Goal: Share content: Share content

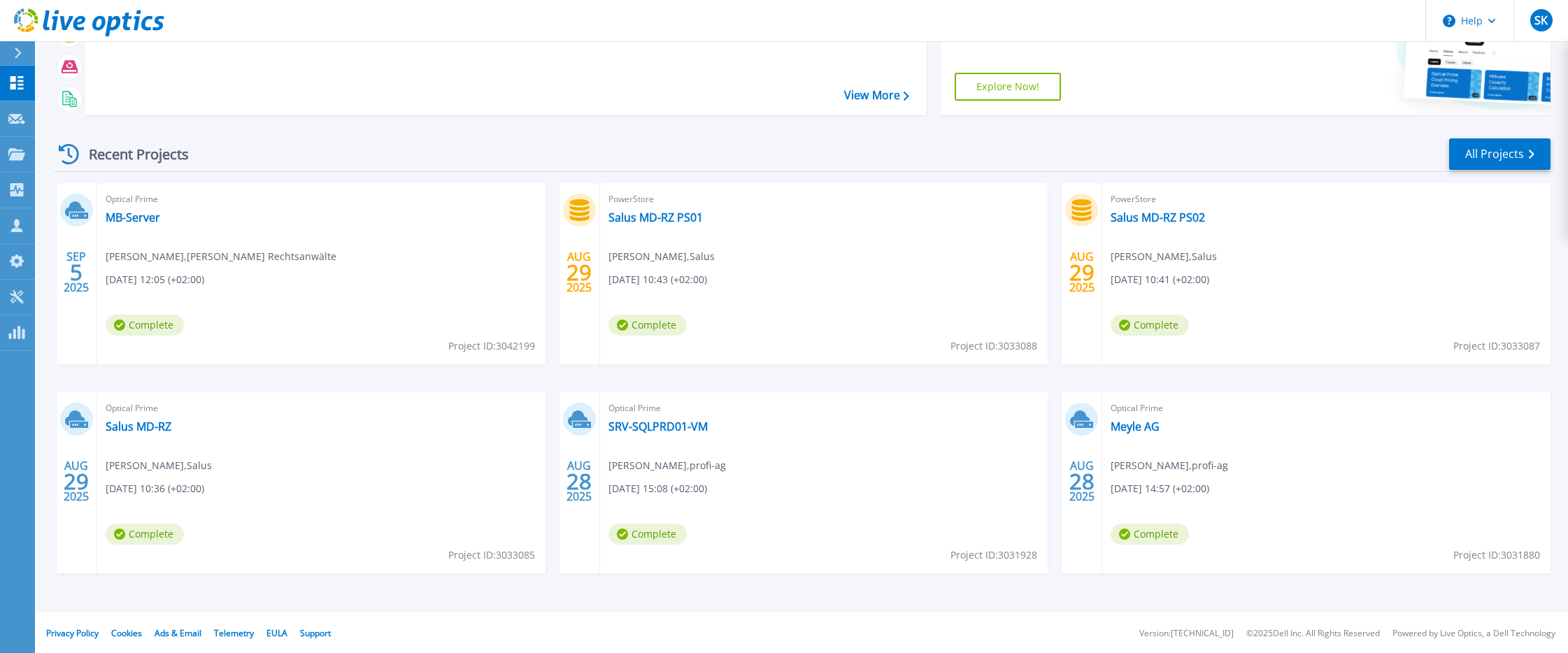
scroll to position [122, 0]
click at [660, 422] on link "SRV-SQLPRD01-VM" at bounding box center [658, 425] width 100 height 14
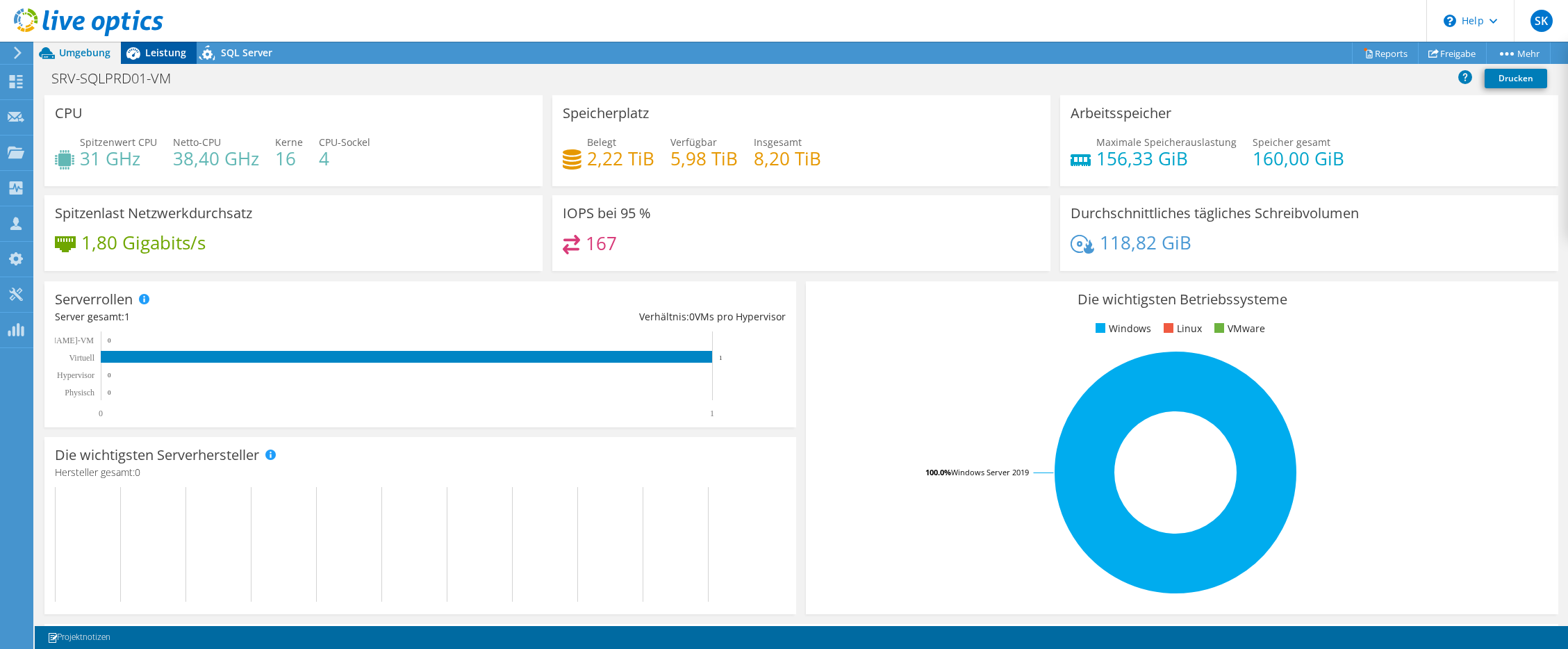
click at [144, 57] on icon at bounding box center [133, 53] width 24 height 24
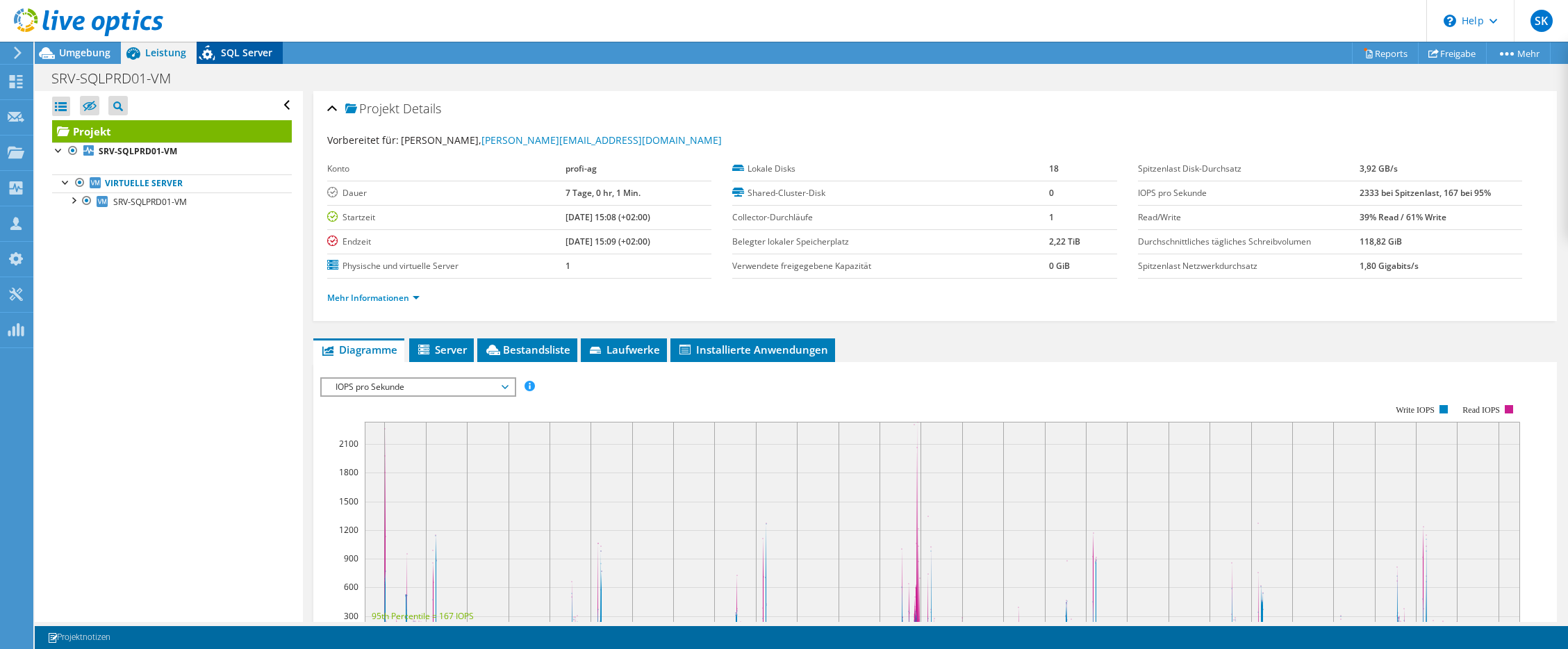
click at [241, 63] on div "SQL Server" at bounding box center [239, 53] width 86 height 22
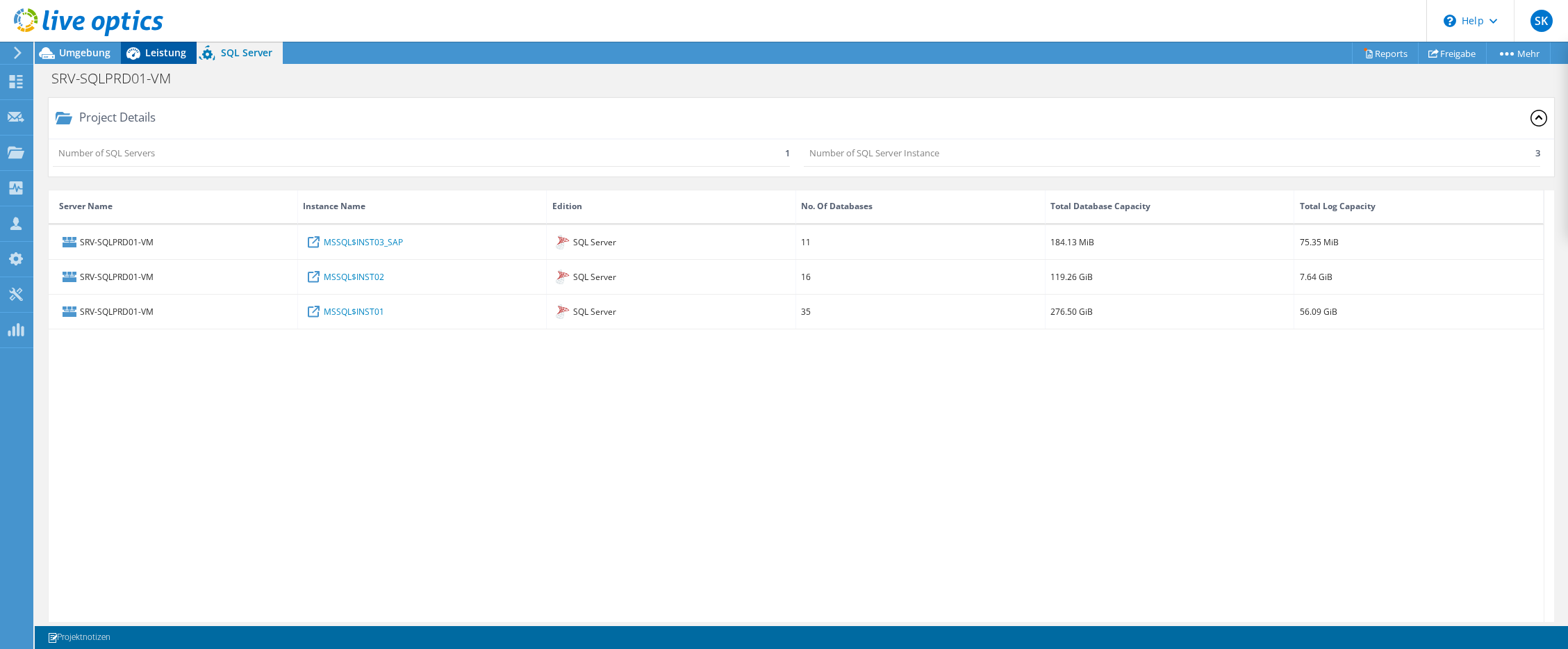
click at [159, 53] on span "Leistung" at bounding box center [166, 52] width 41 height 13
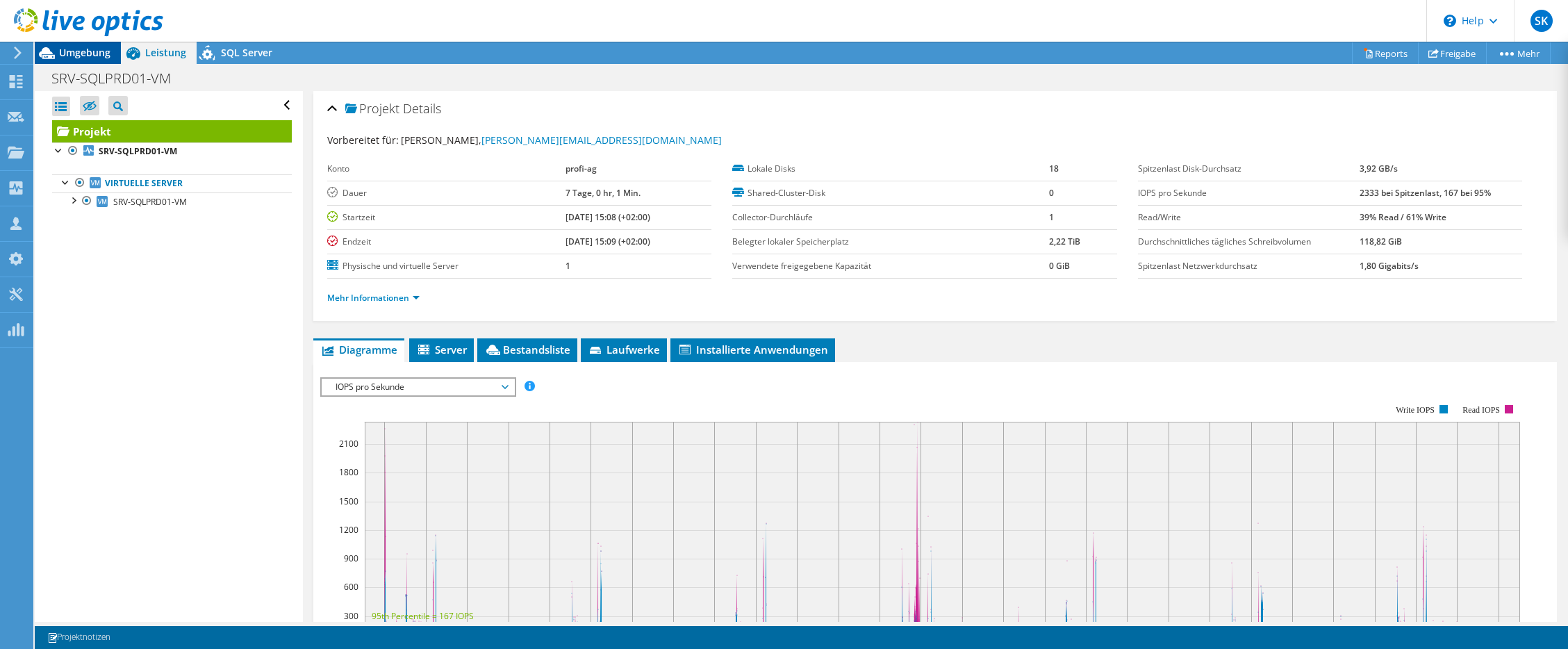
click at [91, 54] on span "Umgebung" at bounding box center [85, 52] width 52 height 13
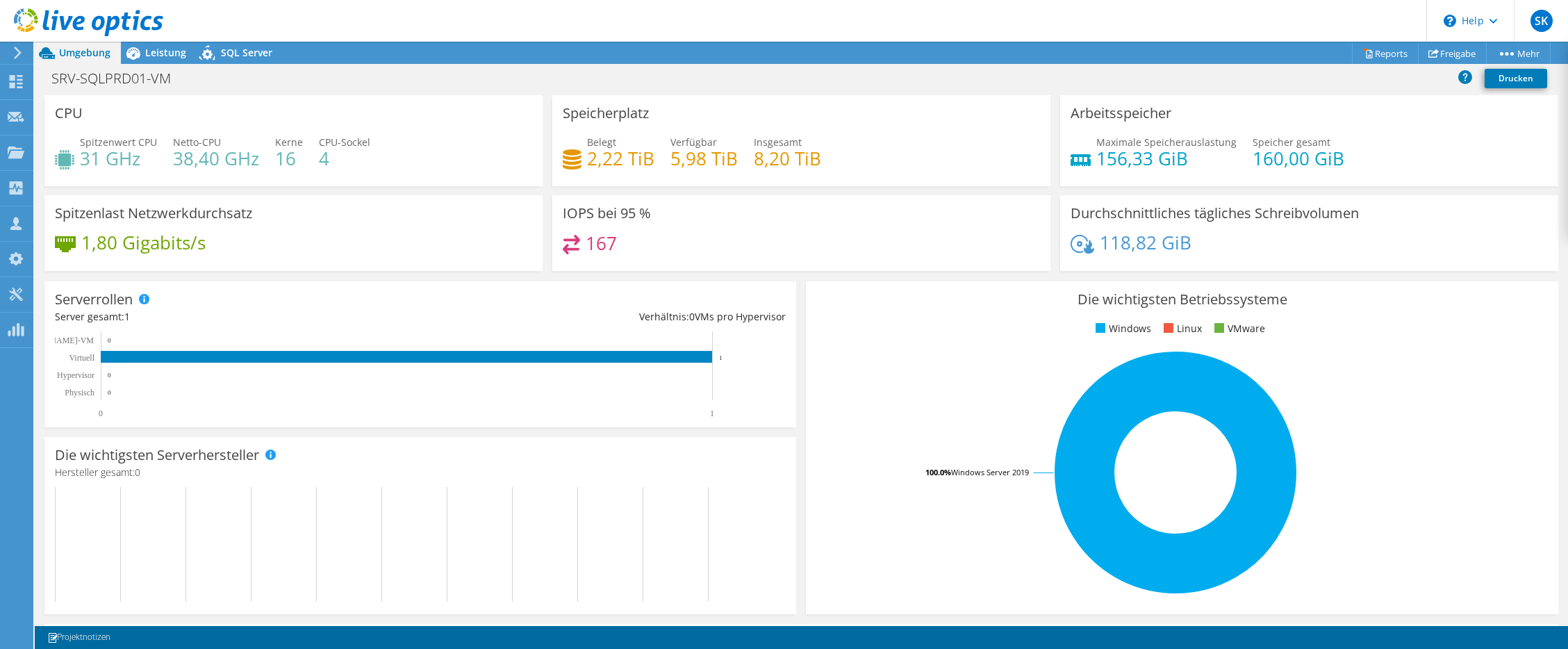
click at [59, 19] on icon at bounding box center [88, 22] width 149 height 28
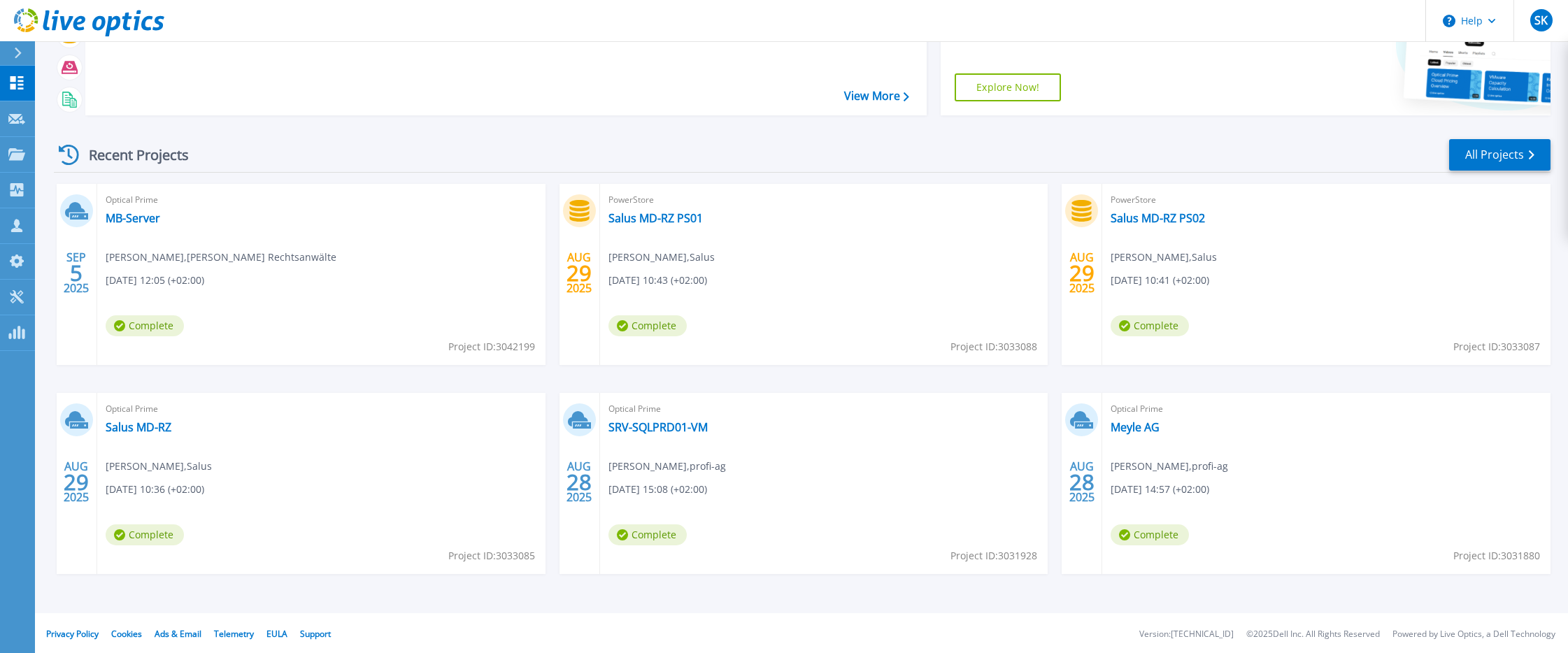
scroll to position [122, 0]
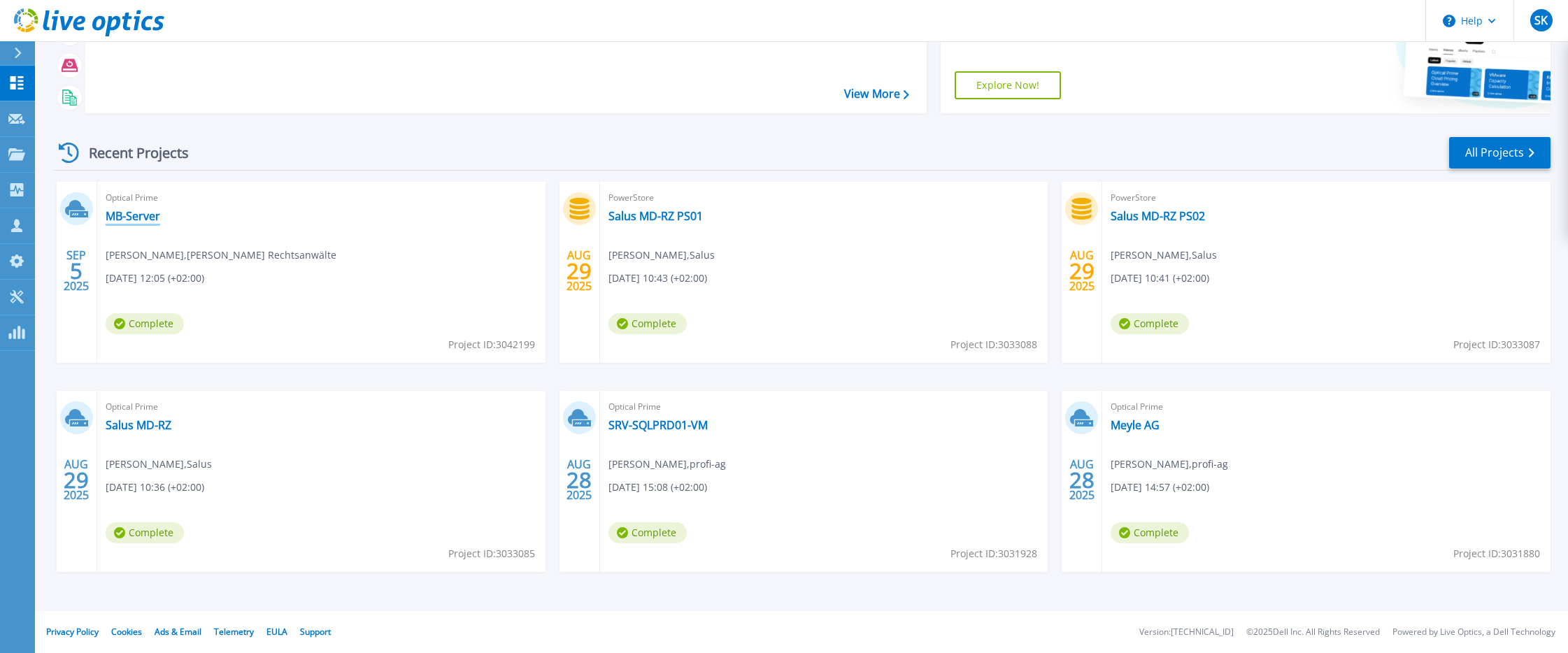
click at [124, 216] on link "MB-Server" at bounding box center [133, 216] width 54 height 14
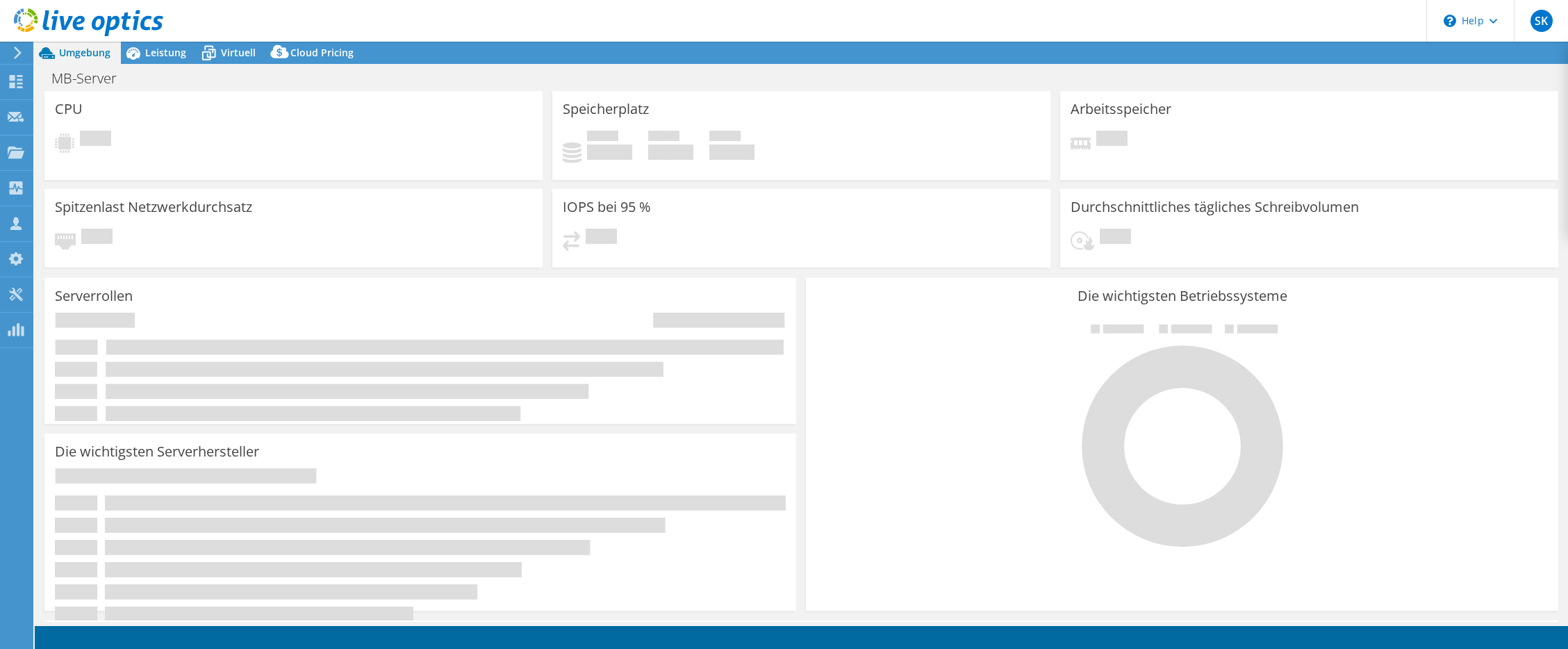
select select "USD"
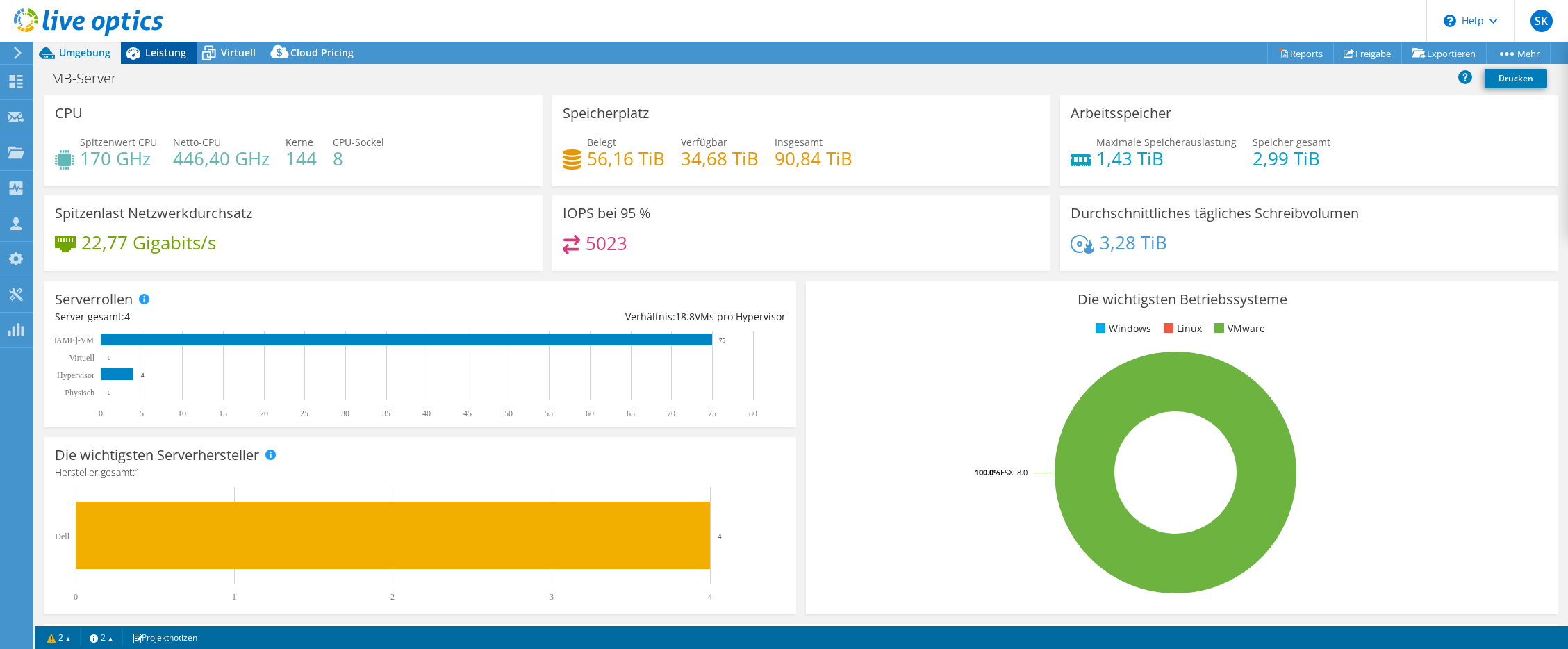
click at [171, 50] on span "Leistung" at bounding box center [166, 52] width 41 height 13
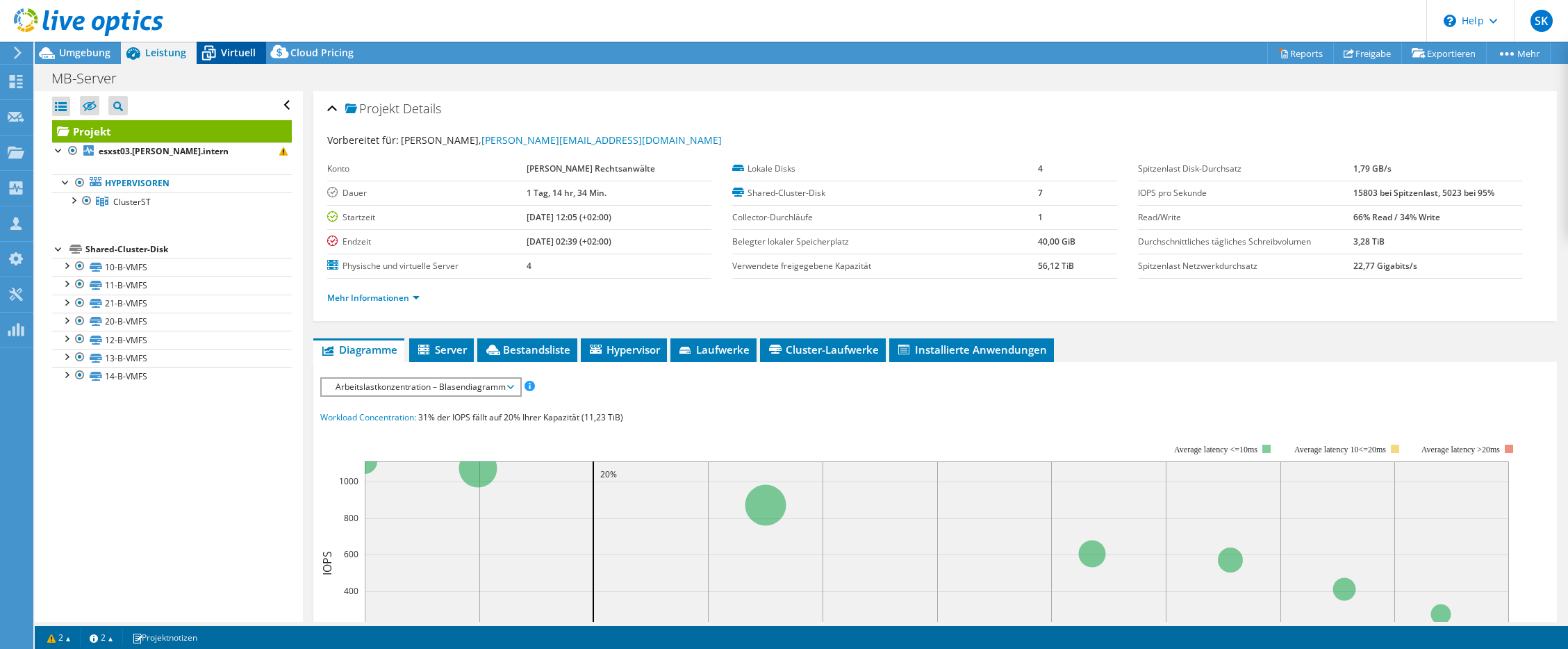
click at [237, 56] on span "Virtuell" at bounding box center [238, 52] width 35 height 13
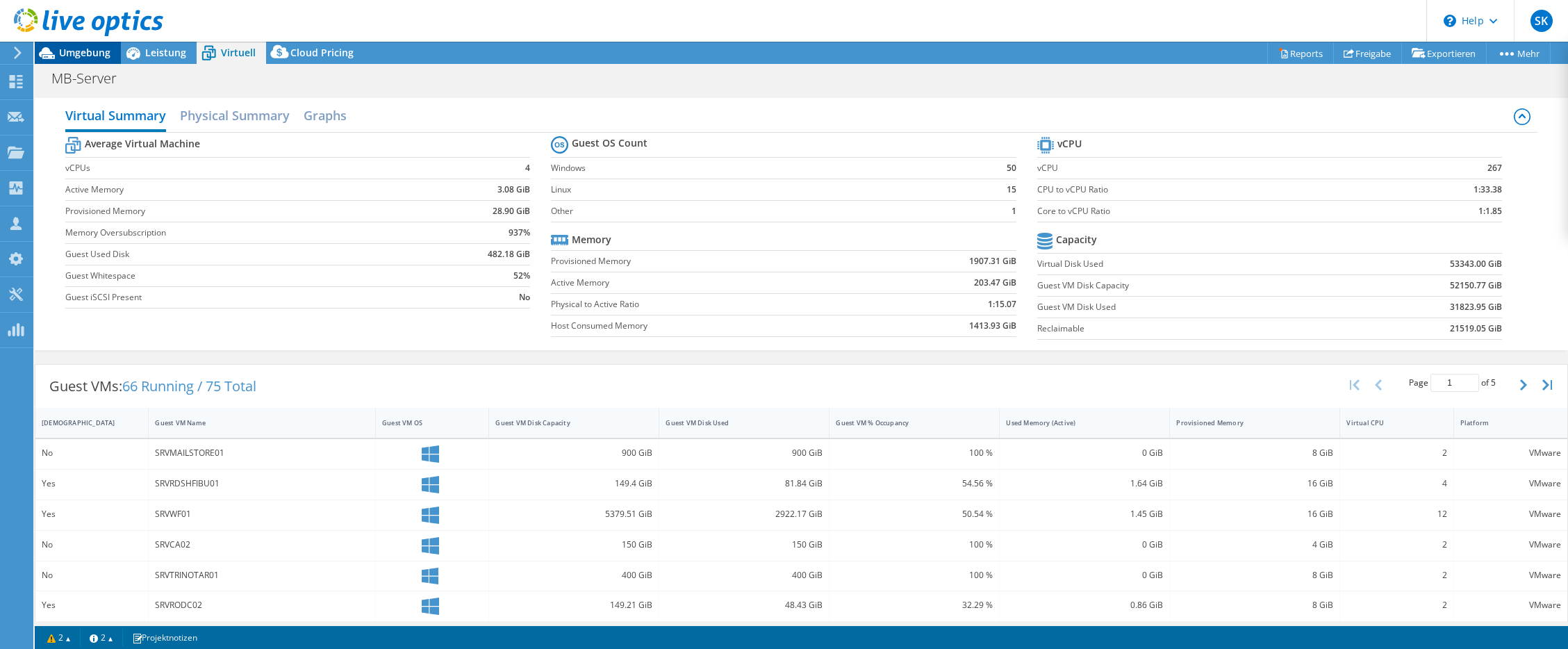
click at [66, 53] on span "Umgebung" at bounding box center [85, 52] width 52 height 13
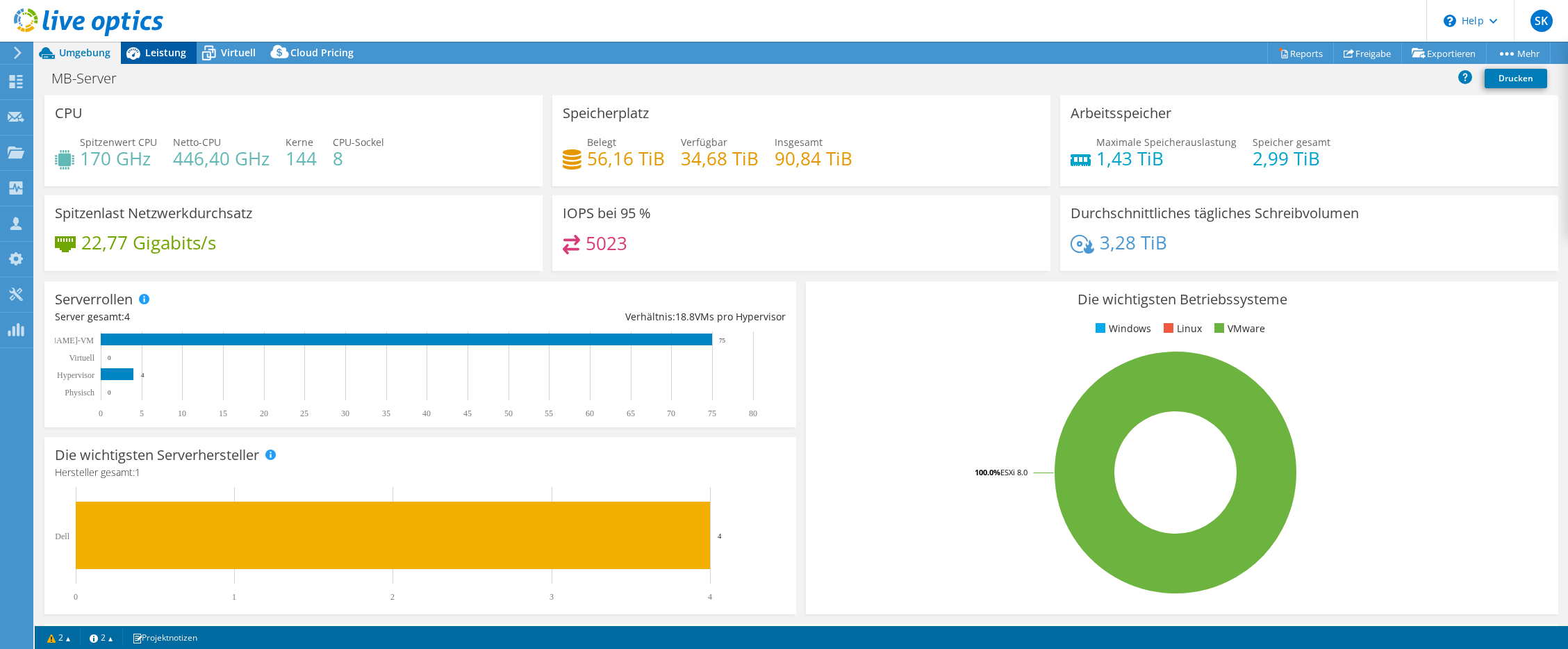
click at [160, 59] on div "Leistung" at bounding box center [158, 53] width 75 height 22
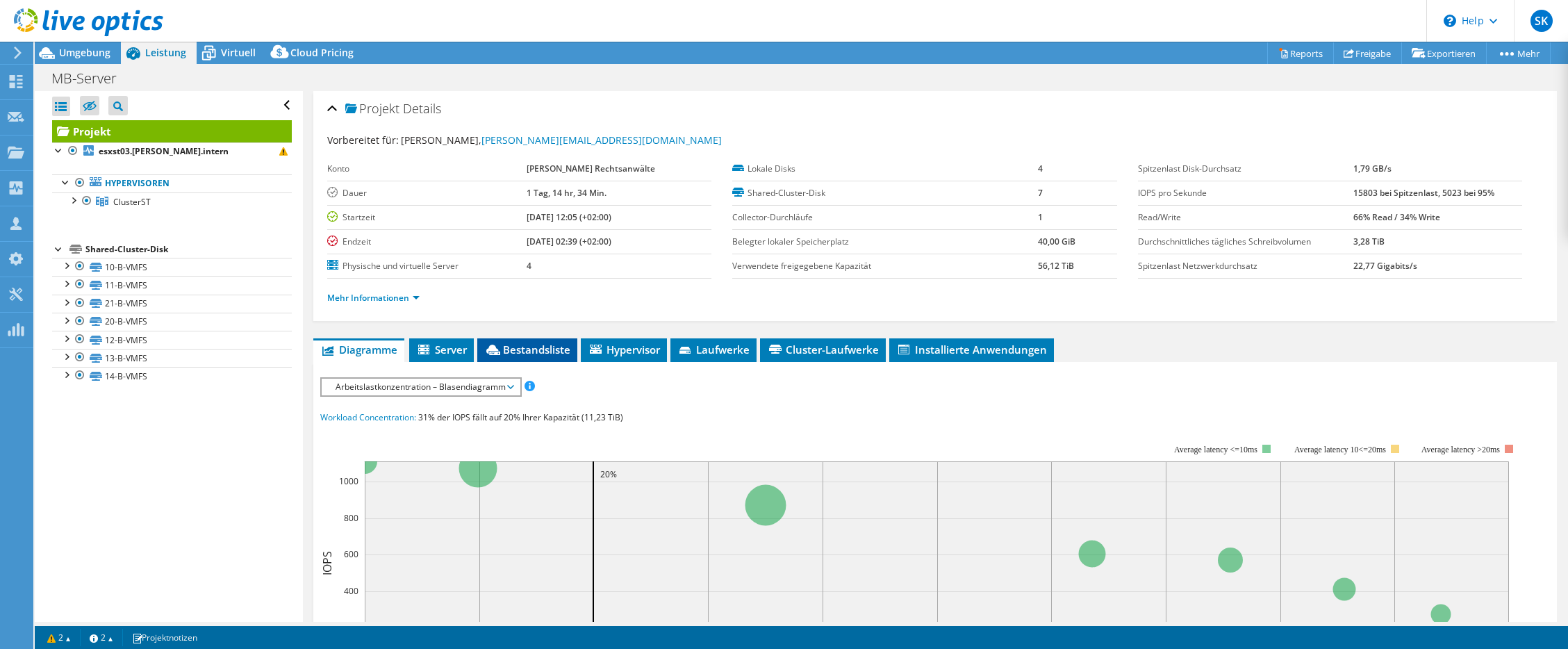
click at [517, 344] on span "Bestandsliste" at bounding box center [527, 350] width 86 height 14
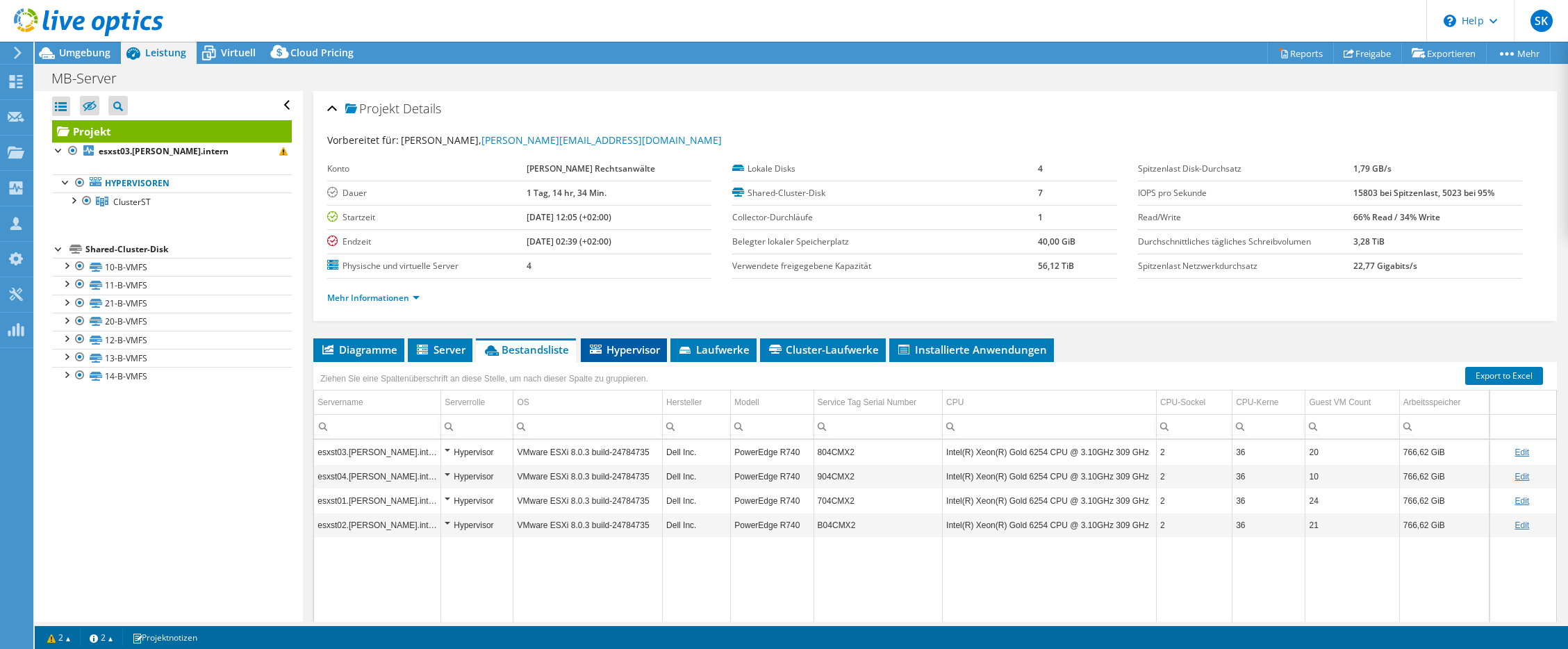
click at [633, 353] on span "Hypervisor" at bounding box center [623, 350] width 72 height 14
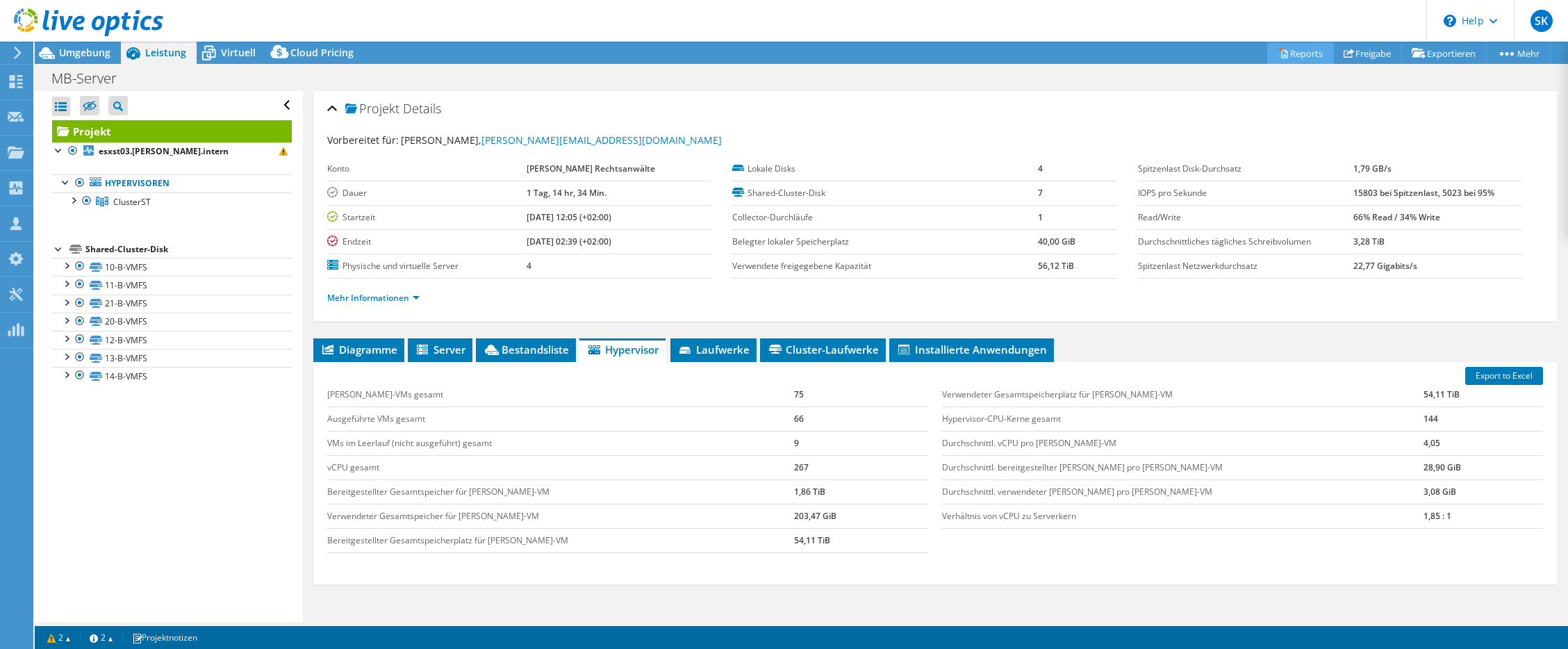
click at [1283, 53] on link "Reports" at bounding box center [1300, 53] width 67 height 21
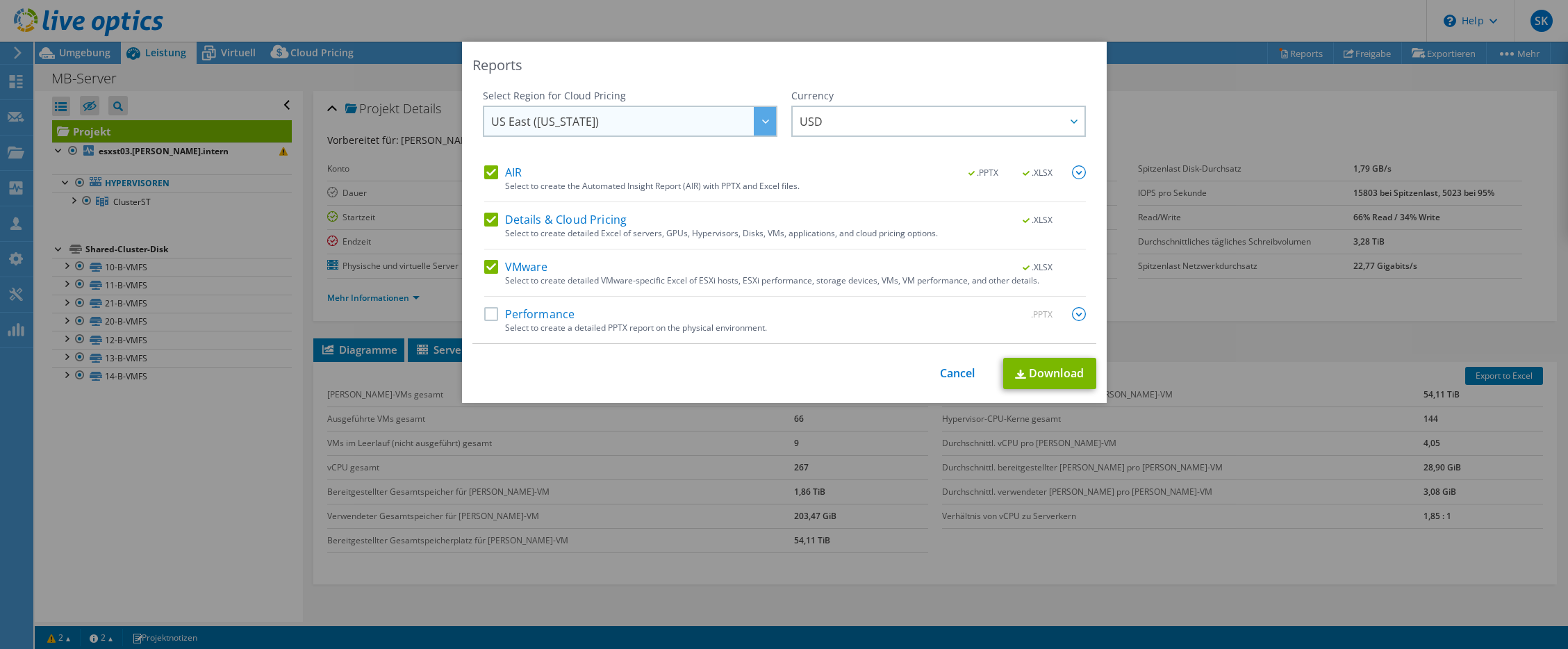
click at [722, 111] on span "US East ([US_STATE])" at bounding box center [633, 121] width 285 height 28
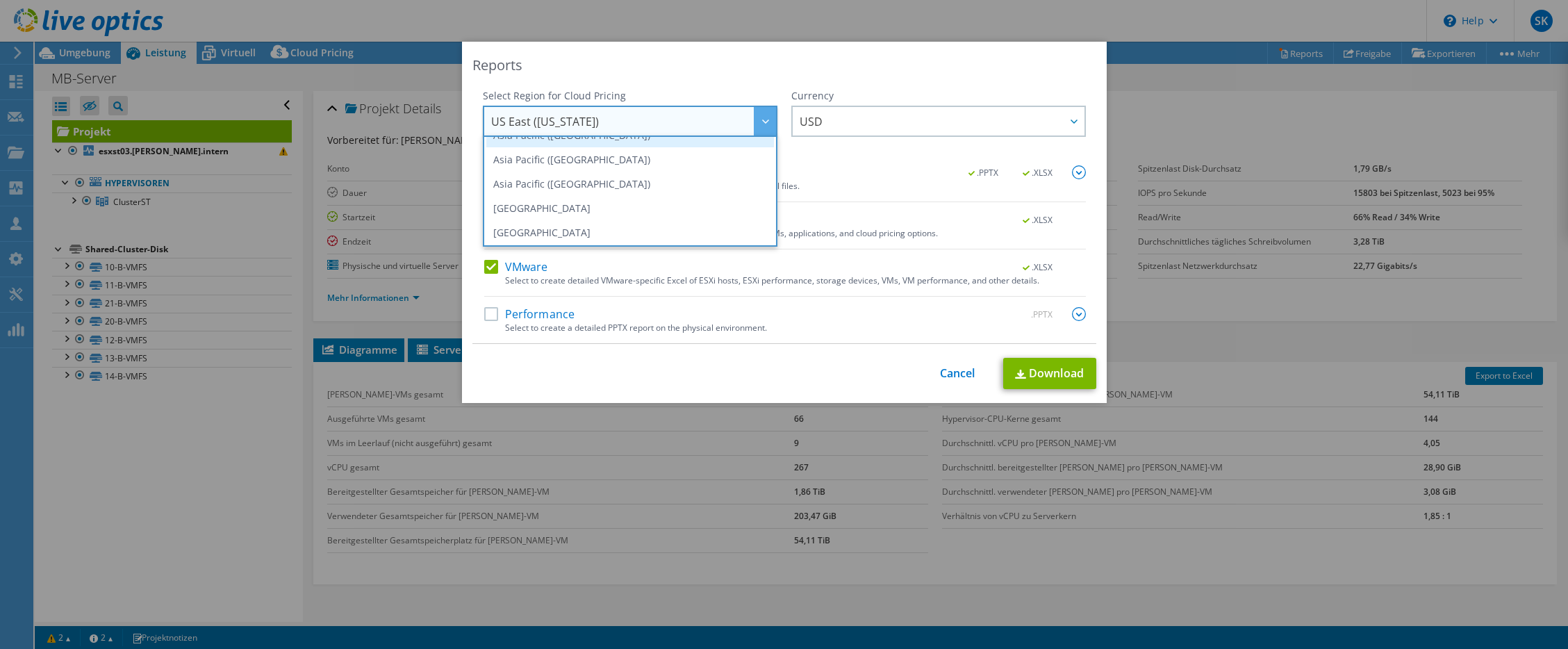
scroll to position [139, 0]
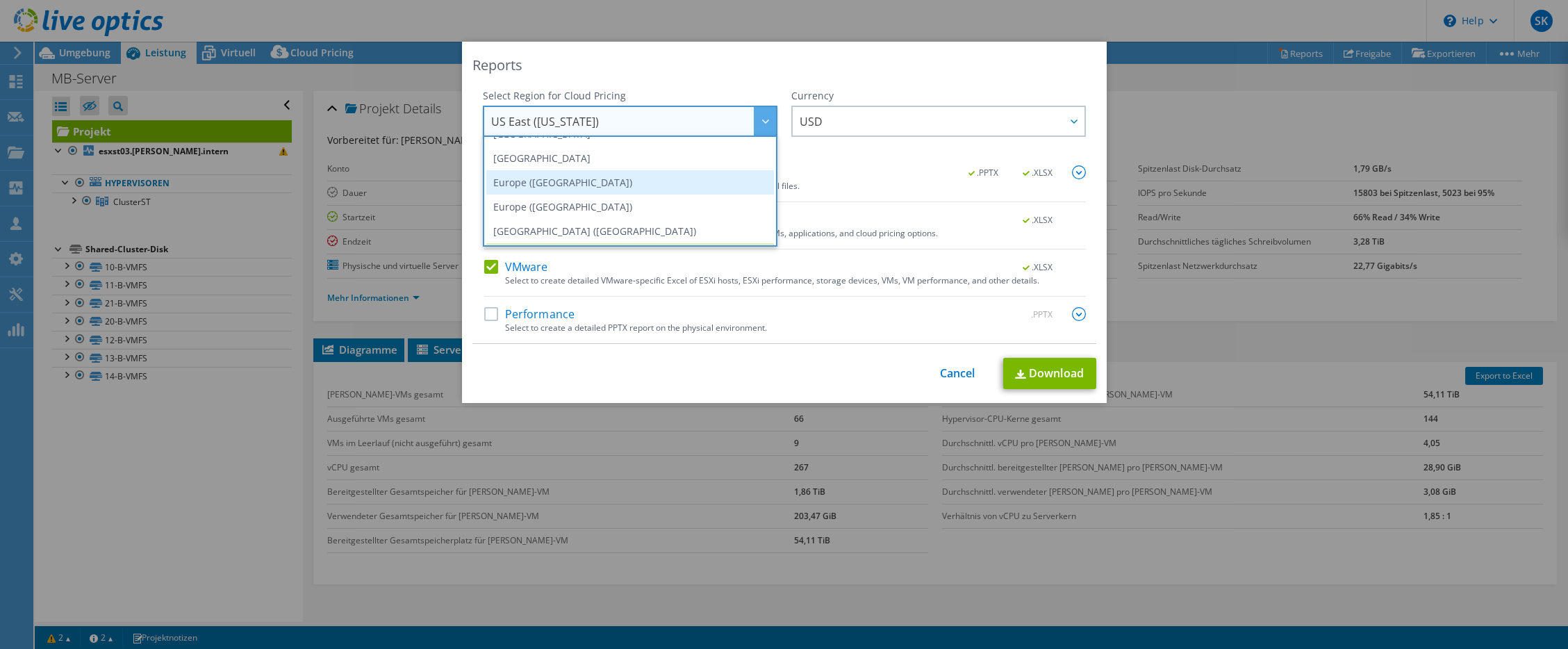
click at [661, 181] on li "Europe ([GEOGRAPHIC_DATA])" at bounding box center [630, 183] width 288 height 24
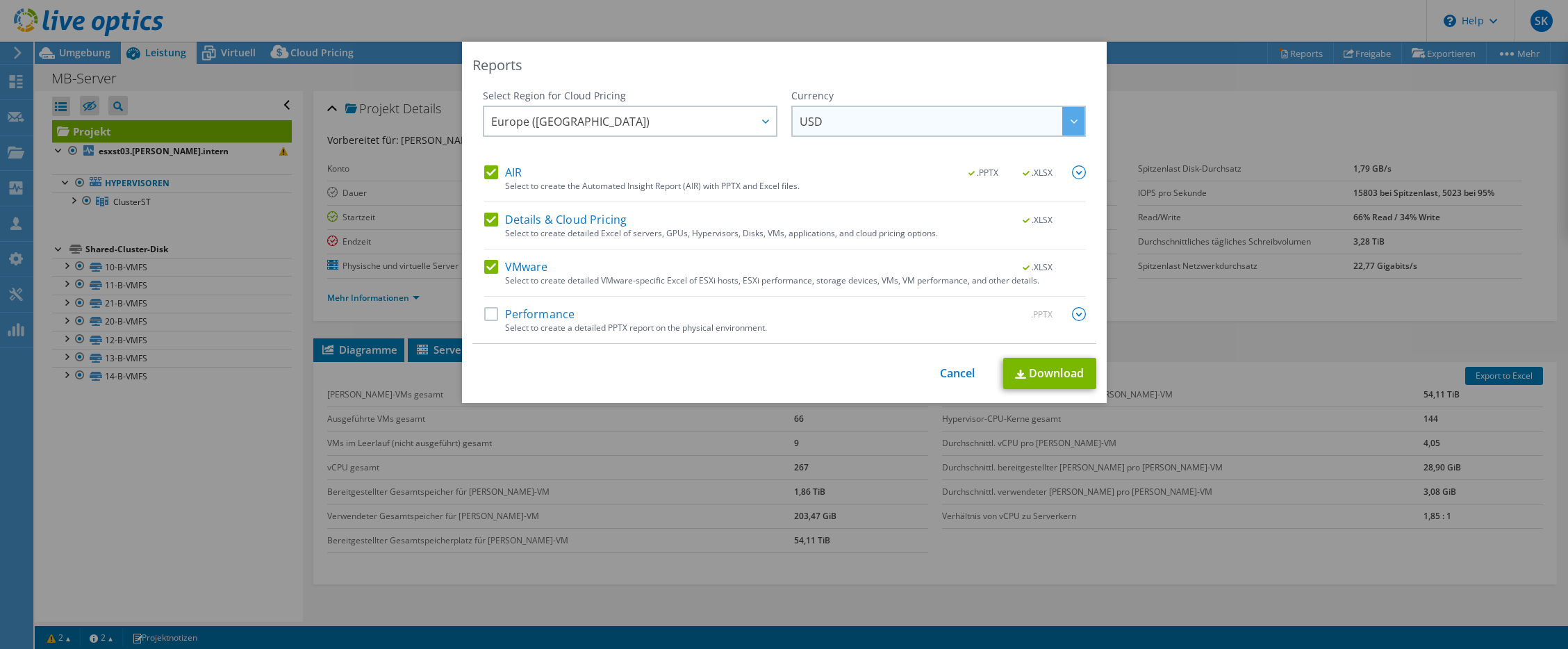
click at [871, 113] on span "USD" at bounding box center [942, 121] width 285 height 28
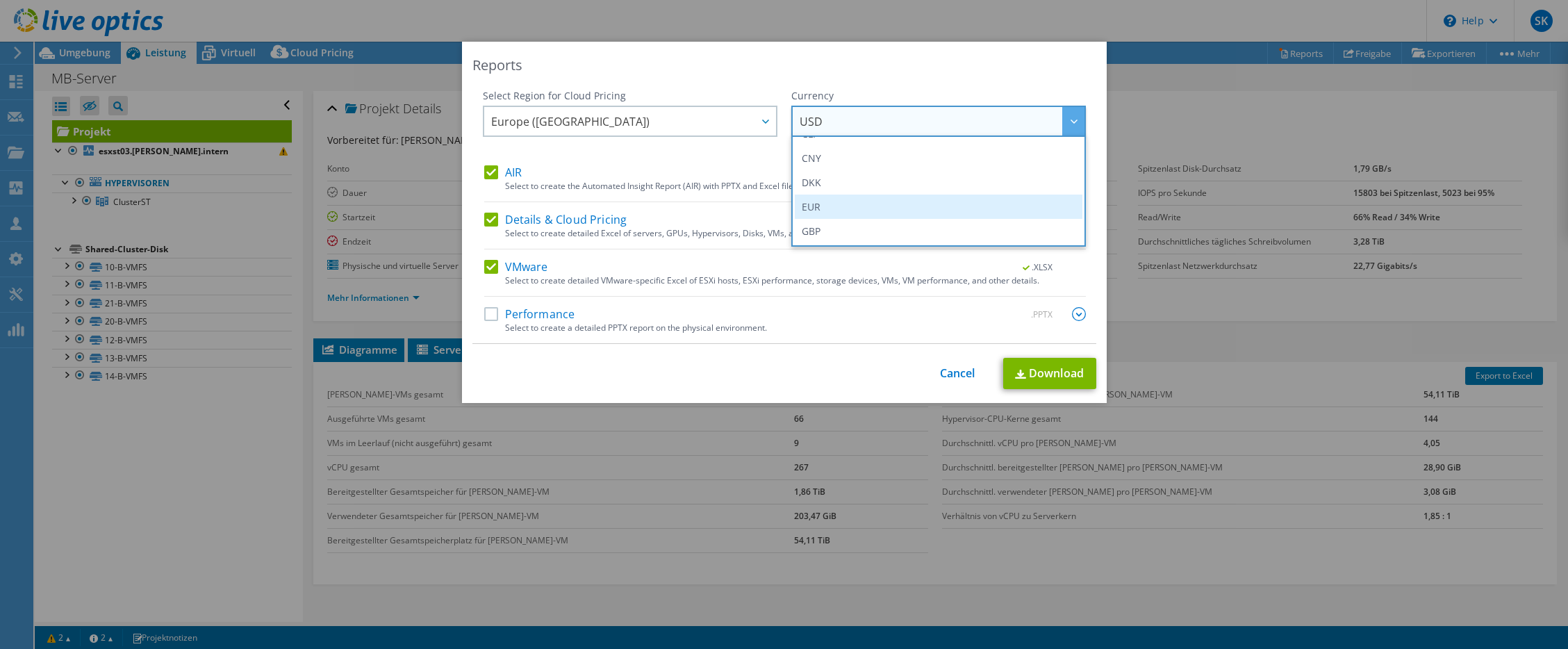
click at [868, 209] on li "EUR" at bounding box center [939, 207] width 288 height 24
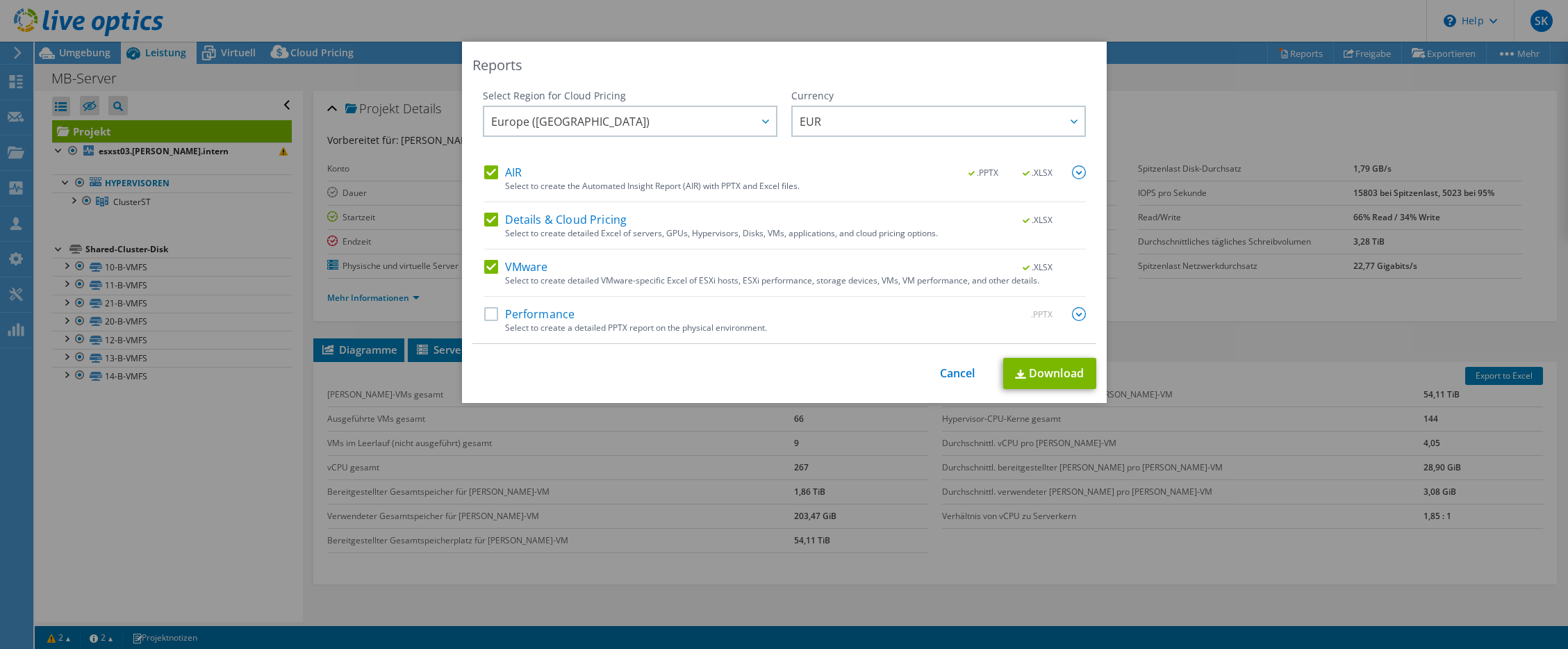
click at [547, 319] on label "Performance" at bounding box center [530, 314] width 91 height 14
click at [0, 0] on input "Performance" at bounding box center [0, 0] width 0 height 0
click at [1018, 369] on img at bounding box center [1020, 374] width 11 height 9
click at [1210, 131] on div "Reports Select Region for Cloud Pricing Asia Pacific (Hong Kong) Asia Pacific (…" at bounding box center [784, 324] width 1568 height 566
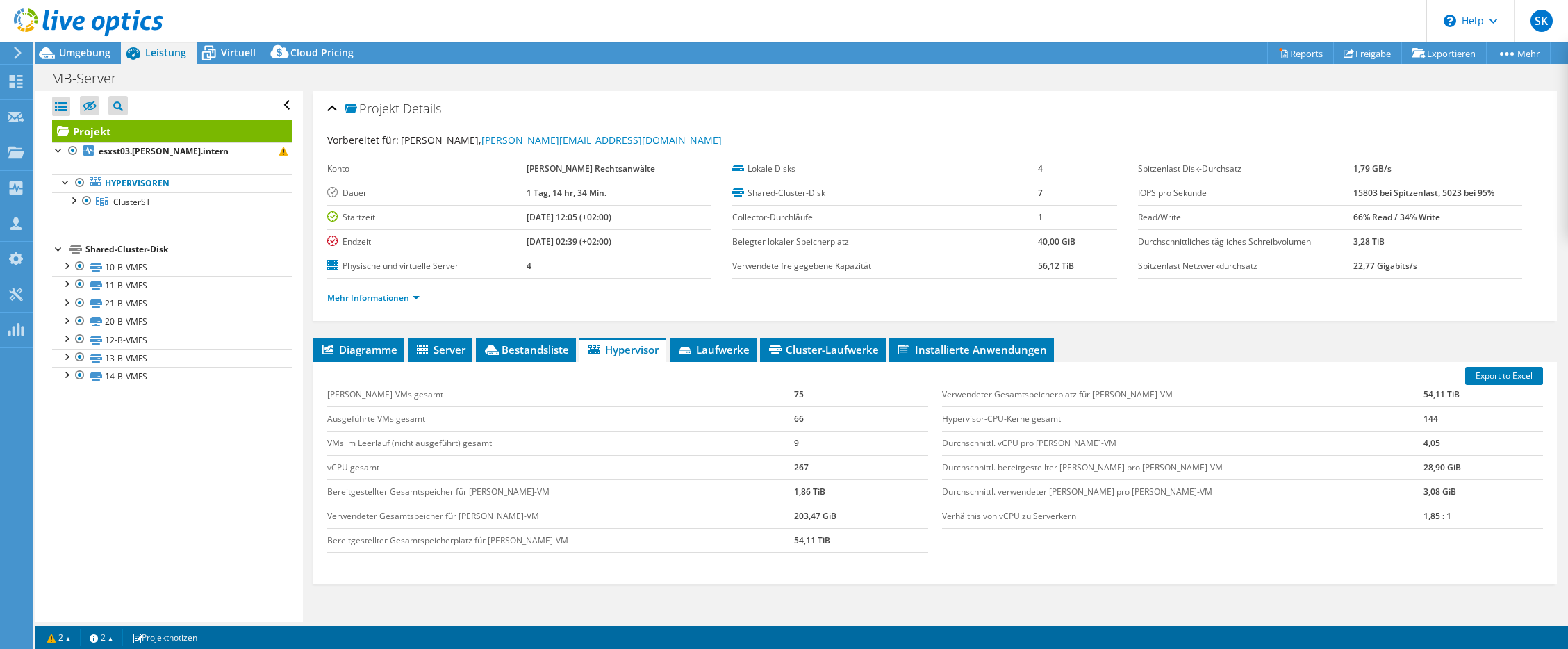
click at [99, 22] on icon at bounding box center [88, 22] width 149 height 28
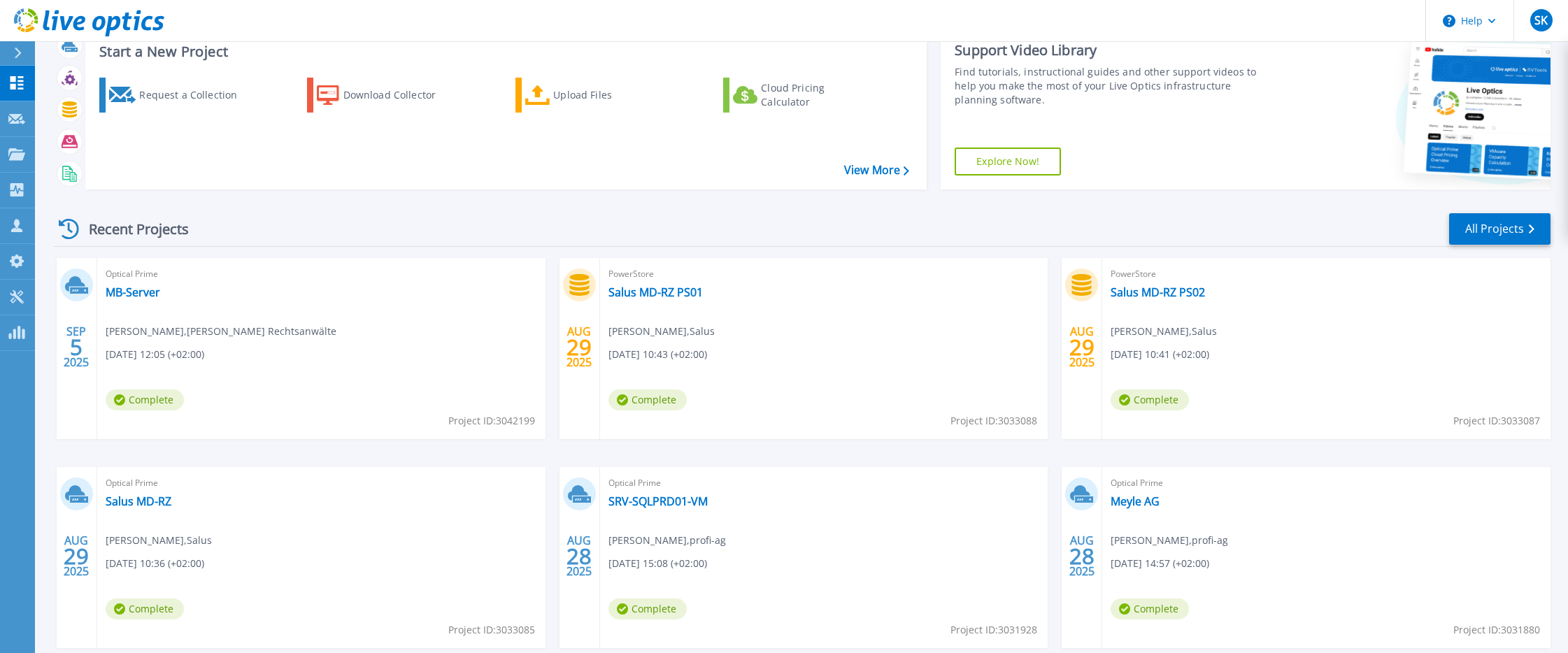
scroll to position [70, 0]
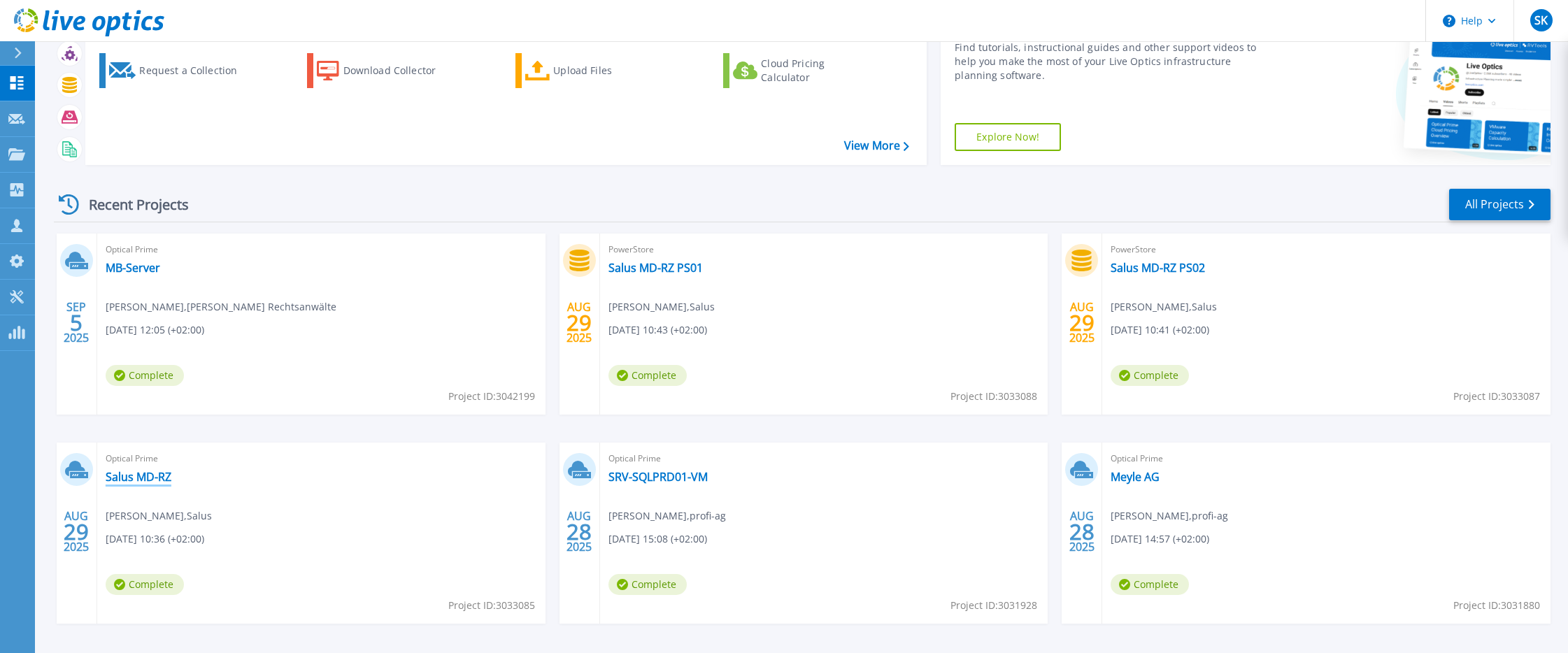
click at [128, 474] on link "Salus MD-RZ" at bounding box center [139, 477] width 66 height 14
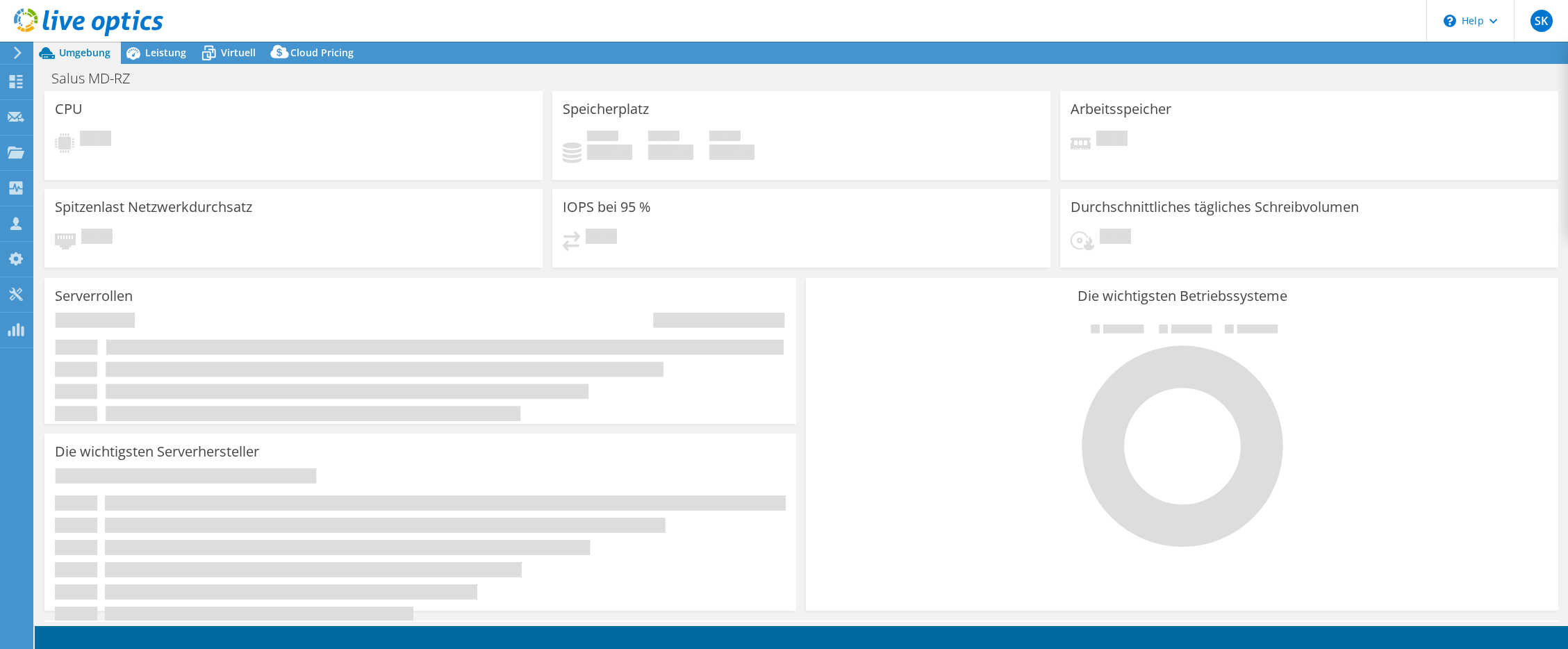
select select "USD"
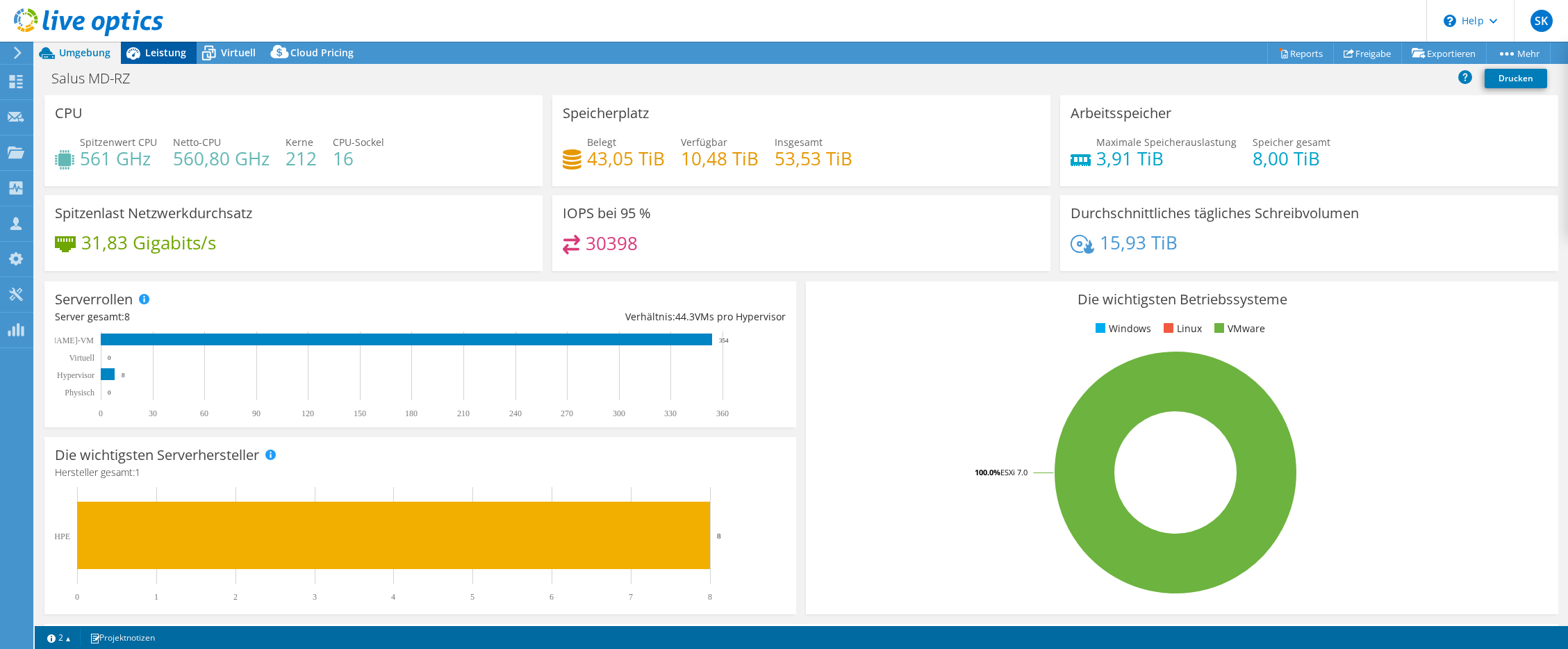
click at [177, 46] on span "Leistung" at bounding box center [166, 52] width 41 height 13
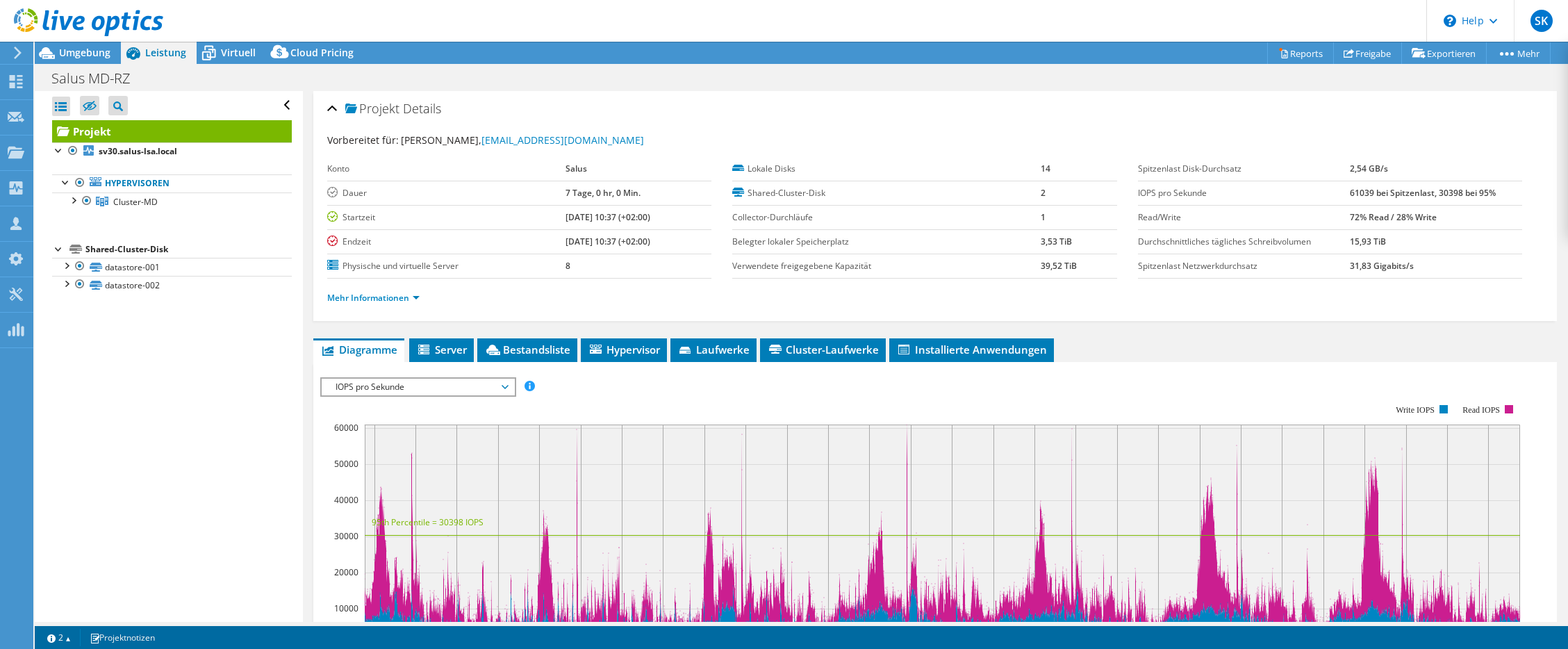
click at [249, 37] on header "SK Teammitglied Sebastian Krupke s.krupke@profi-ag.de profi-ag My Profile Log O…" at bounding box center [784, 21] width 1568 height 42
click at [250, 40] on header "SK Teammitglied Sebastian Krupke s.krupke@profi-ag.de profi-ag My Profile Log O…" at bounding box center [784, 21] width 1568 height 42
click at [249, 49] on span "Virtuell" at bounding box center [238, 52] width 35 height 13
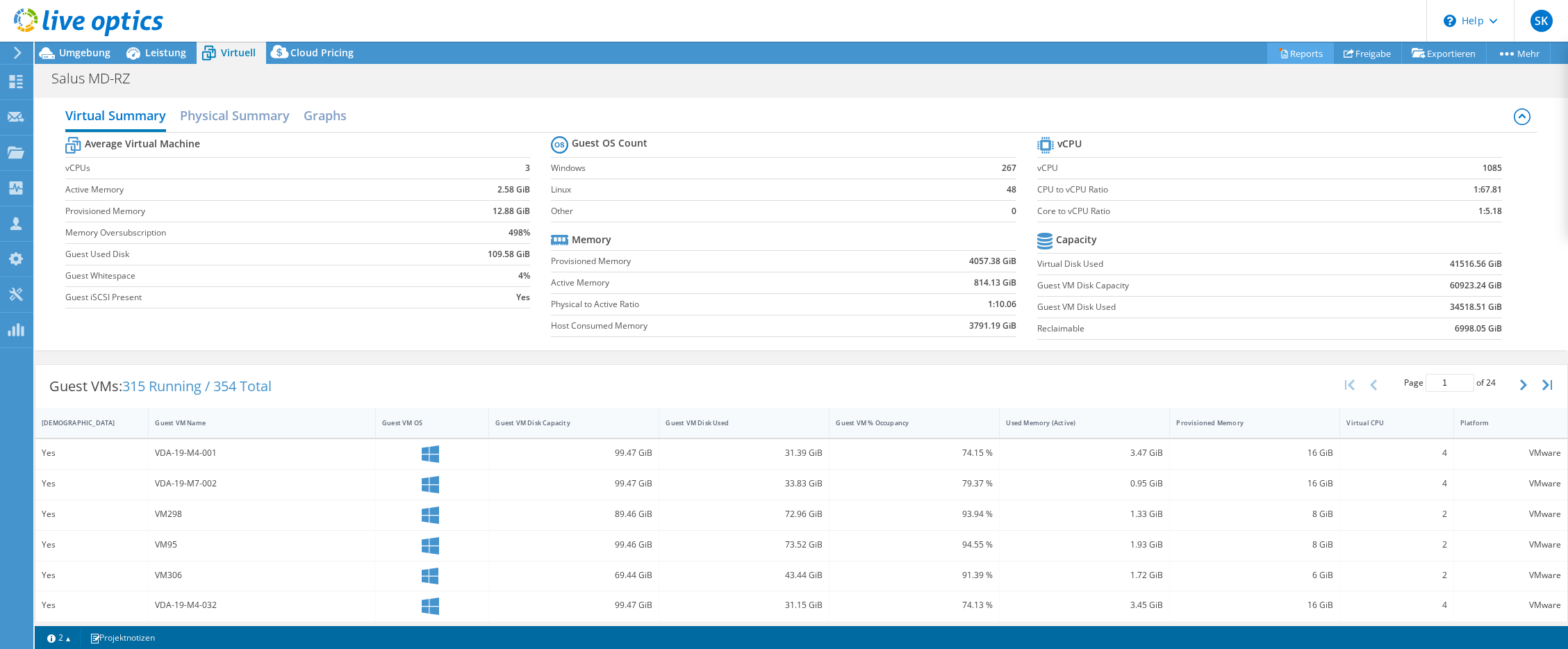
click at [1302, 59] on link "Reports" at bounding box center [1300, 53] width 67 height 21
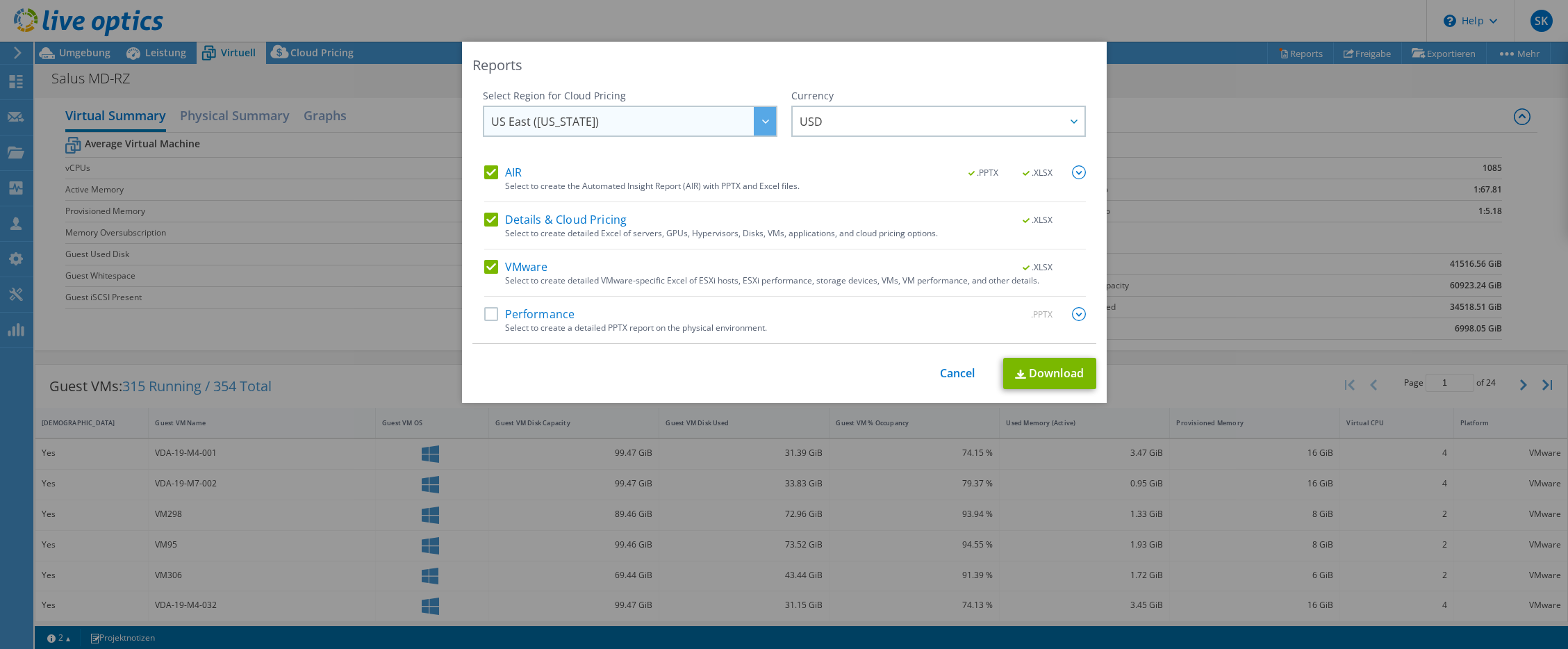
click at [710, 117] on span "US East ([US_STATE])" at bounding box center [633, 121] width 285 height 28
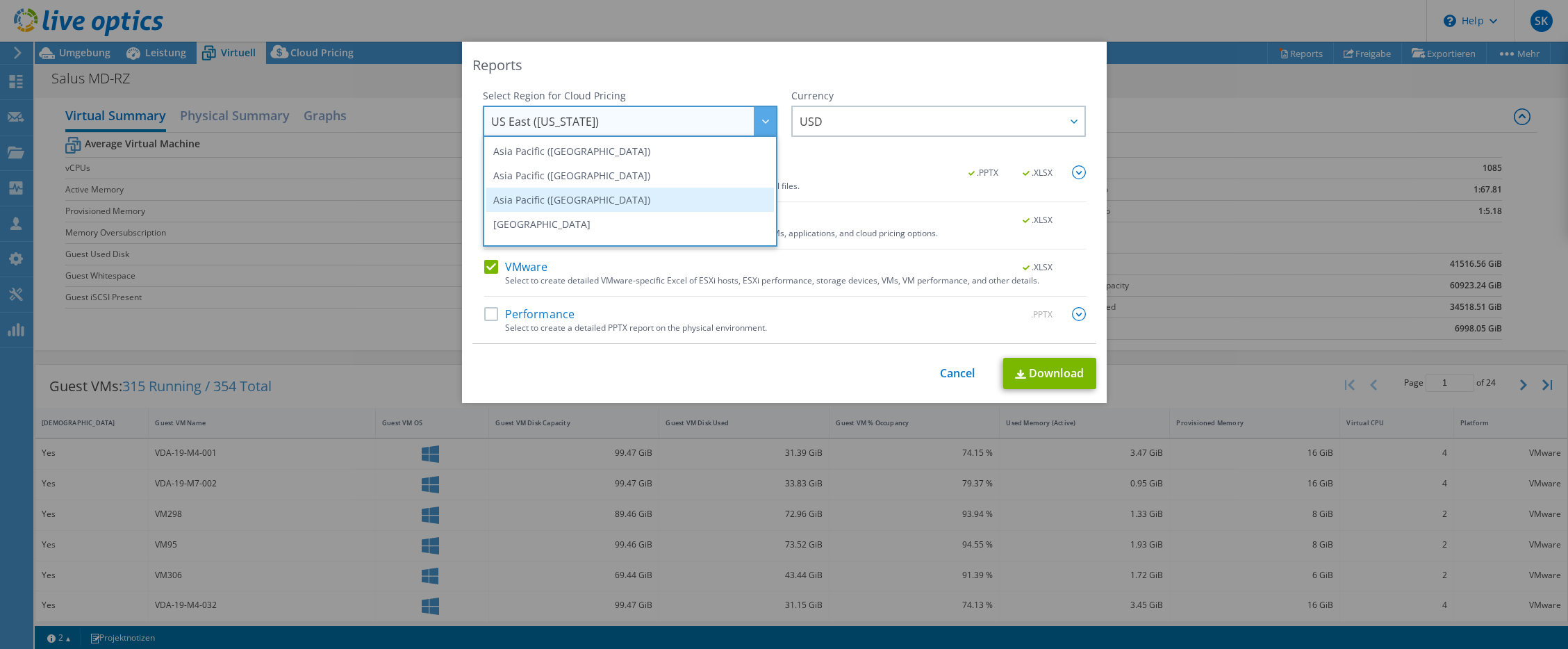
scroll to position [118, 0]
click at [588, 204] on li "Europe ([GEOGRAPHIC_DATA])" at bounding box center [630, 203] width 288 height 24
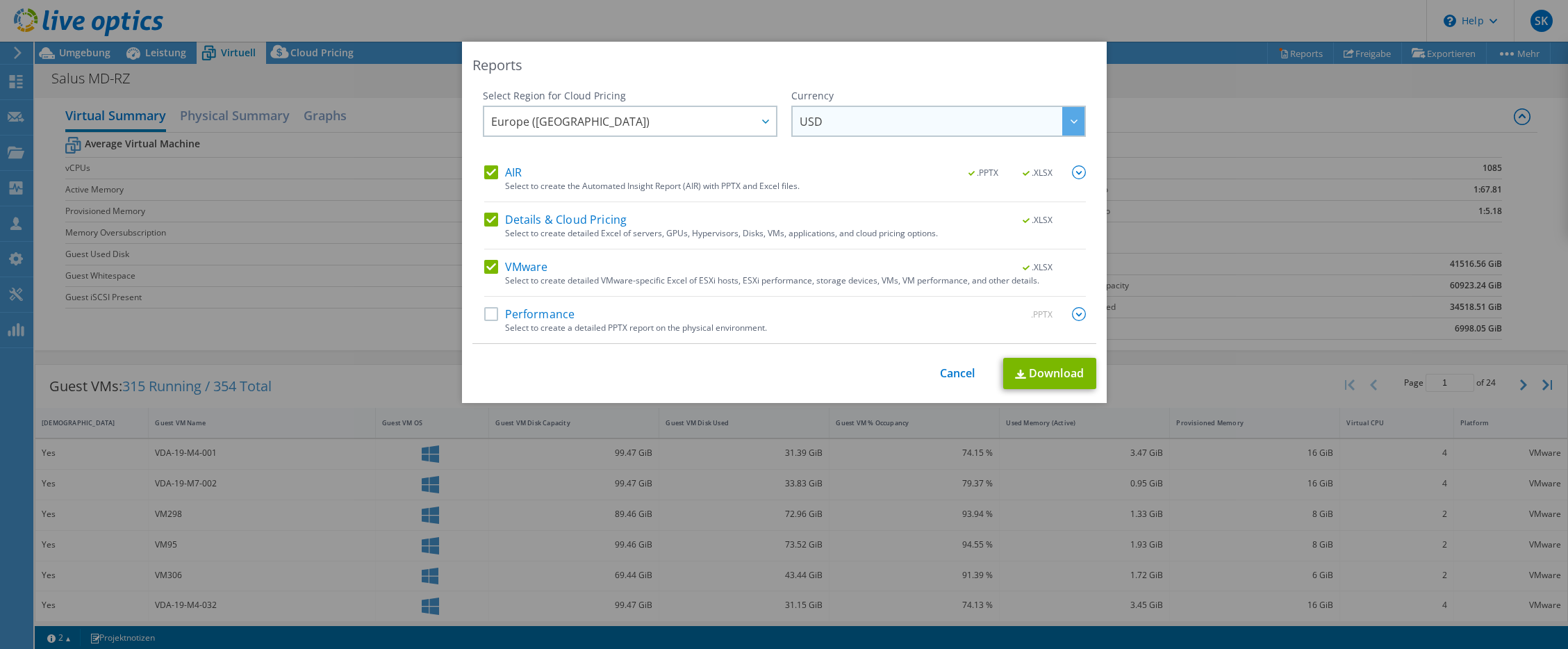
click at [853, 120] on span "USD" at bounding box center [942, 121] width 285 height 28
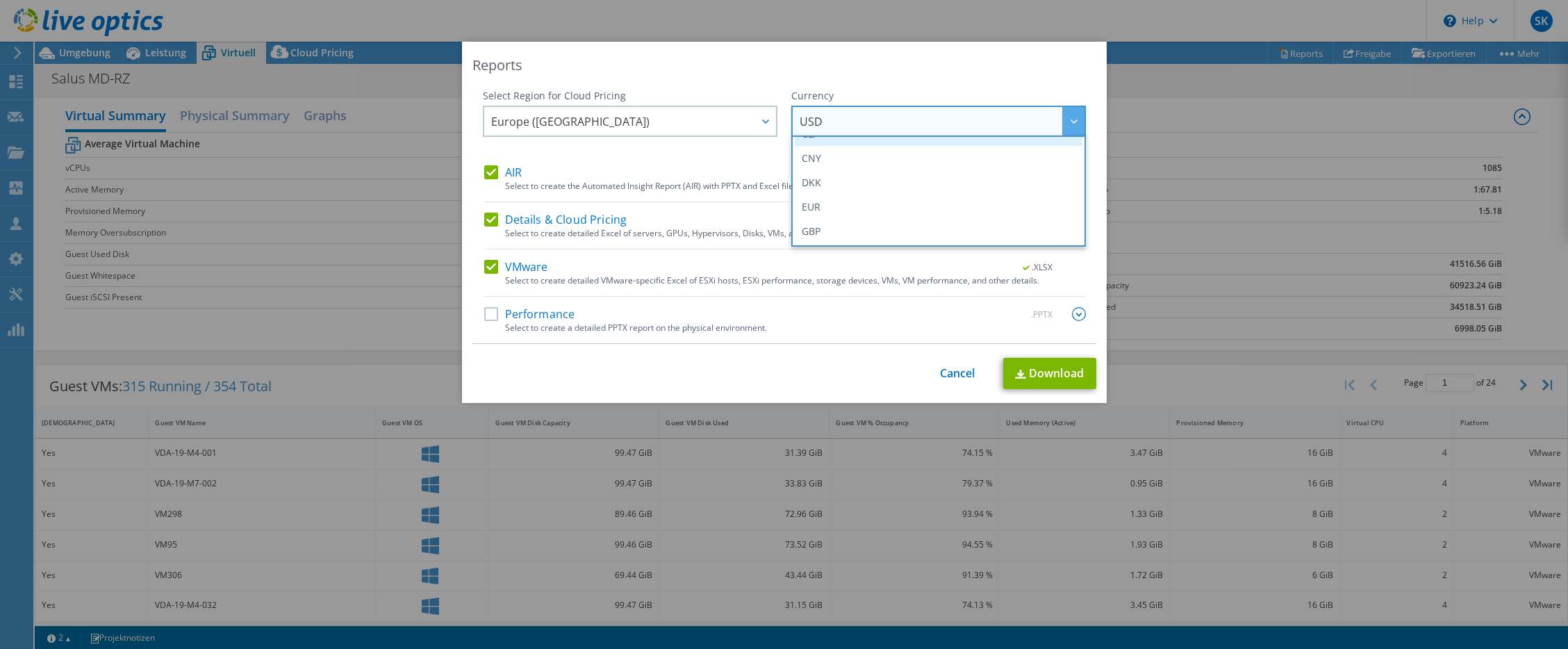
scroll to position [209, 0]
click at [836, 146] on li "EUR" at bounding box center [939, 137] width 288 height 24
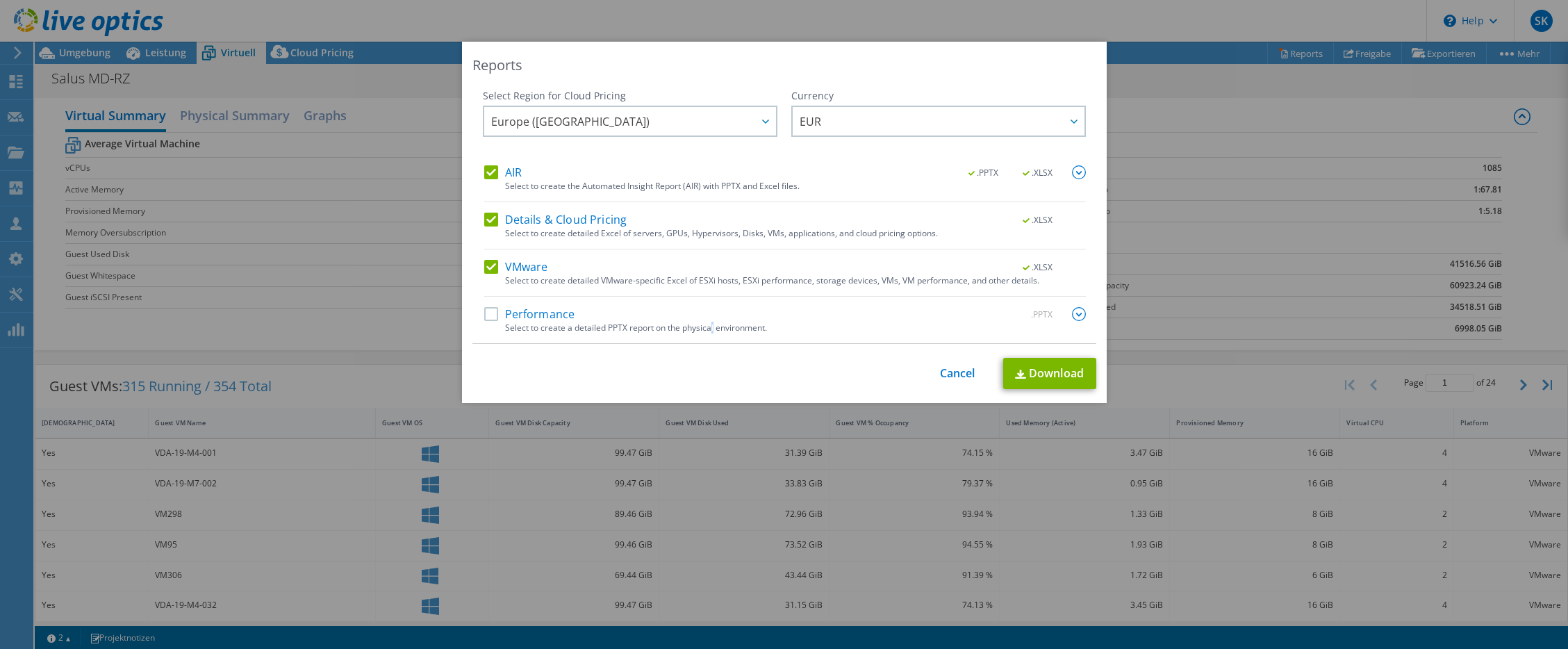
click at [707, 325] on div "Select to create a detailed PPTX report on the physical environment." at bounding box center [795, 328] width 581 height 10
click at [534, 315] on label "Performance" at bounding box center [530, 314] width 91 height 14
click at [0, 0] on input "Performance" at bounding box center [0, 0] width 0 height 0
click at [1048, 378] on link "Download" at bounding box center [1050, 373] width 93 height 31
click at [1205, 83] on div "Reports Select Region for Cloud Pricing Asia Pacific (Hong Kong) Asia Pacific (…" at bounding box center [784, 324] width 1568 height 566
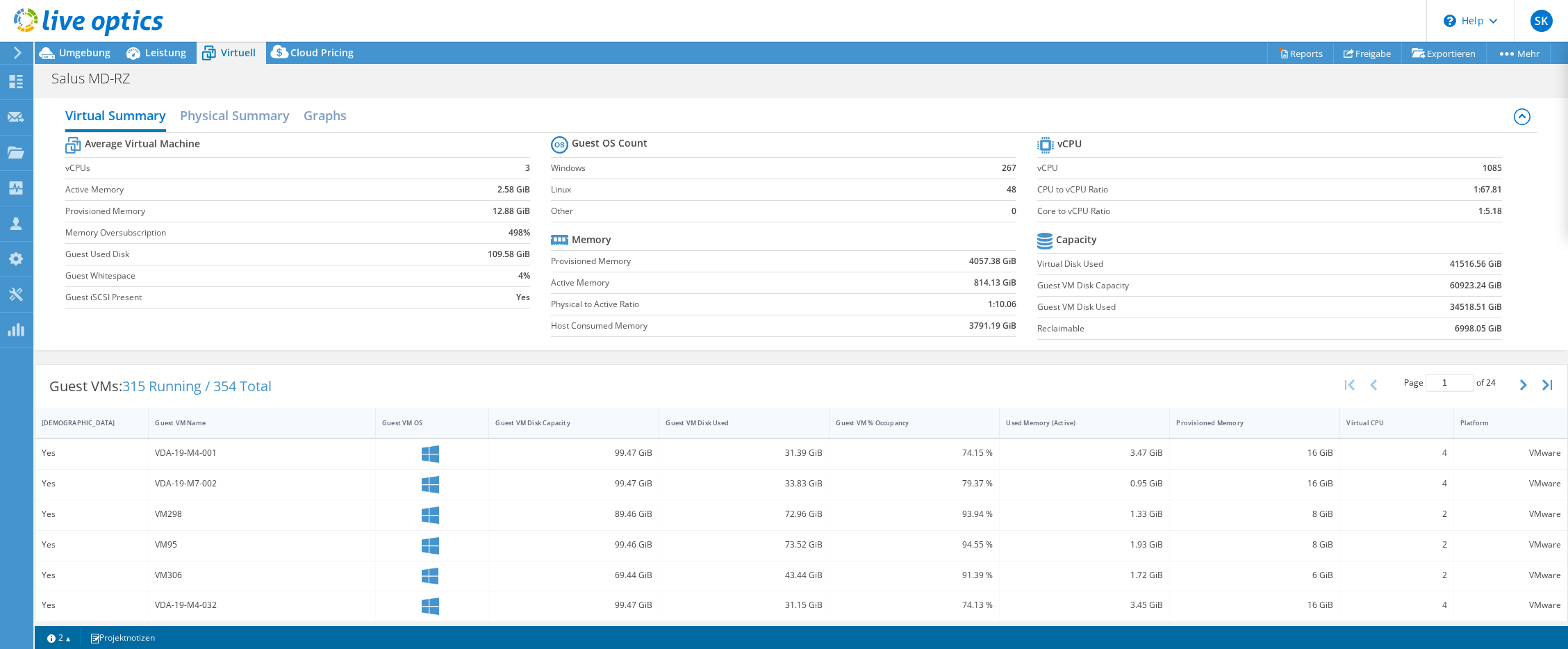
click at [267, 290] on label "Guest iSCSI Present" at bounding box center [242, 297] width 353 height 14
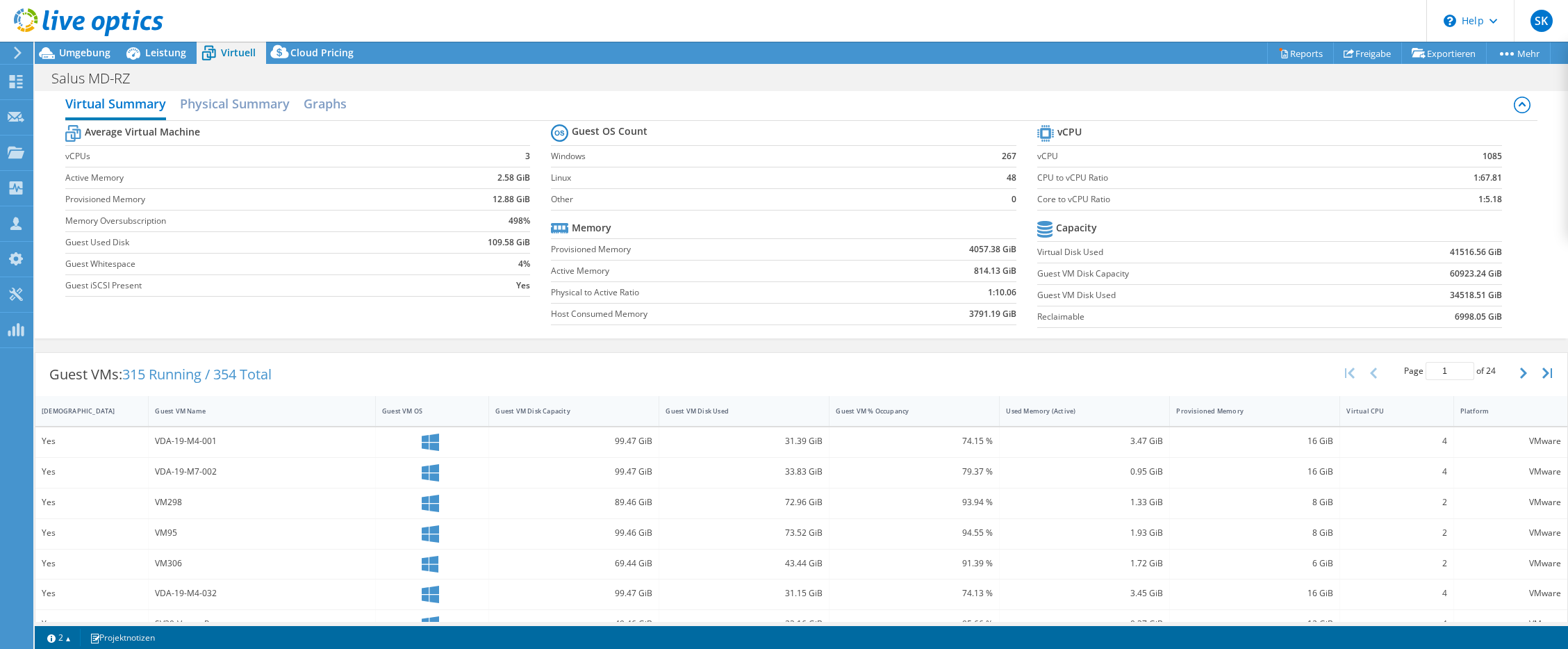
scroll to position [0, 0]
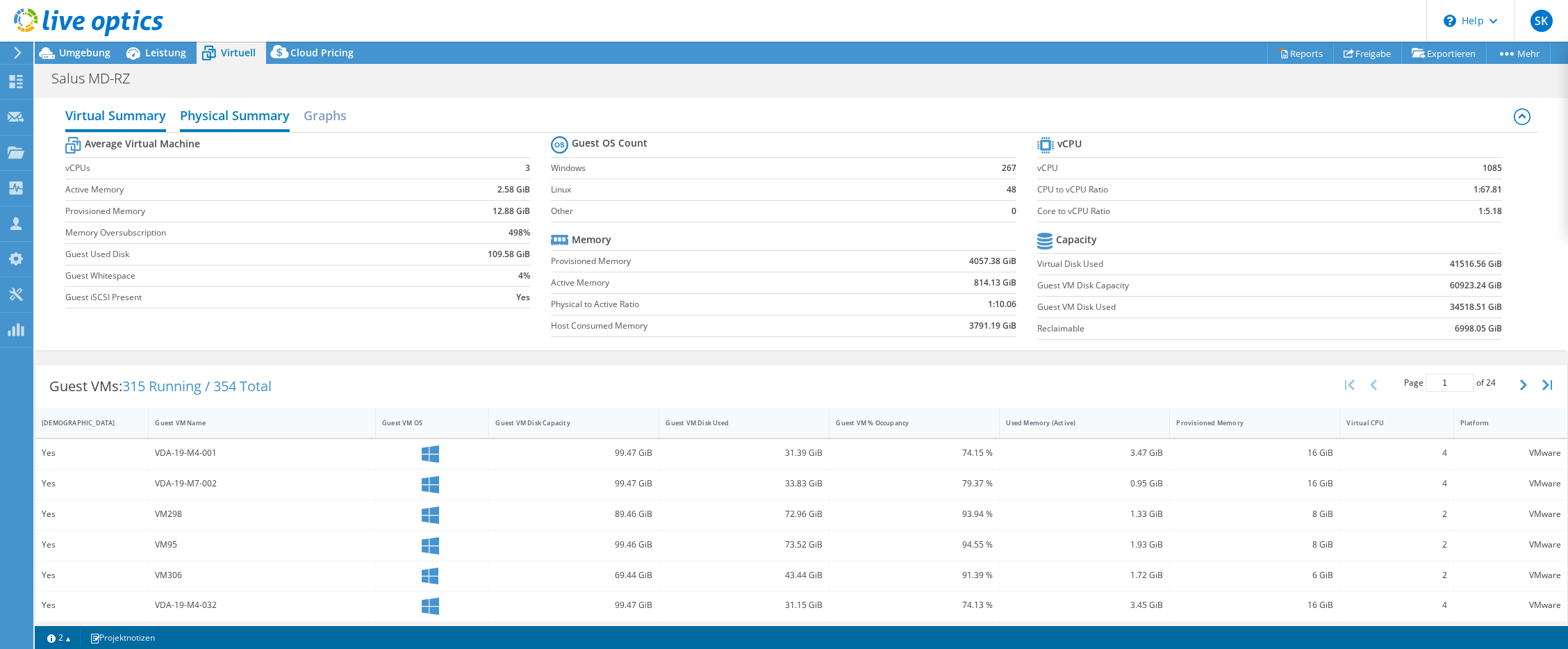
click at [258, 112] on h2 "Physical Summary" at bounding box center [234, 117] width 110 height 30
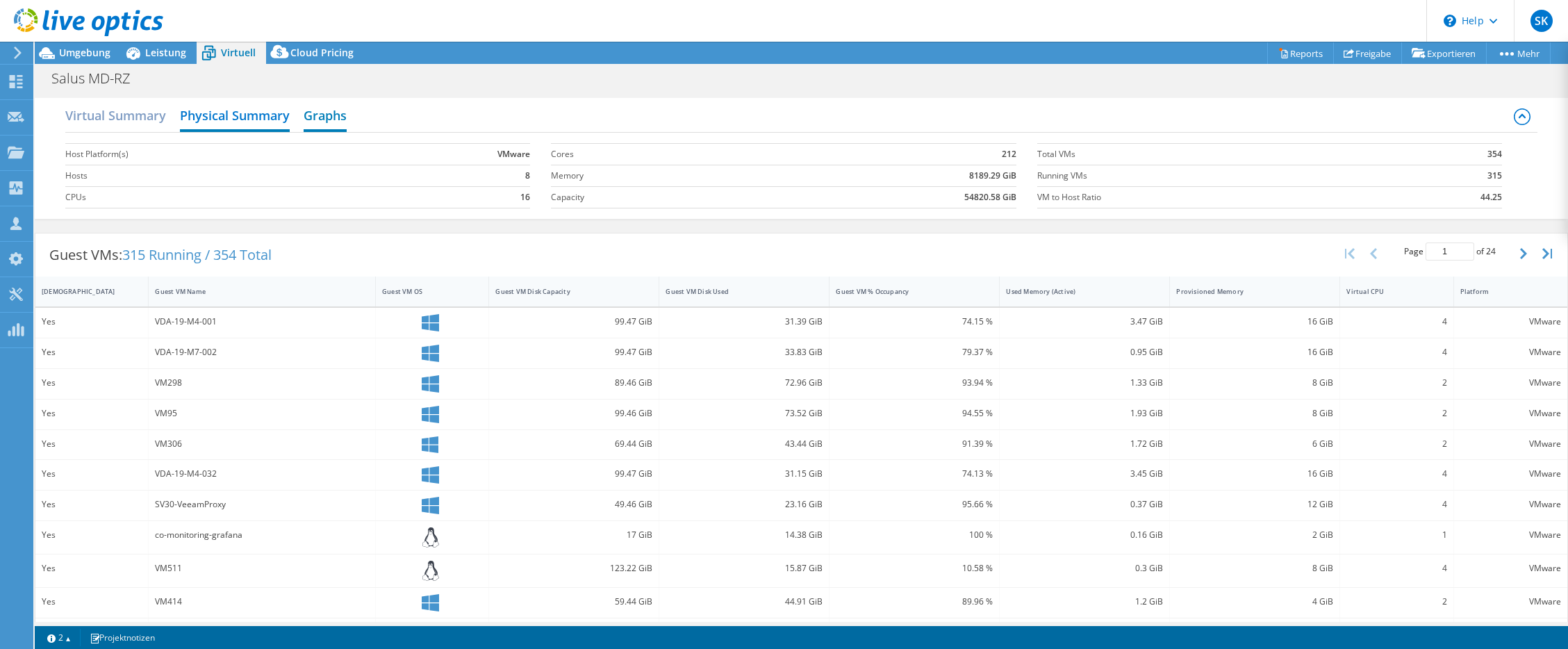
click at [343, 124] on h2 "Graphs" at bounding box center [325, 117] width 43 height 30
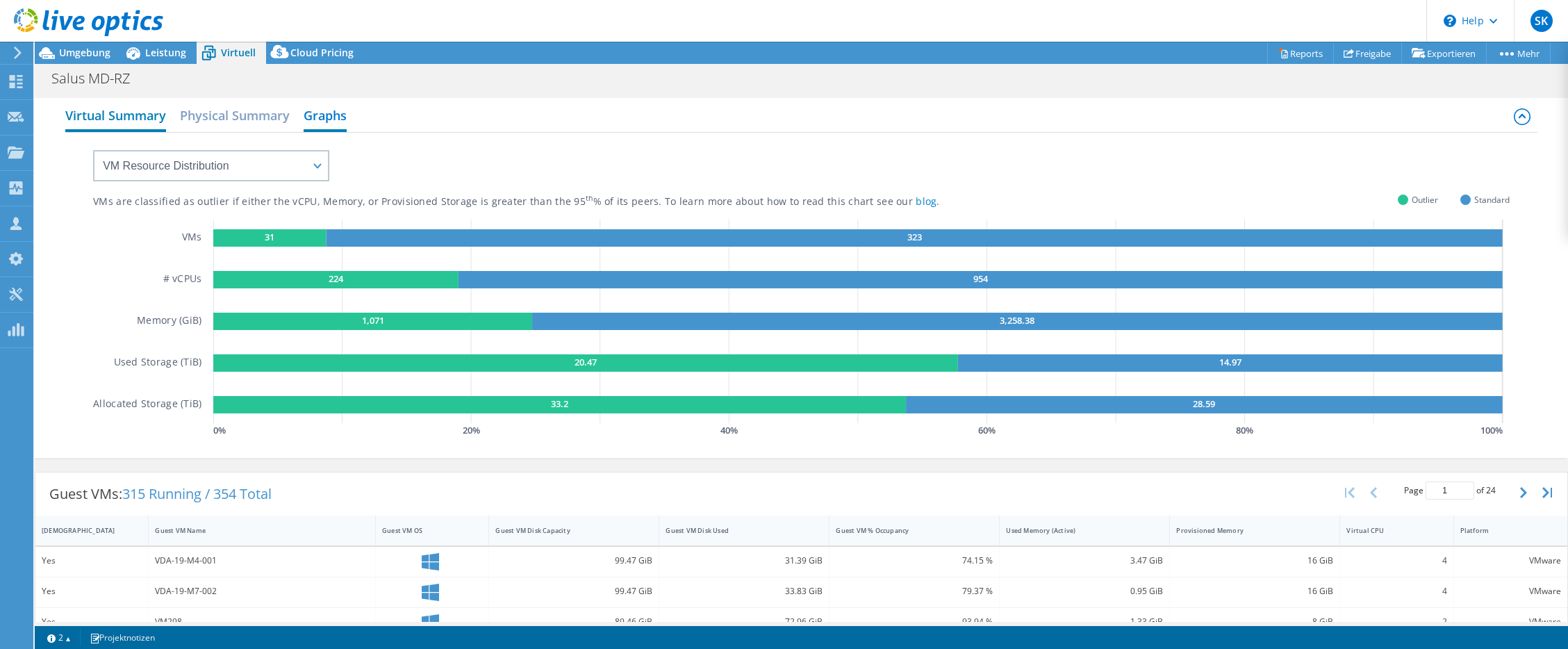
click at [139, 121] on h2 "Virtual Summary" at bounding box center [116, 117] width 100 height 30
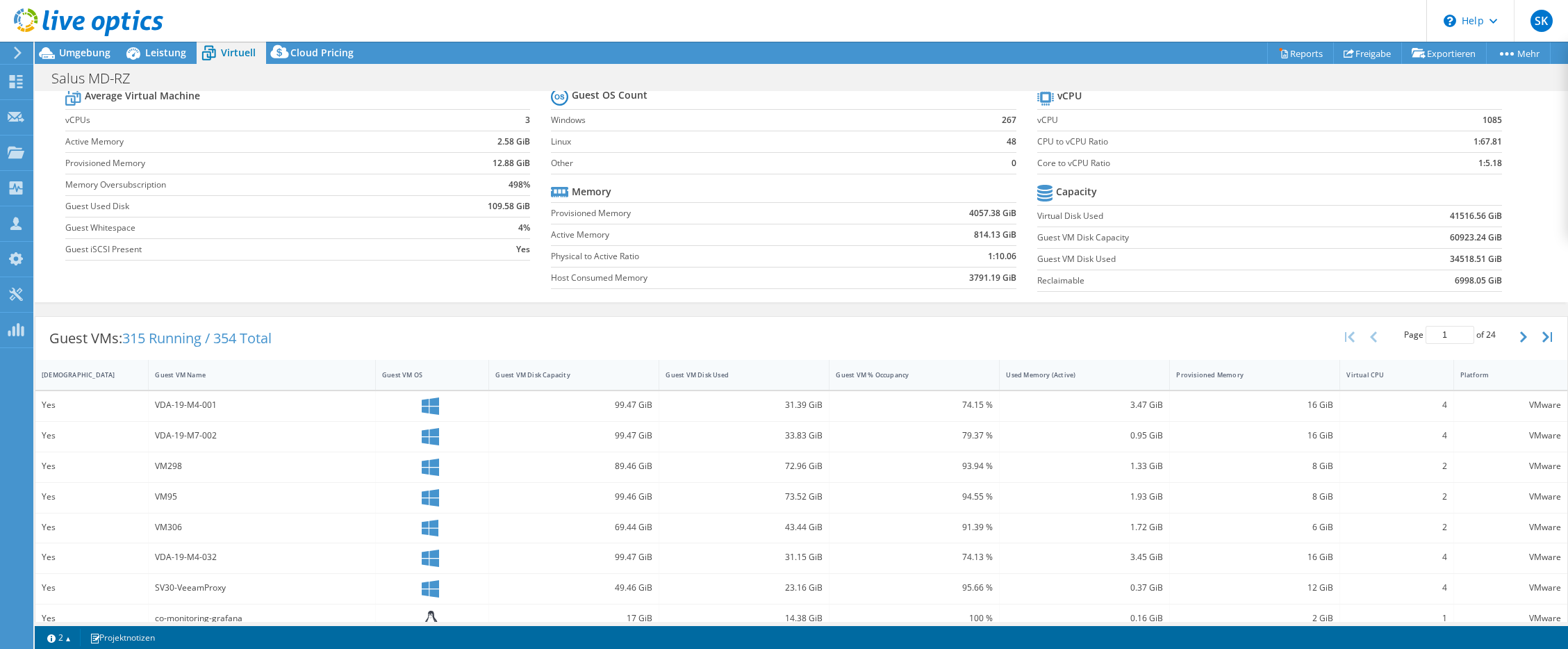
scroll to position [69, 0]
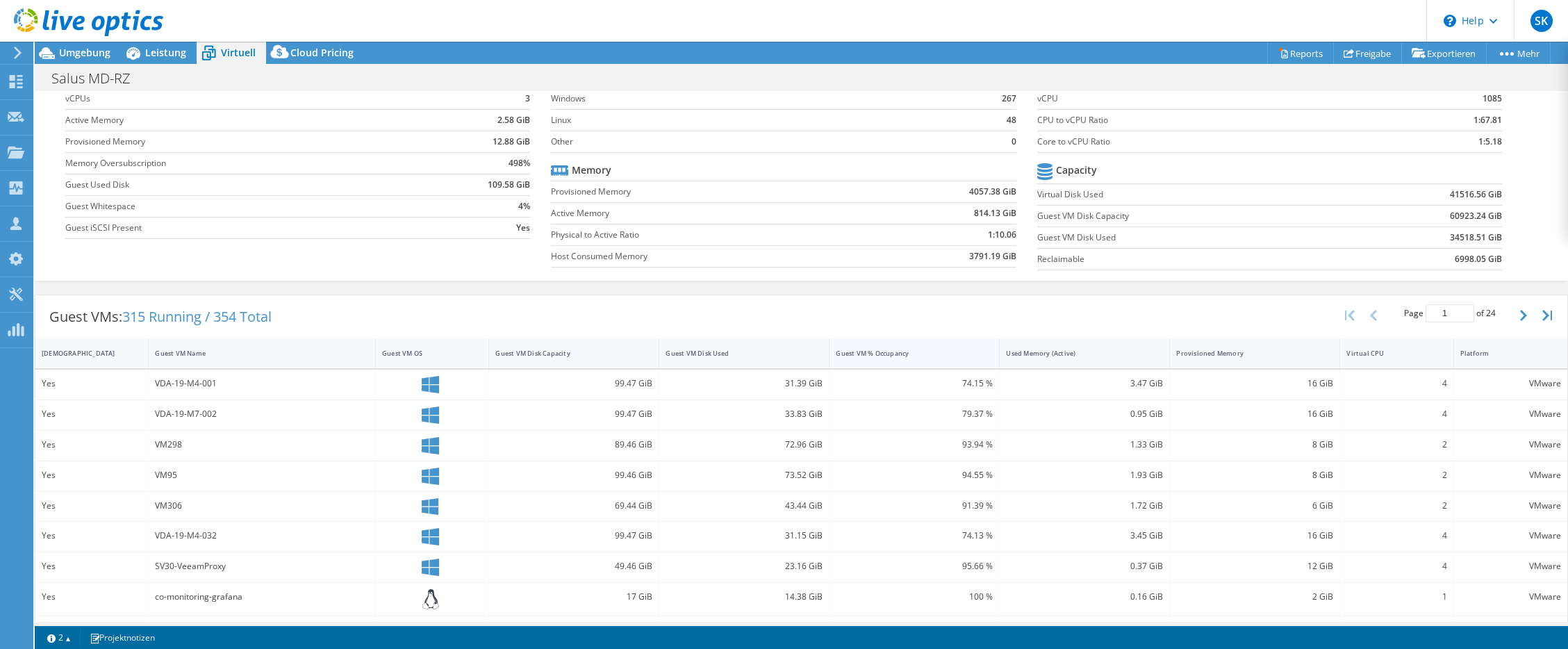
drag, startPoint x: 913, startPoint y: 359, endPoint x: 840, endPoint y: 358, distance: 73.0
click at [840, 358] on div "Guest VM % Occupancy" at bounding box center [906, 353] width 153 height 21
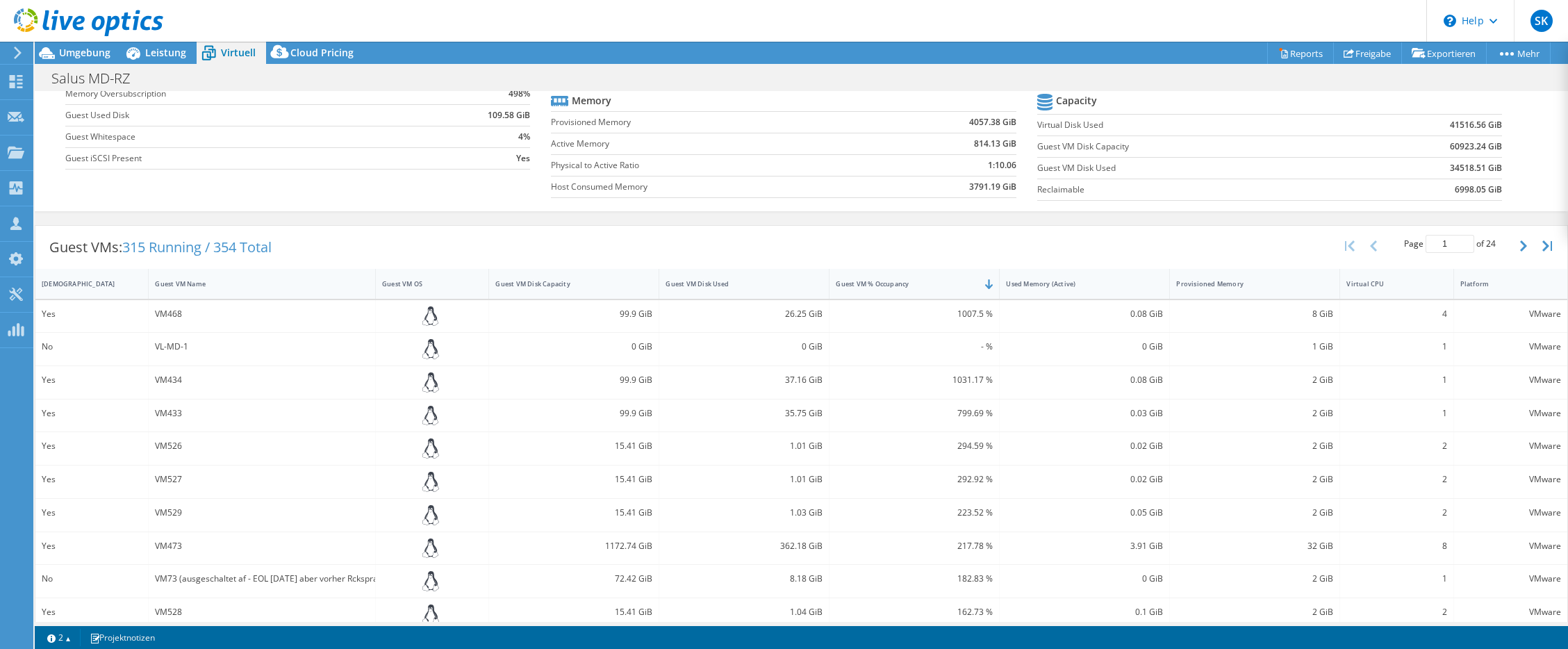
click at [67, 18] on icon at bounding box center [88, 22] width 149 height 28
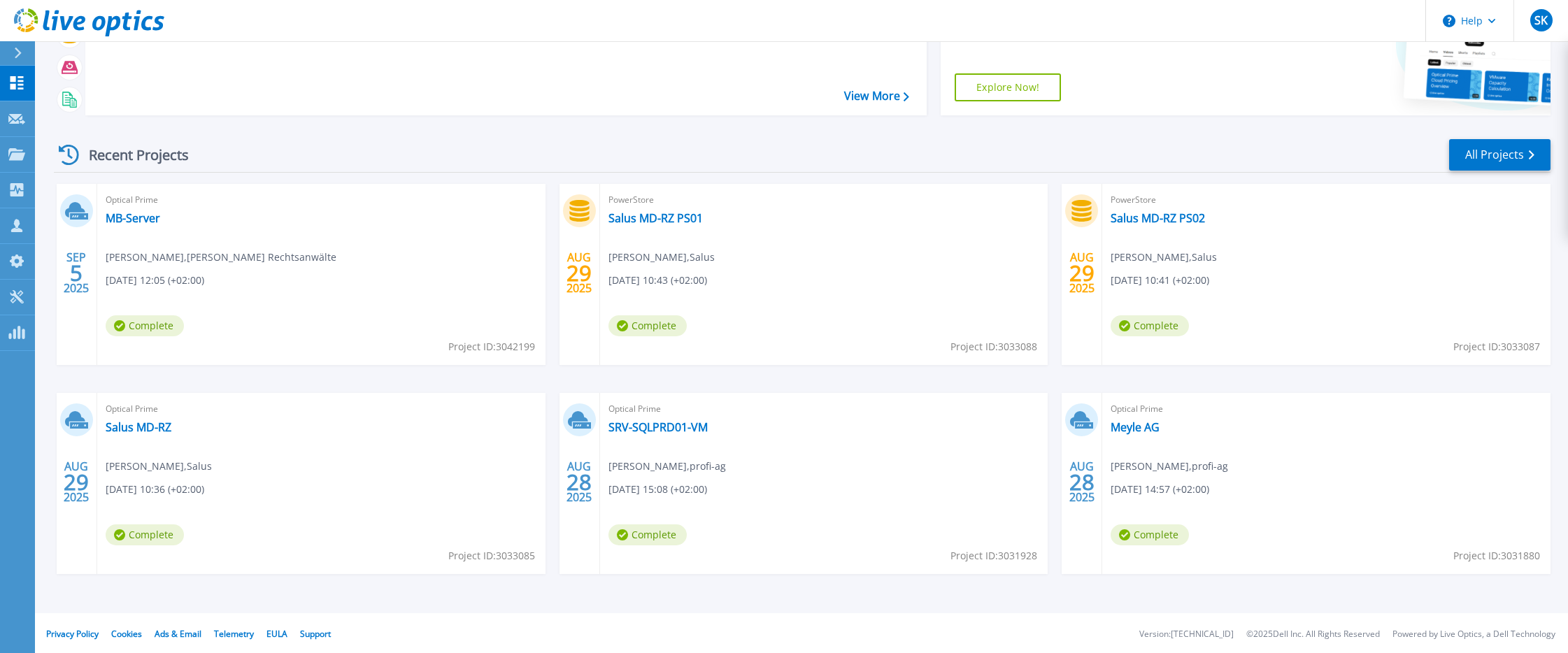
scroll to position [122, 0]
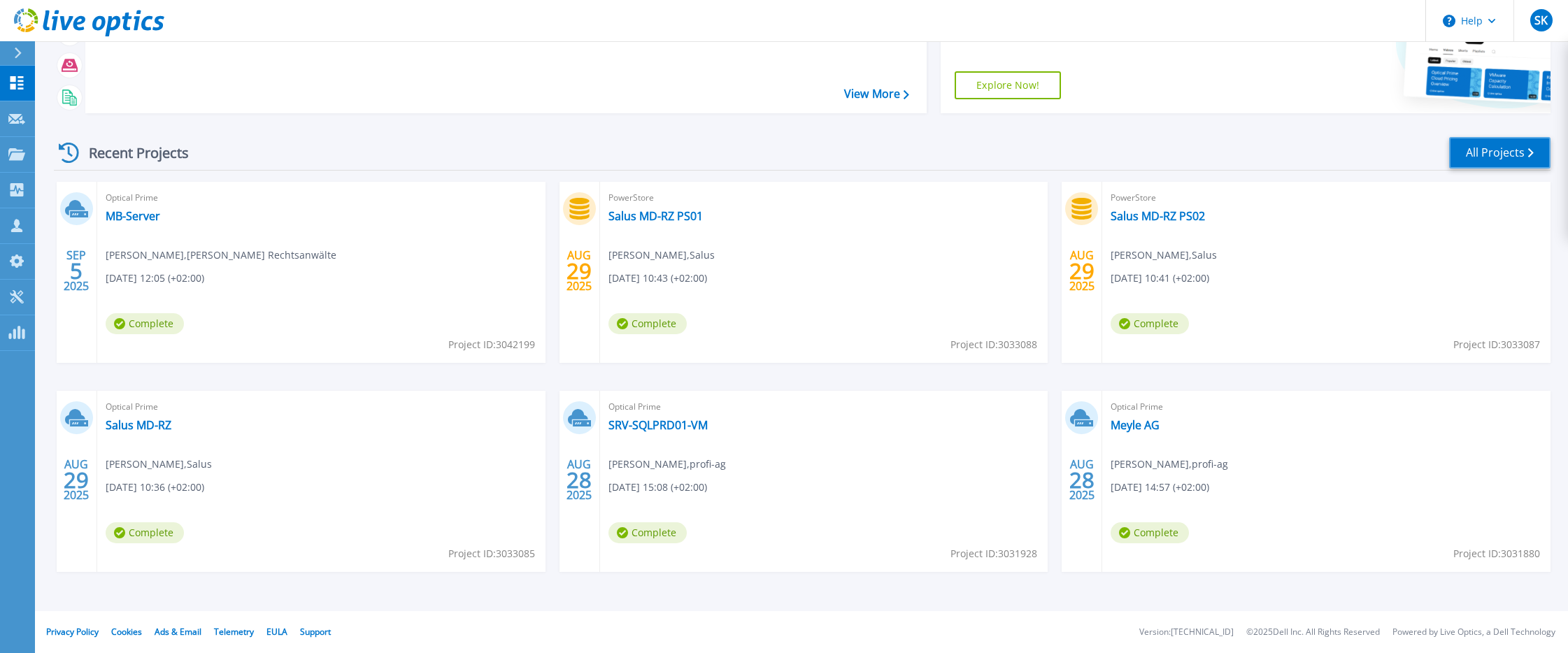
click at [1512, 147] on link "All Projects" at bounding box center [1500, 153] width 101 height 31
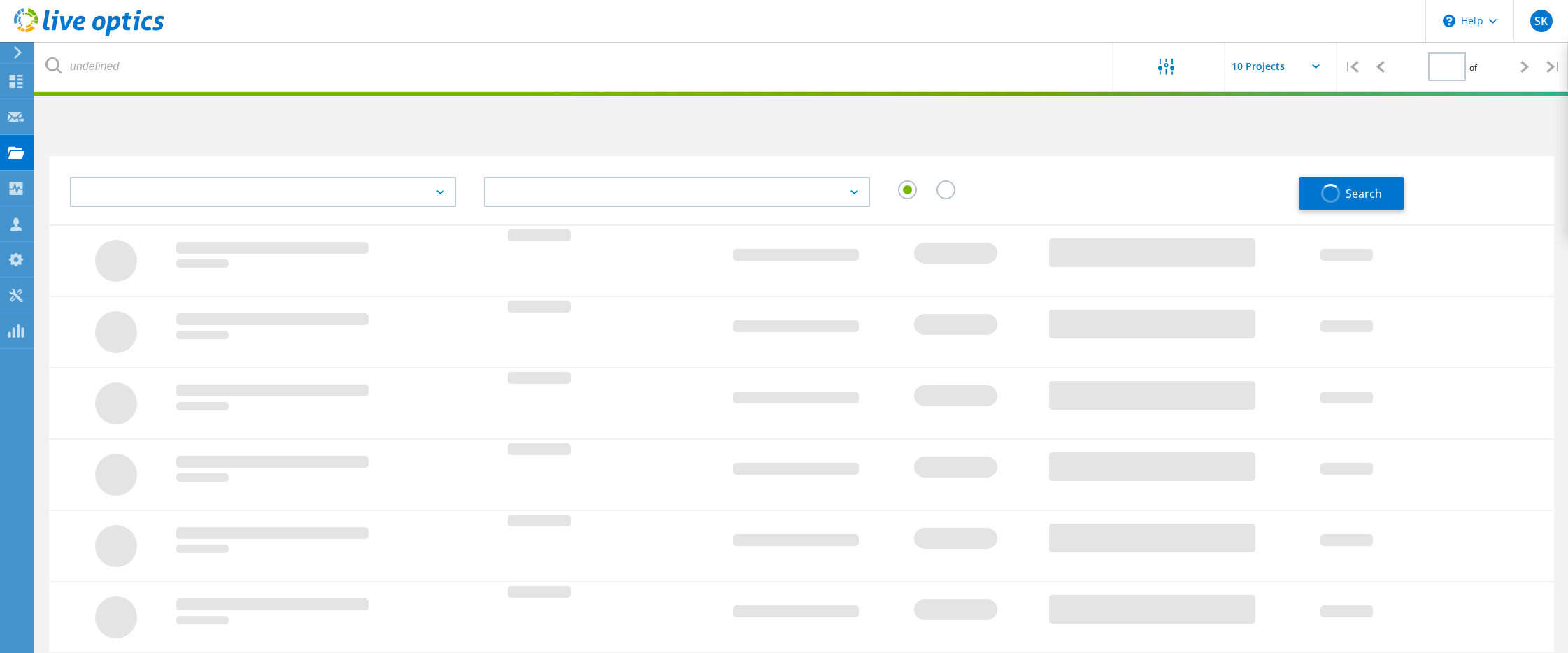
type input "1"
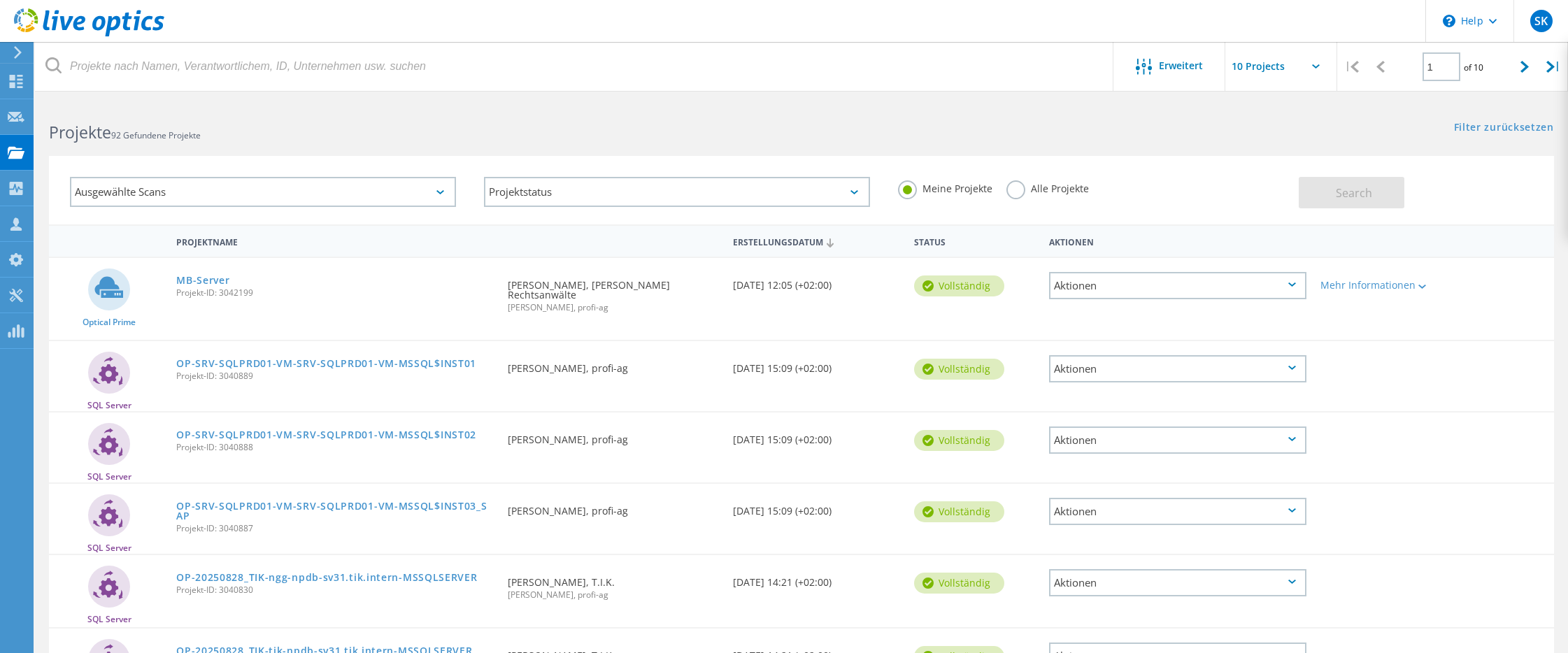
click at [387, 189] on div "Ausgewählte Scans" at bounding box center [263, 192] width 386 height 30
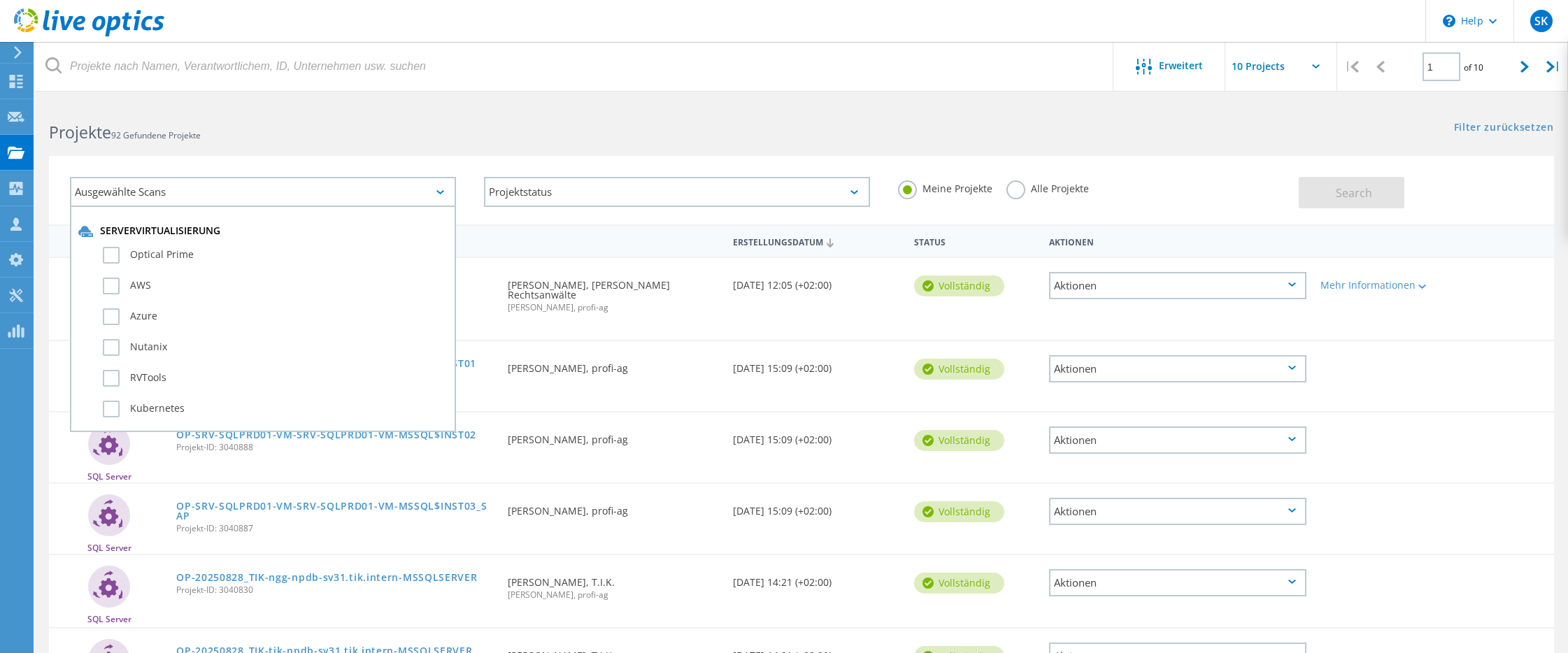
click at [387, 189] on div "Ausgewählte Scans" at bounding box center [263, 192] width 386 height 30
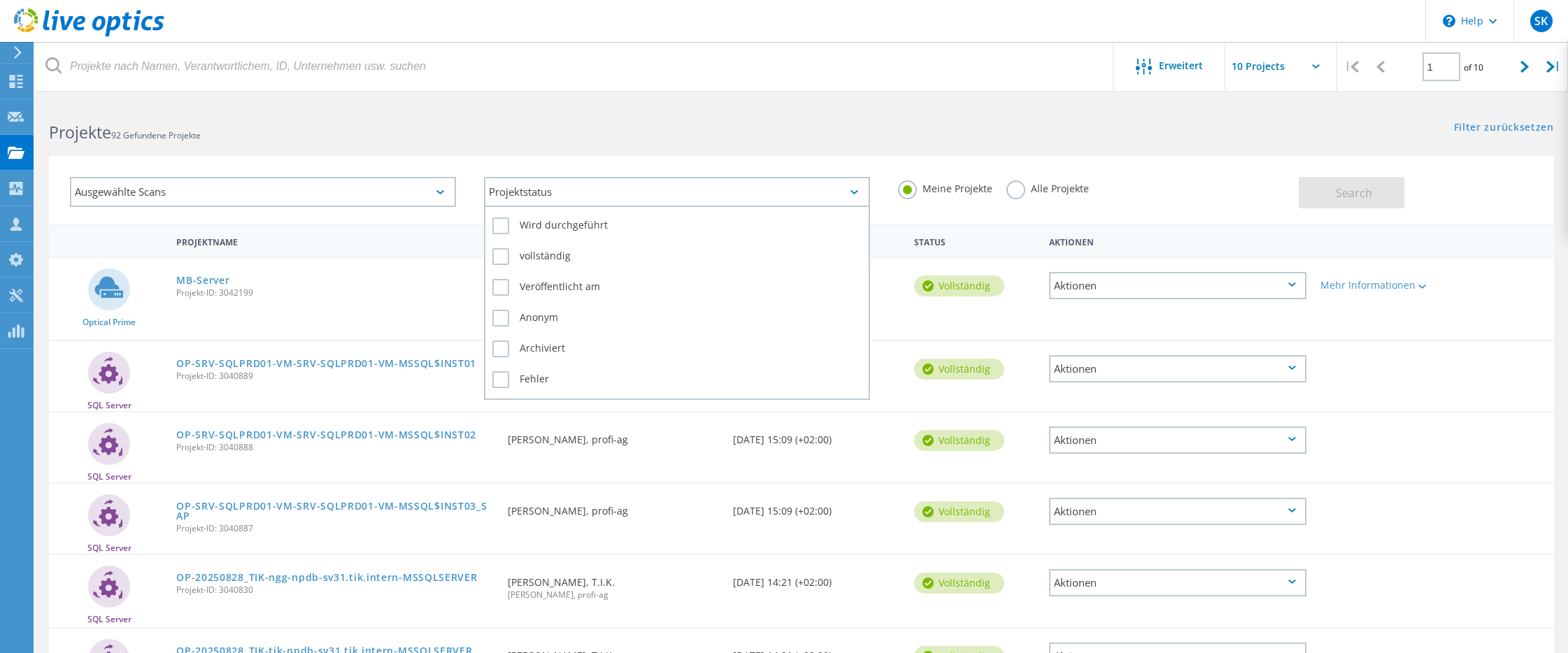
click at [556, 189] on div "Projektstatus" at bounding box center [677, 192] width 386 height 30
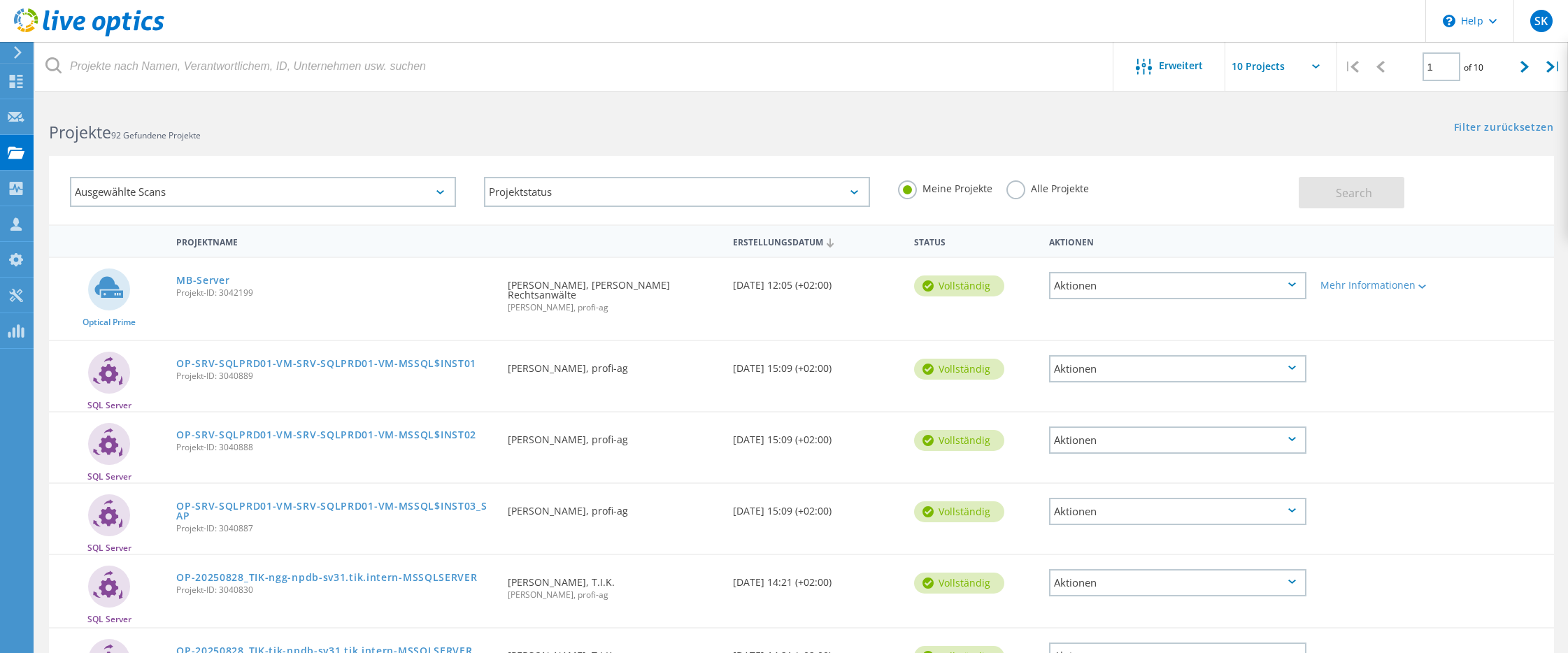
click at [1292, 61] on input "text" at bounding box center [1295, 67] width 140 height 49
click at [1261, 157] on div "Show 30 Projects" at bounding box center [1295, 149] width 139 height 23
type input "Show 30 Projects"
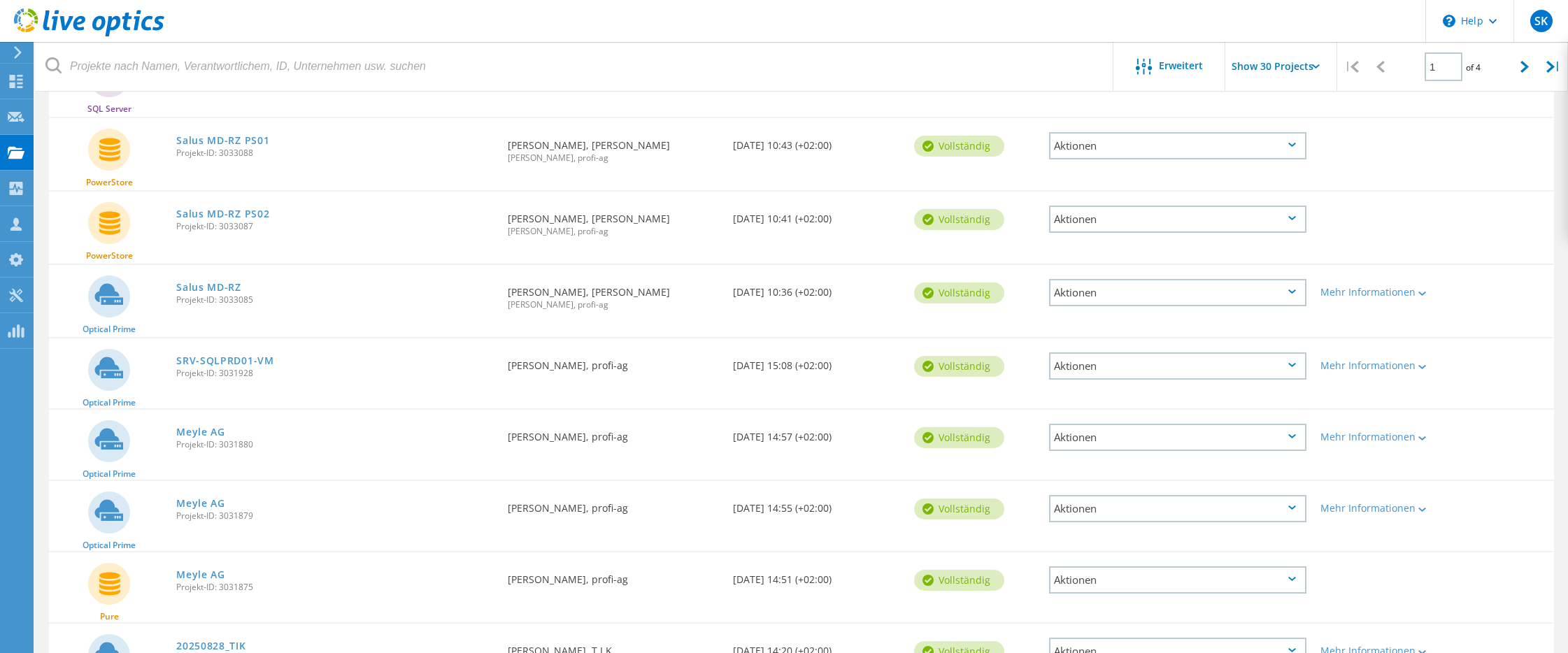
scroll to position [559, 0]
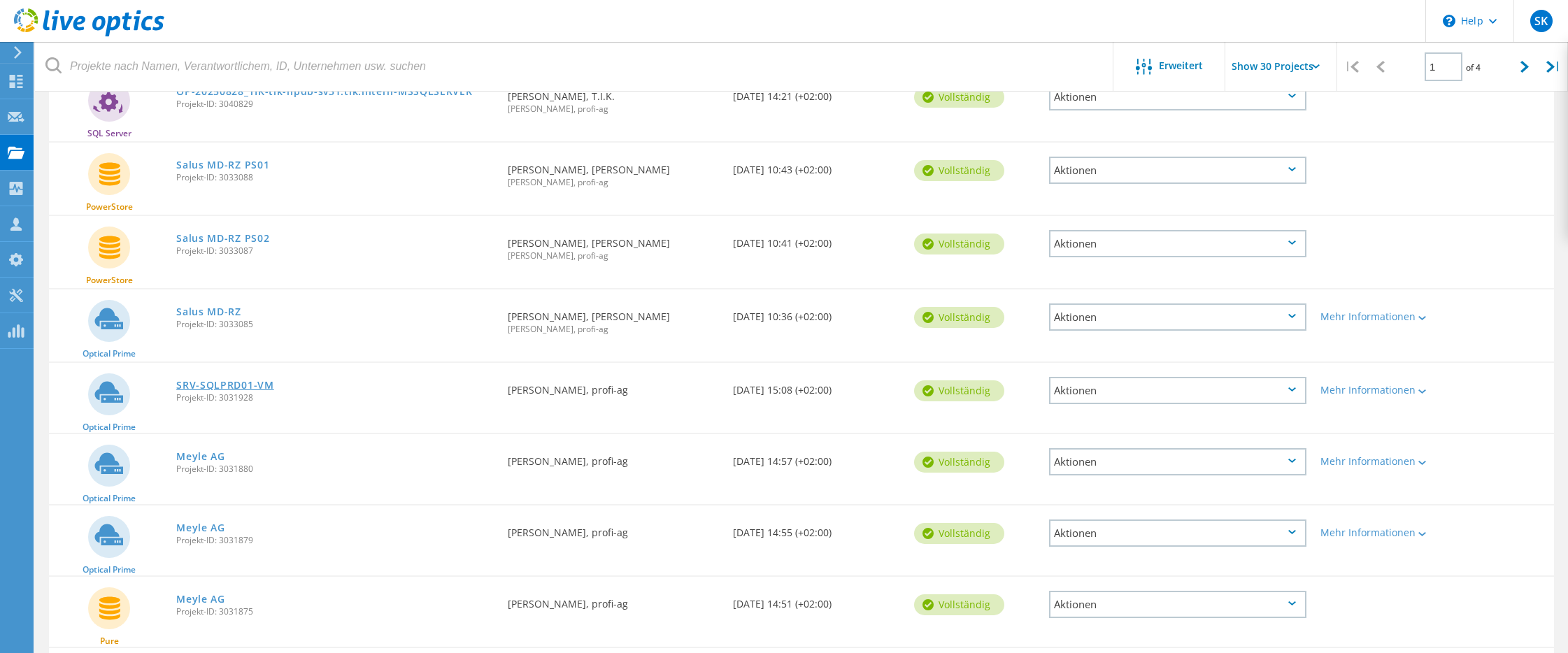
click at [228, 380] on link "SRV-SQLPRD01-VM" at bounding box center [225, 385] width 98 height 10
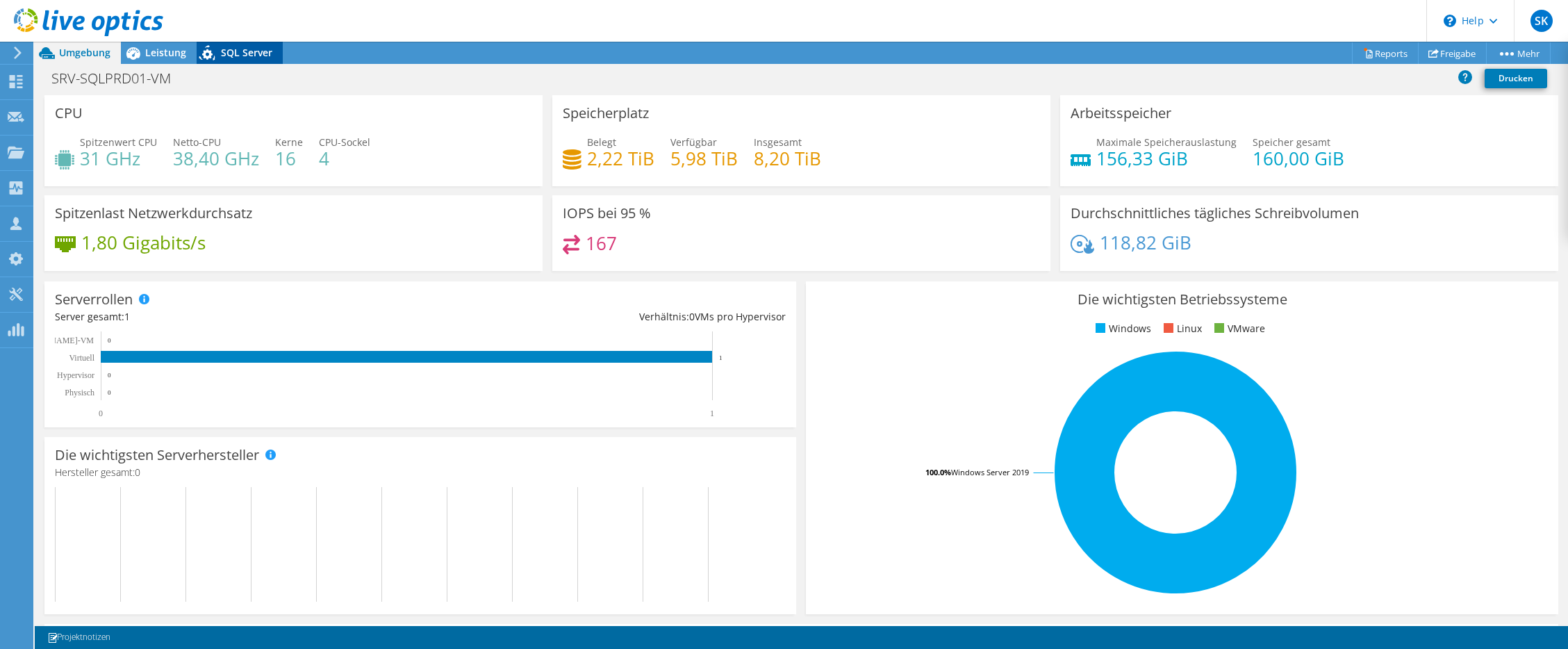
click at [266, 57] on span "SQL Server" at bounding box center [247, 52] width 52 height 13
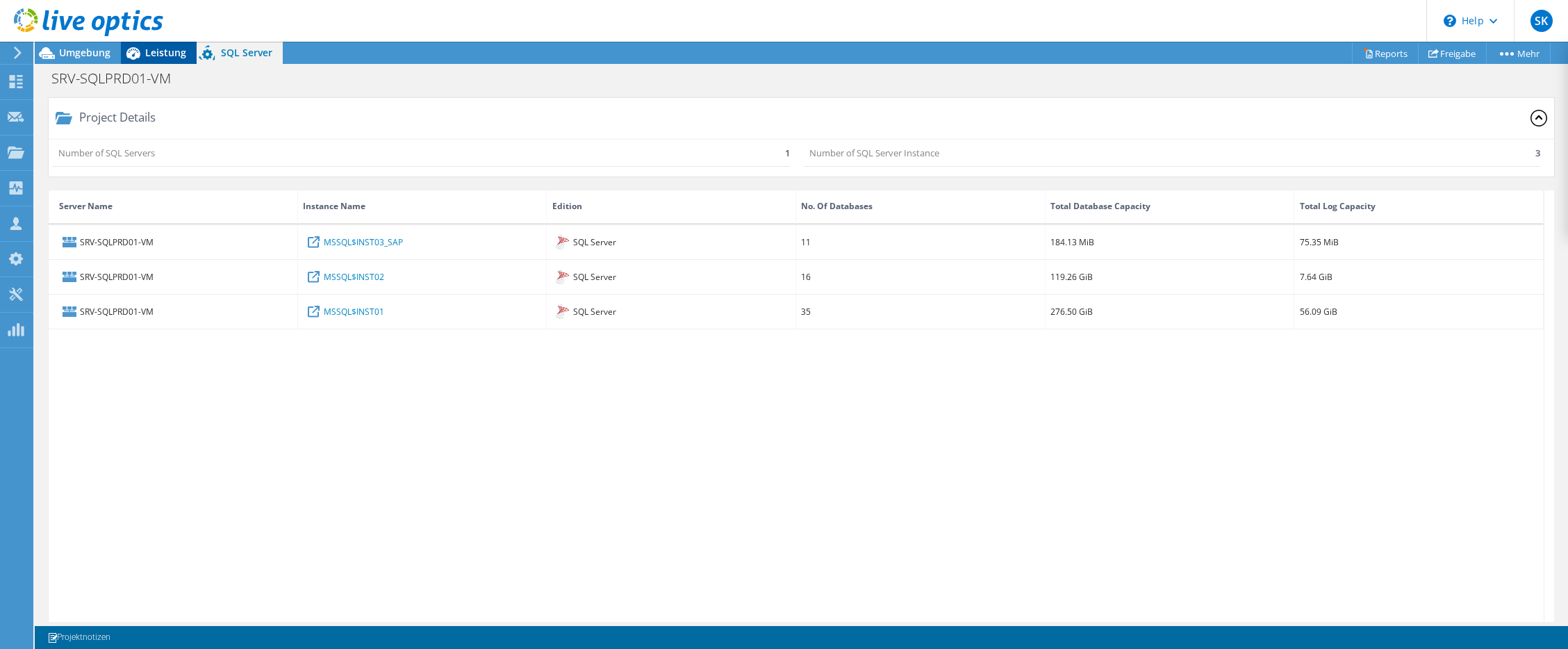
click at [162, 56] on span "Leistung" at bounding box center [166, 52] width 41 height 13
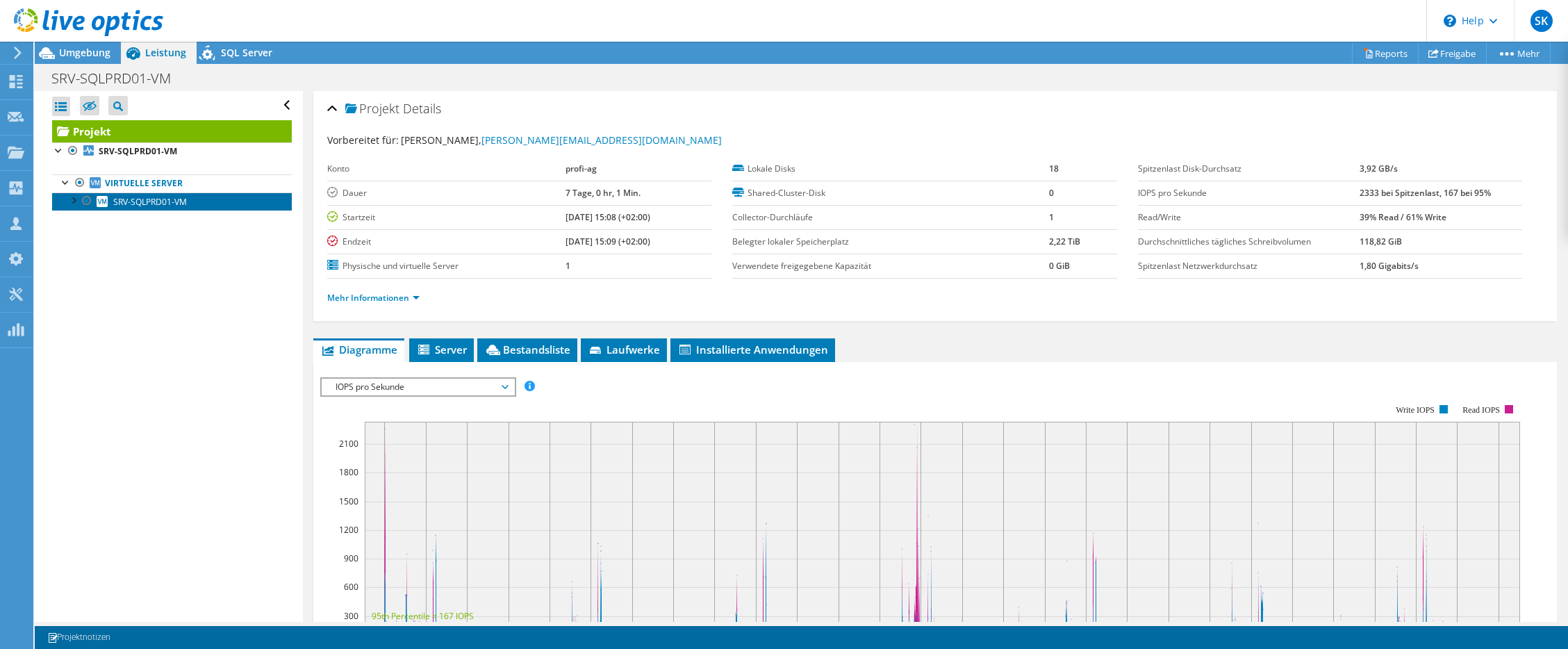
click at [135, 201] on span "SRV-SQLPRD01-VM" at bounding box center [150, 202] width 74 height 12
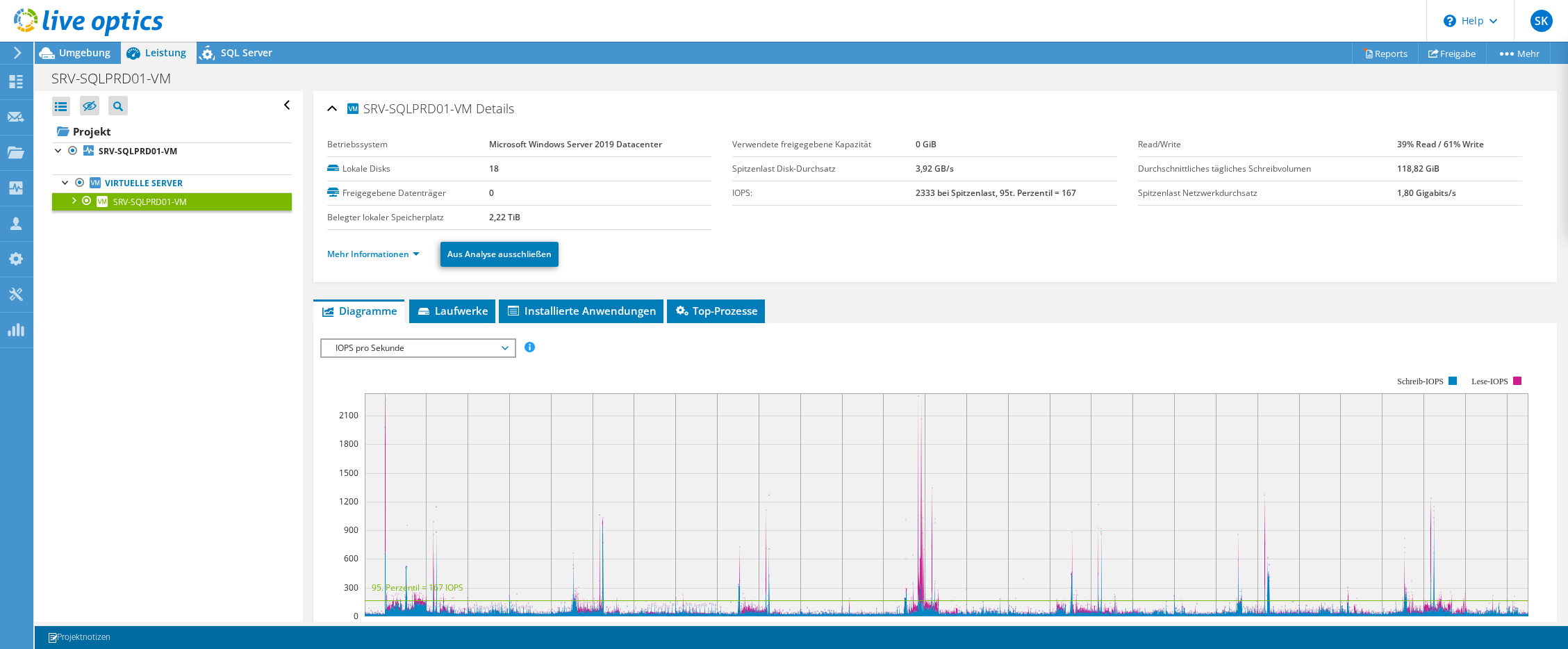
click at [72, 203] on div at bounding box center [73, 200] width 14 height 14
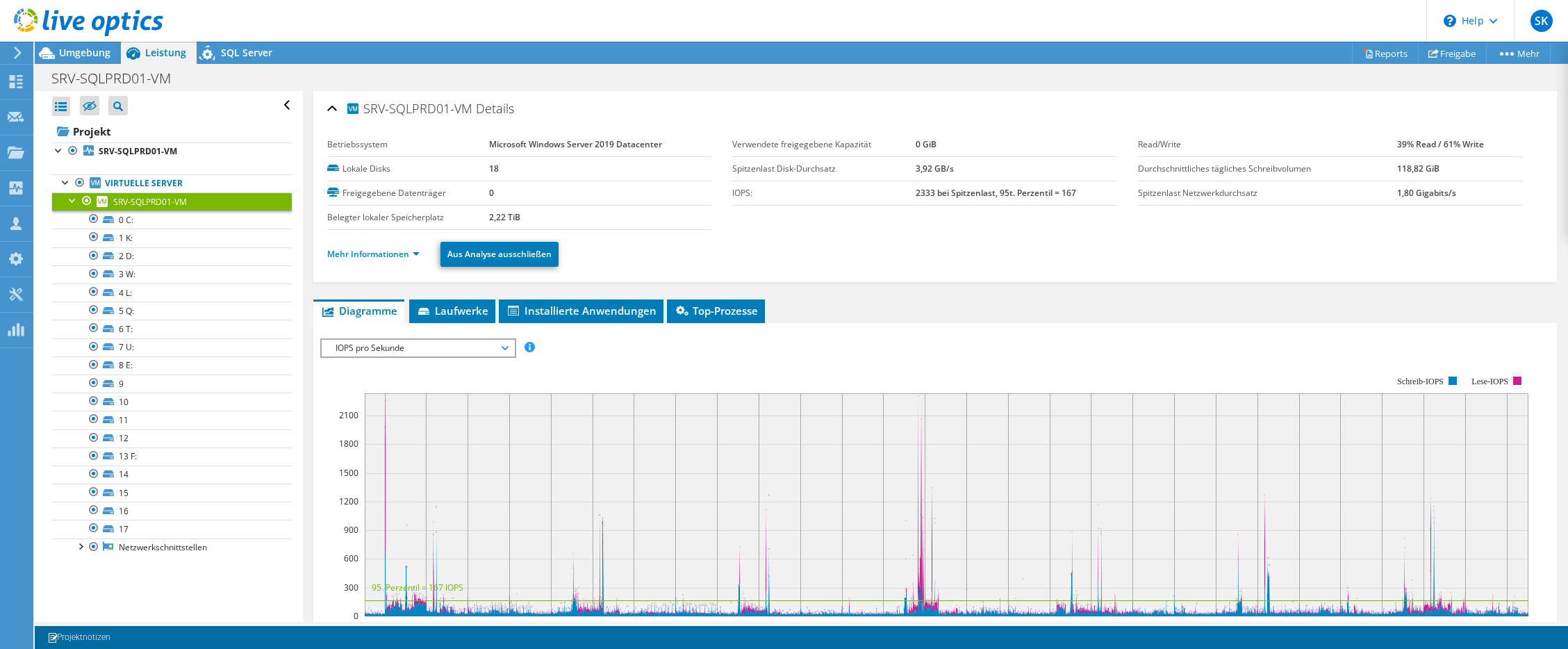
click at [72, 203] on div at bounding box center [73, 200] width 14 height 14
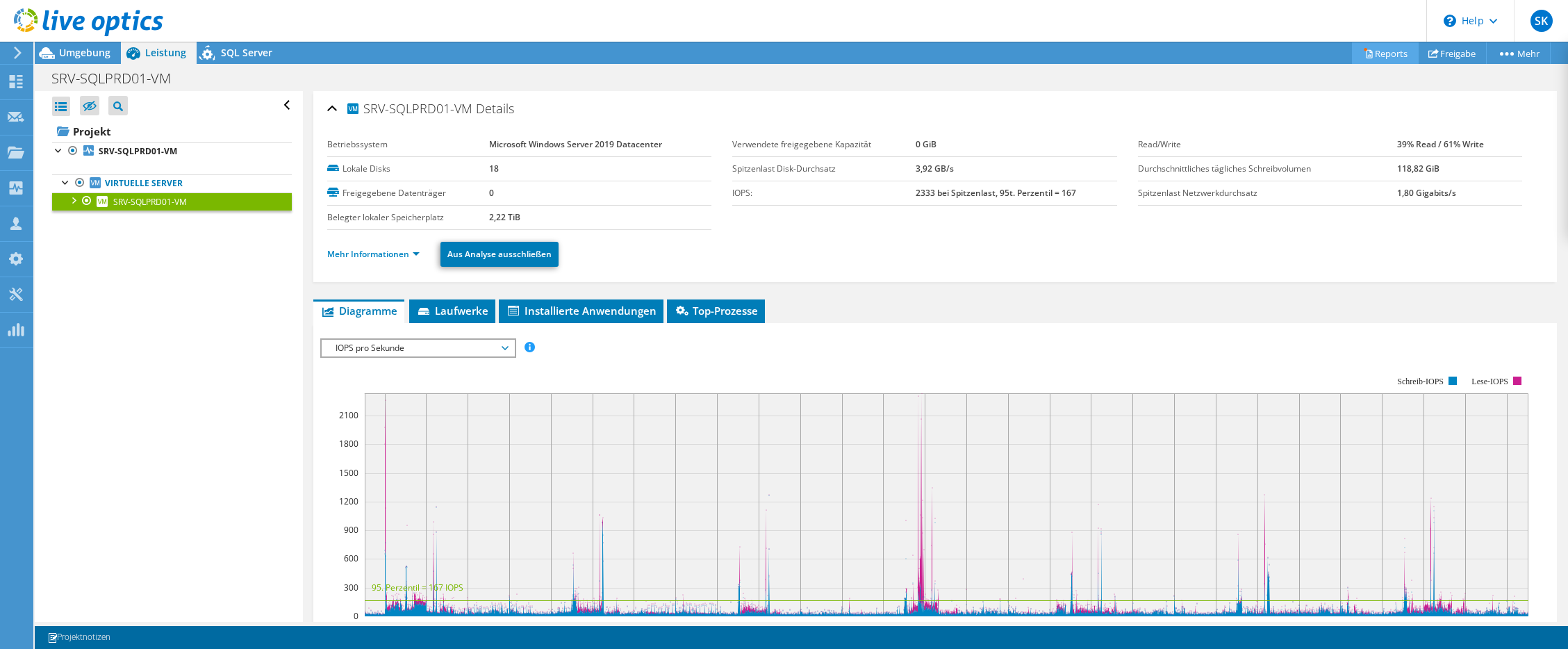
click at [1395, 56] on link "Reports" at bounding box center [1385, 53] width 67 height 21
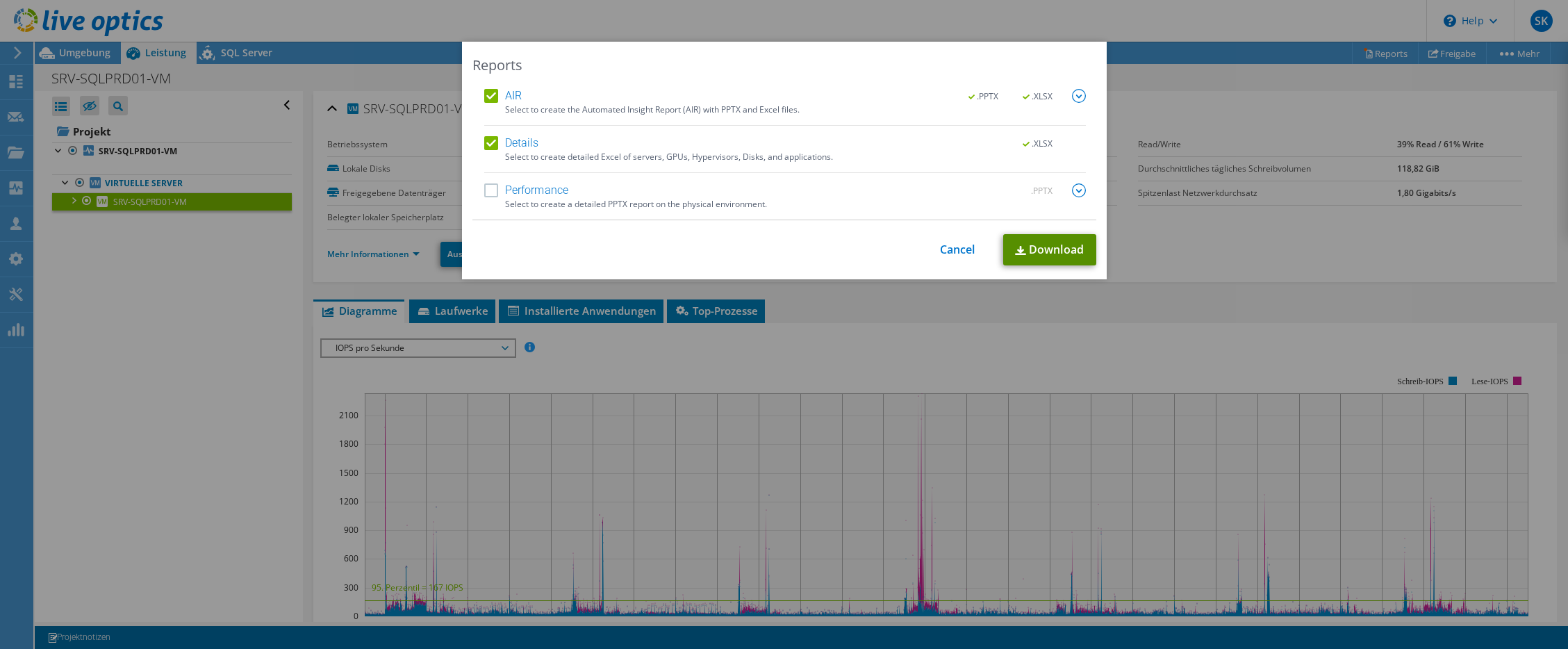
click at [1034, 251] on link "Download" at bounding box center [1050, 250] width 93 height 31
click at [535, 196] on label "Performance" at bounding box center [526, 190] width 84 height 14
click at [0, 0] on input "Performance" at bounding box center [0, 0] width 0 height 0
click at [1050, 251] on link "Download" at bounding box center [1050, 250] width 93 height 31
click at [1187, 325] on div "Reports AIR .PPTX .XLSX Select to create the Automated Insight Report (AIR) wit…" at bounding box center [784, 324] width 1568 height 566
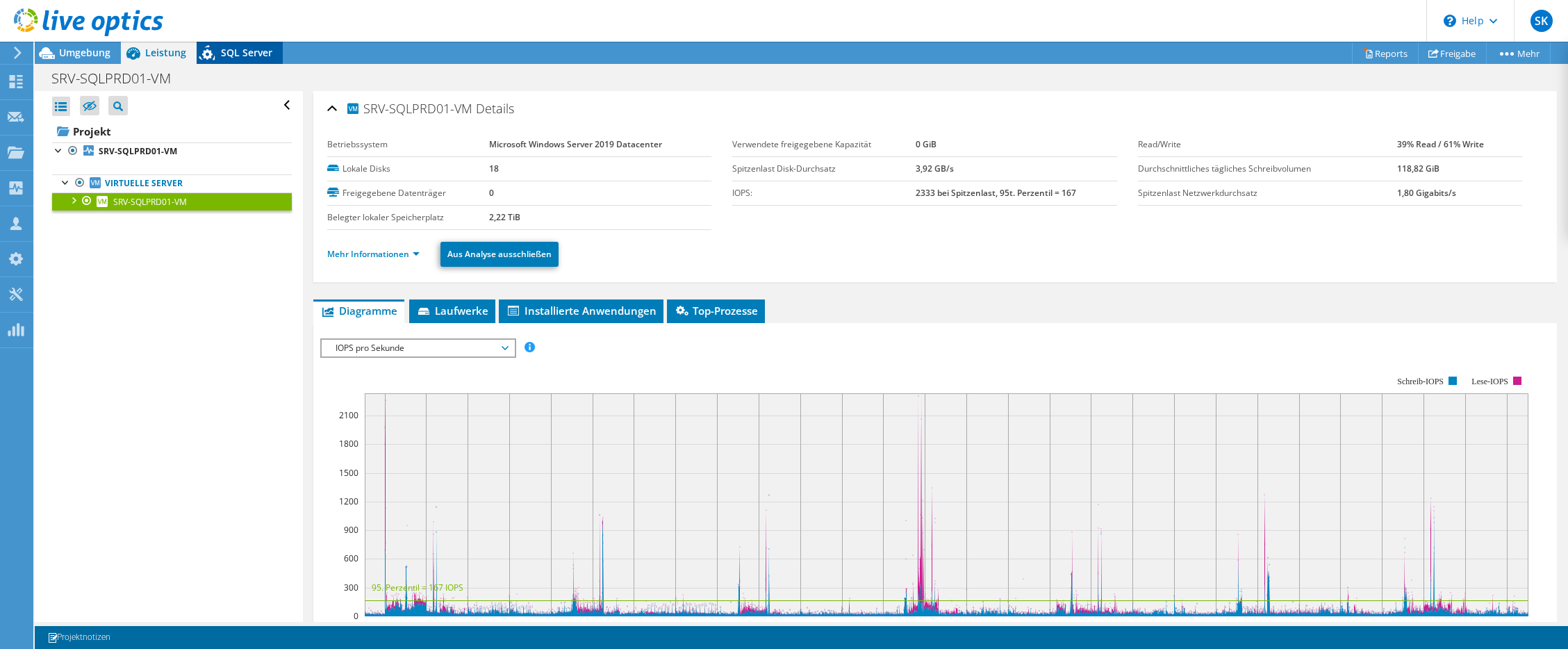
click at [255, 57] on span "SQL Server" at bounding box center [247, 52] width 52 height 13
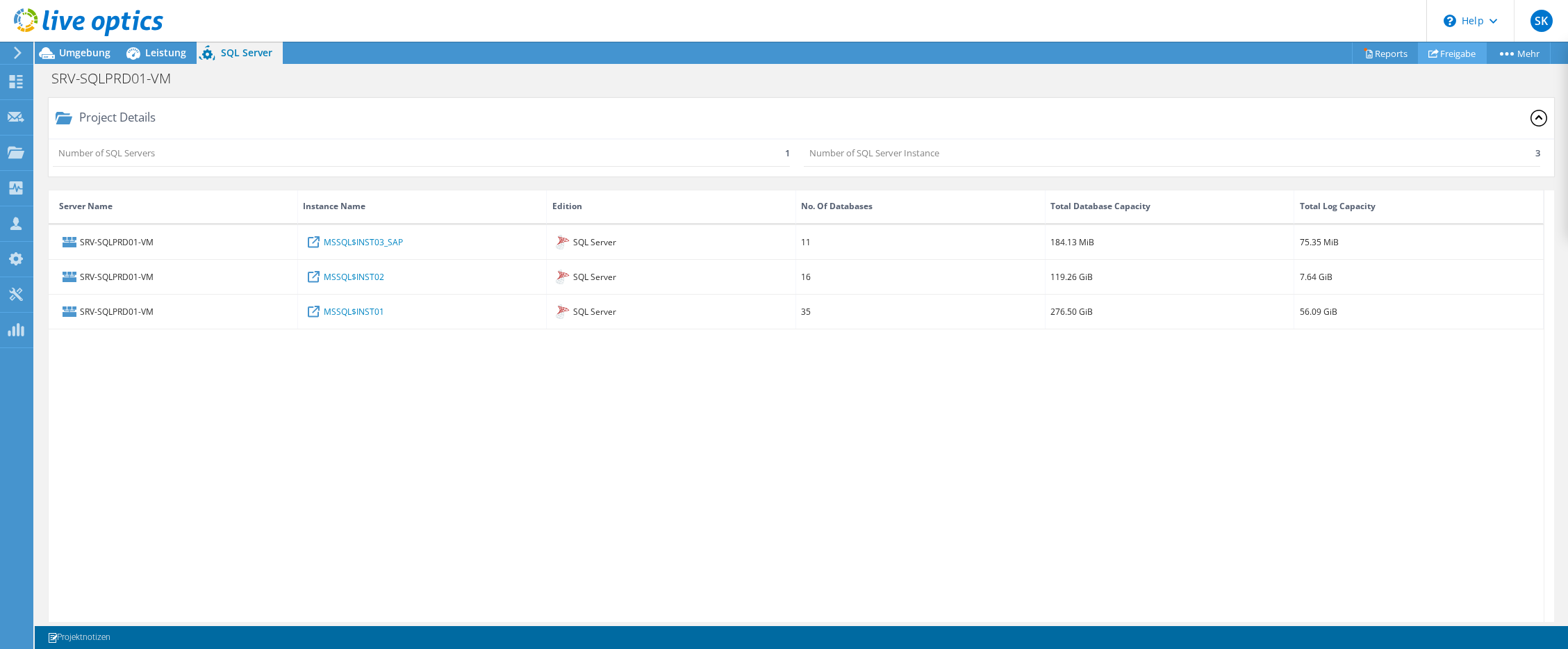
click at [1433, 50] on link "Freigabe" at bounding box center [1452, 53] width 69 height 21
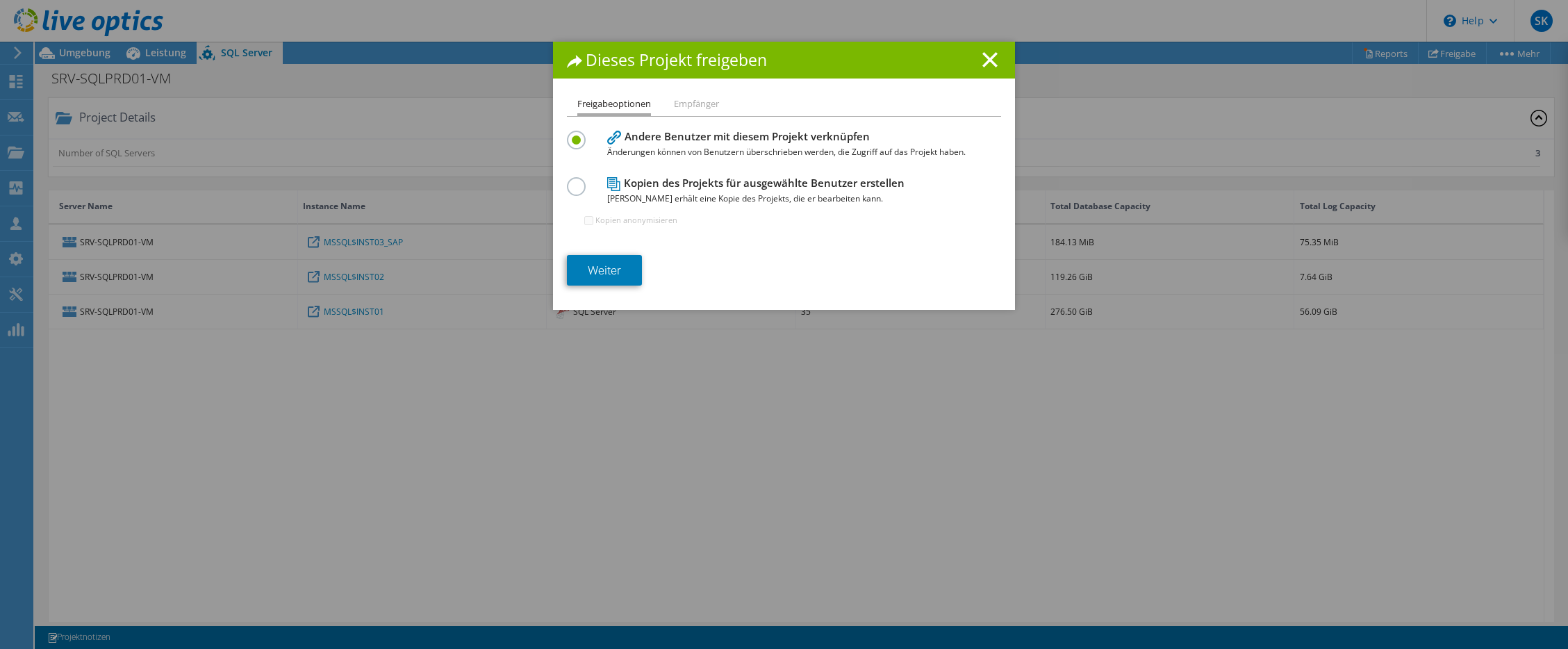
click at [578, 195] on div "Kopien des Projekts für ausgewählte Benutzer erstellen Jeder Benutzer erhält ei…" at bounding box center [784, 207] width 434 height 68
click at [569, 181] on label at bounding box center [579, 179] width 24 height 4
click at [0, 0] on input "radio" at bounding box center [0, 0] width 0 height 0
click at [596, 273] on link "Weiter" at bounding box center [604, 270] width 75 height 30
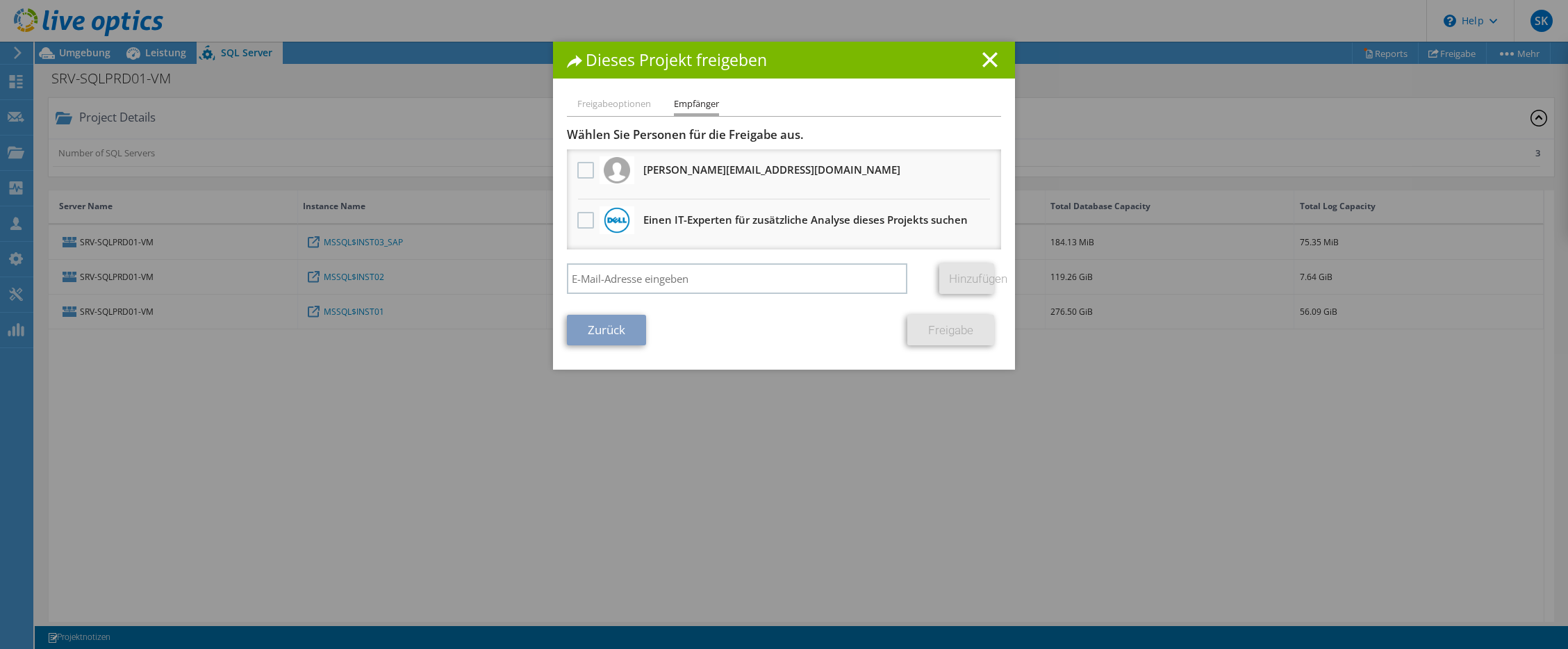
click at [677, 263] on div "Wählen Sie Personen für die Freigabe aus. Alle Projektkopien werden anonym sein…" at bounding box center [784, 214] width 434 height 174
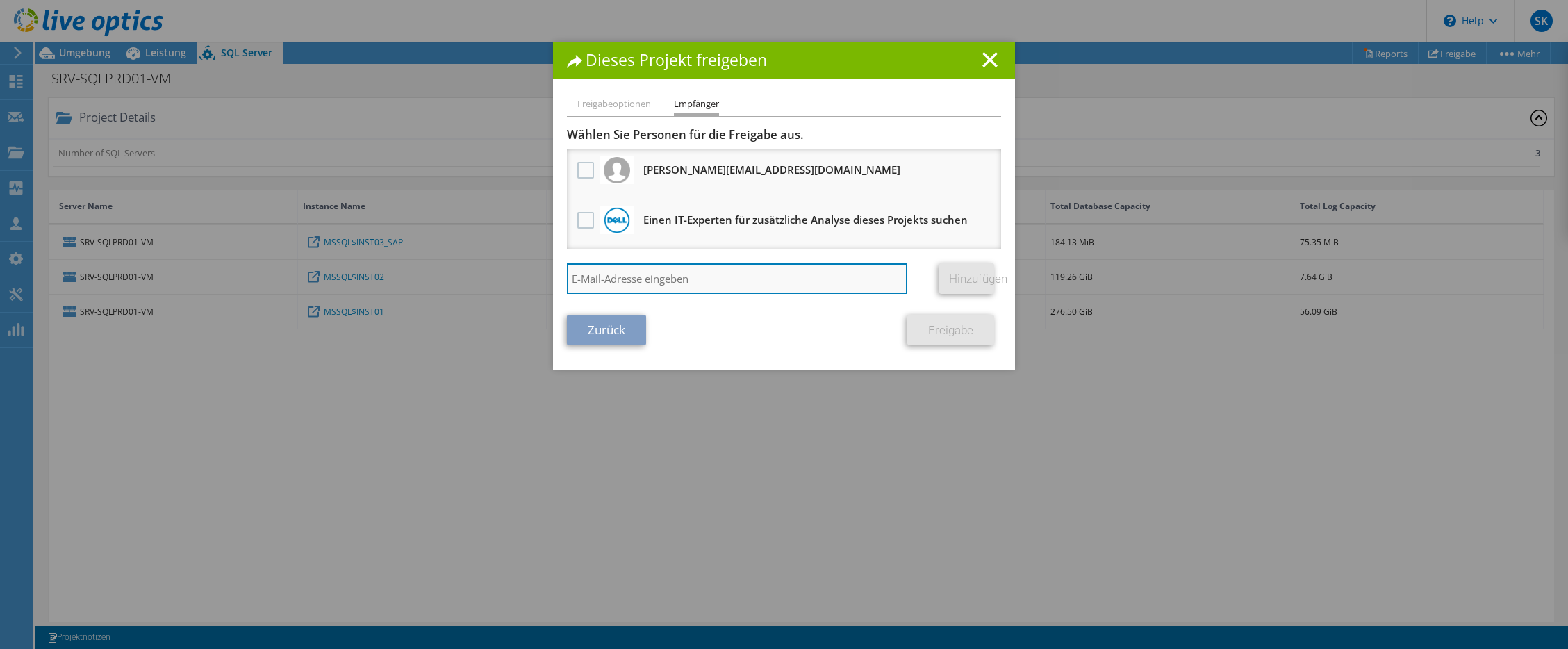
click at [677, 272] on input "search" at bounding box center [737, 279] width 340 height 30
click at [591, 277] on input "s." at bounding box center [737, 279] width 340 height 30
paste input "kopcanski@profi-ag.de"
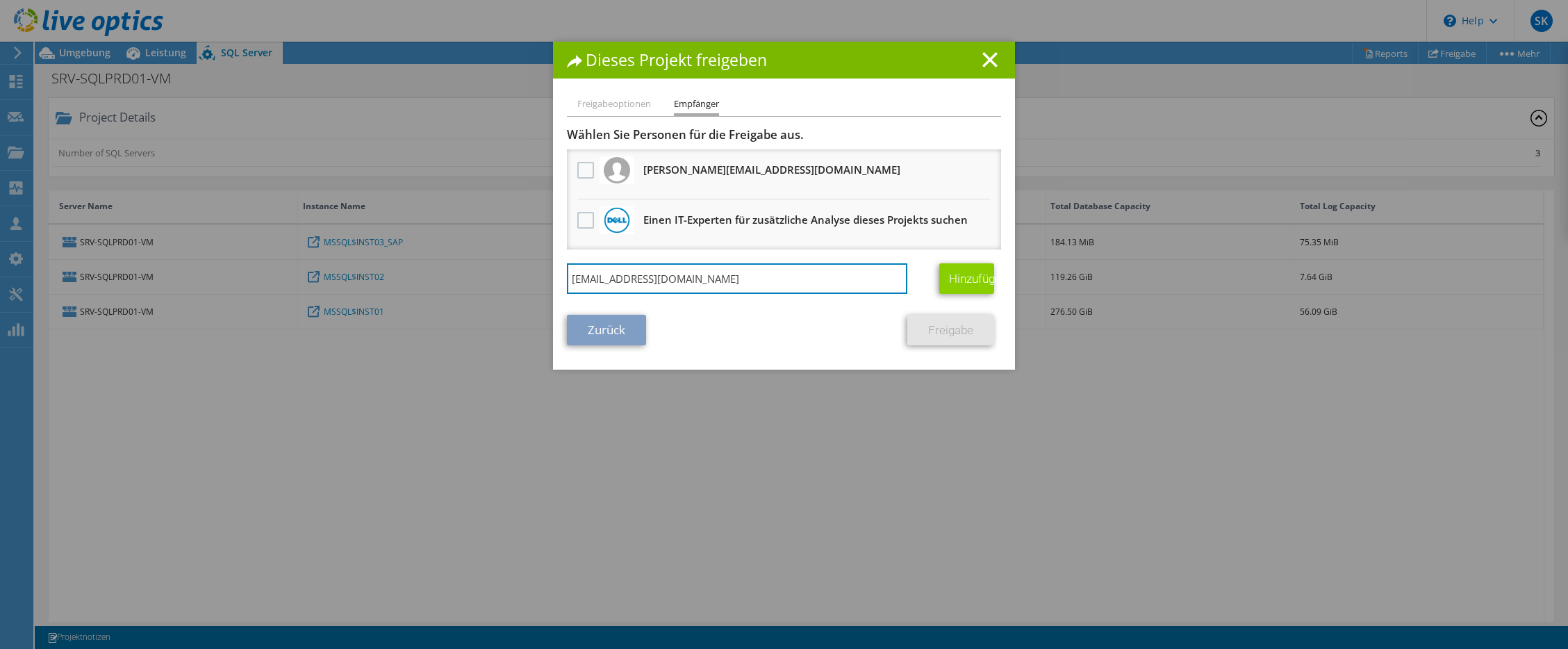
type input "s.kopcanski@profi-ag.de"
click at [952, 274] on link "Hinzufügen" at bounding box center [967, 279] width 55 height 30
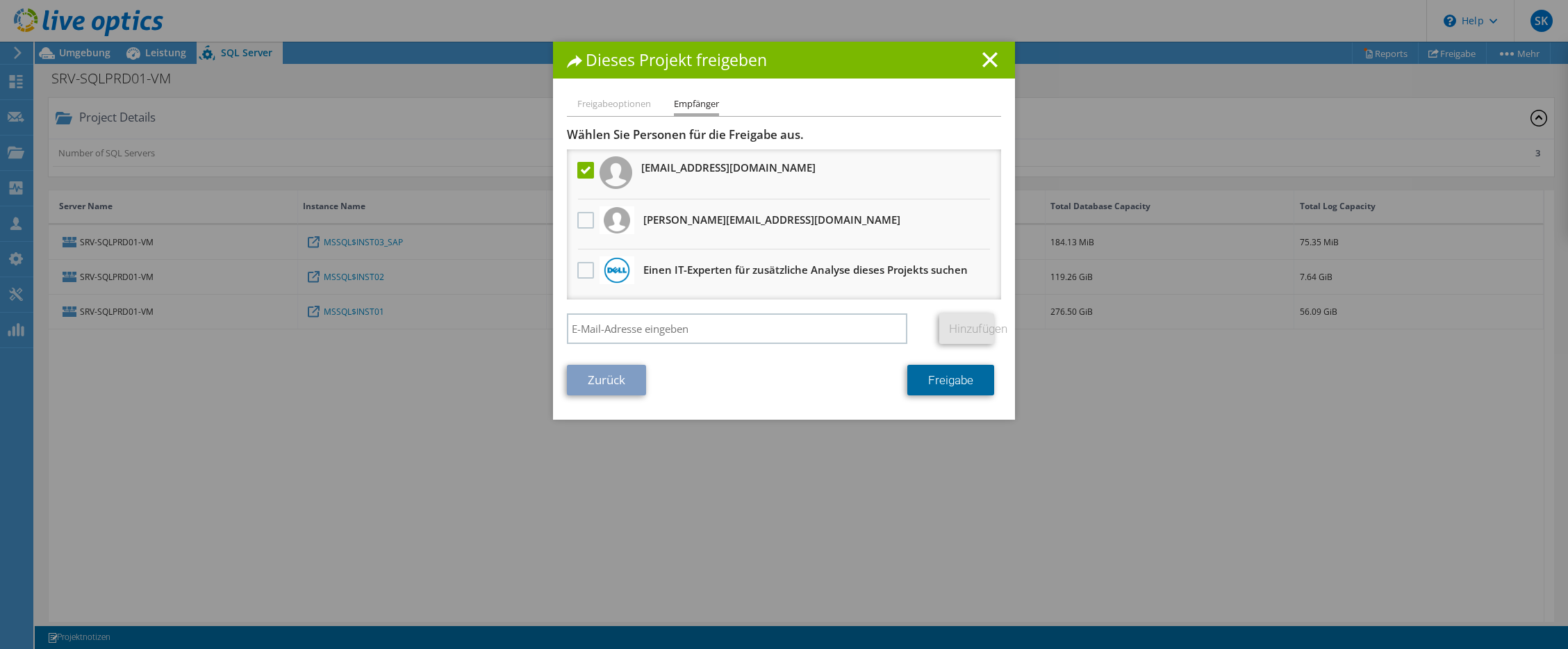
click at [941, 379] on link "Freigabe" at bounding box center [951, 380] width 87 height 30
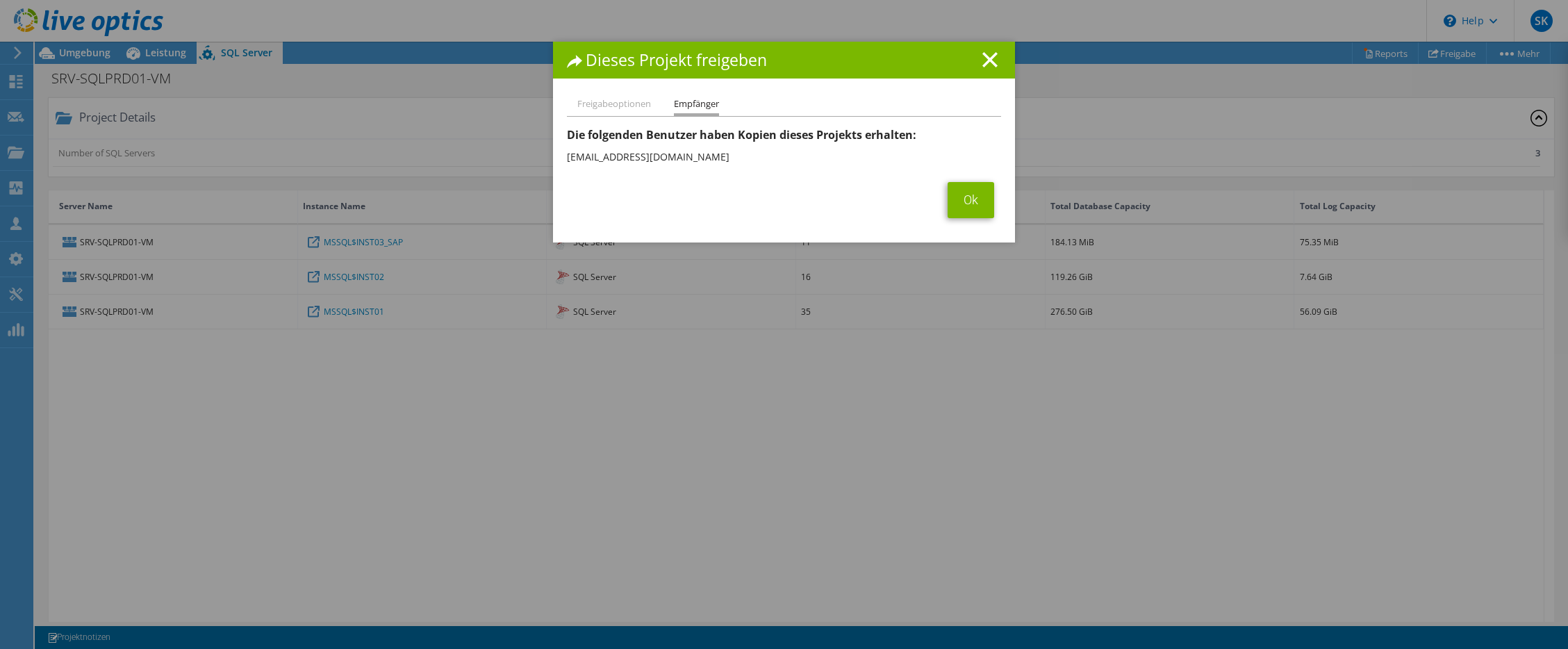
click at [961, 180] on section "Dieses Projekt wurde an die folgenden Benutzer freigegeben: Die folgenden Benut…" at bounding box center [784, 173] width 434 height 91
click at [972, 195] on link "Ok" at bounding box center [970, 200] width 46 height 36
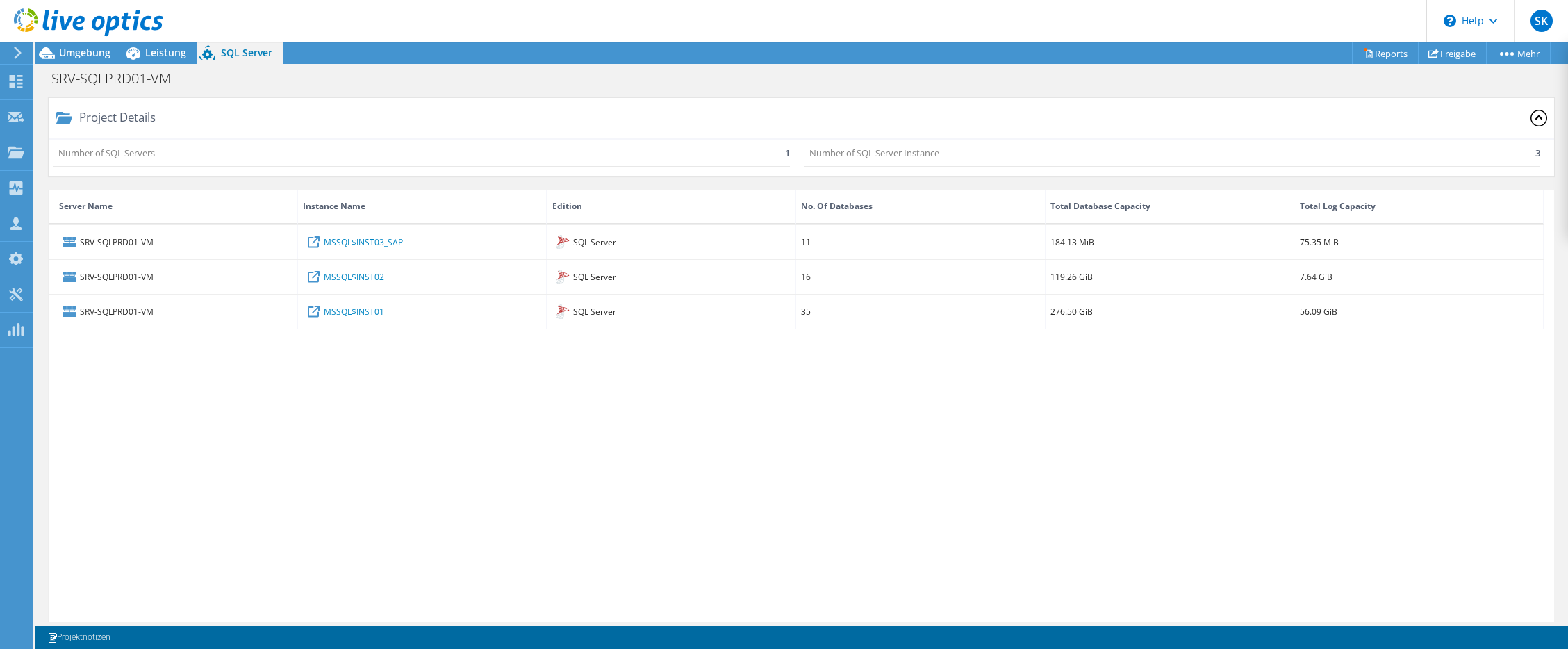
click at [162, 43] on div at bounding box center [81, 23] width 163 height 46
click at [159, 53] on span "Leistung" at bounding box center [166, 52] width 41 height 13
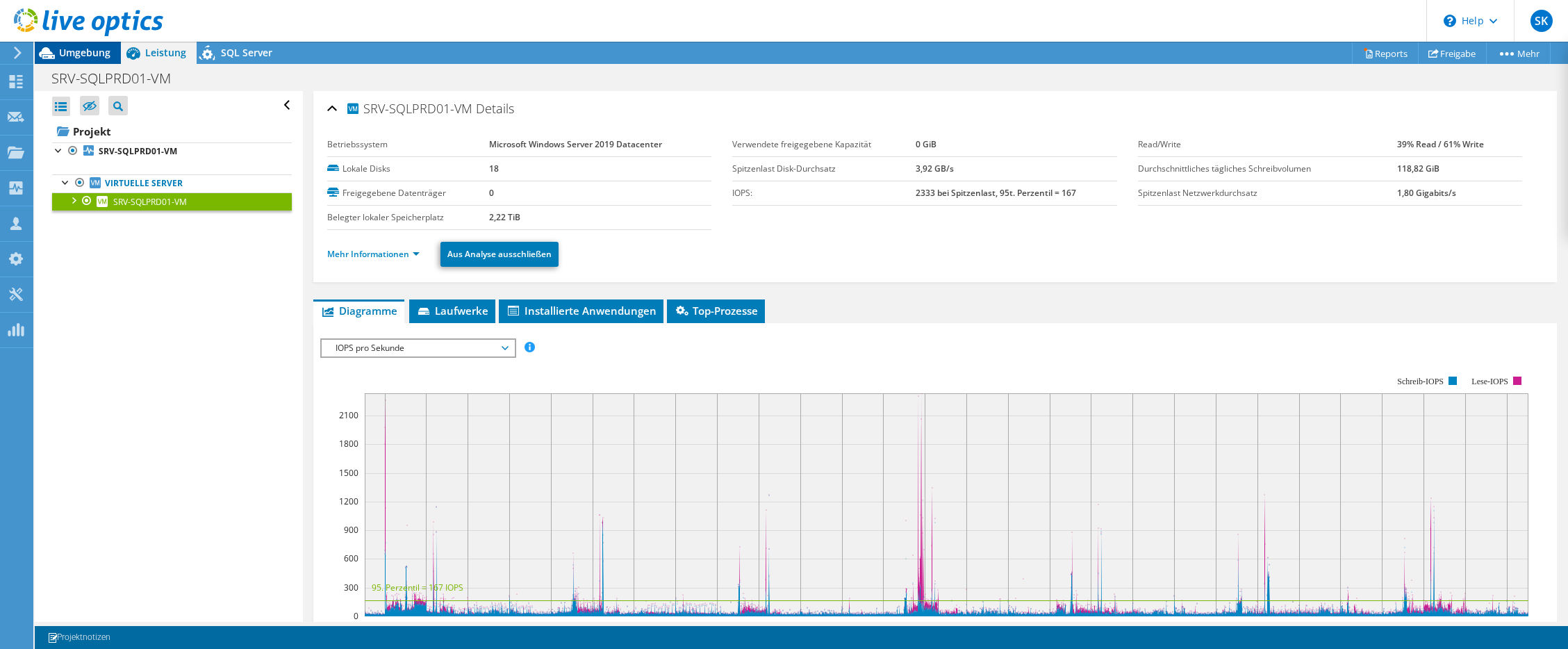
click at [107, 51] on span "Umgebung" at bounding box center [85, 52] width 52 height 13
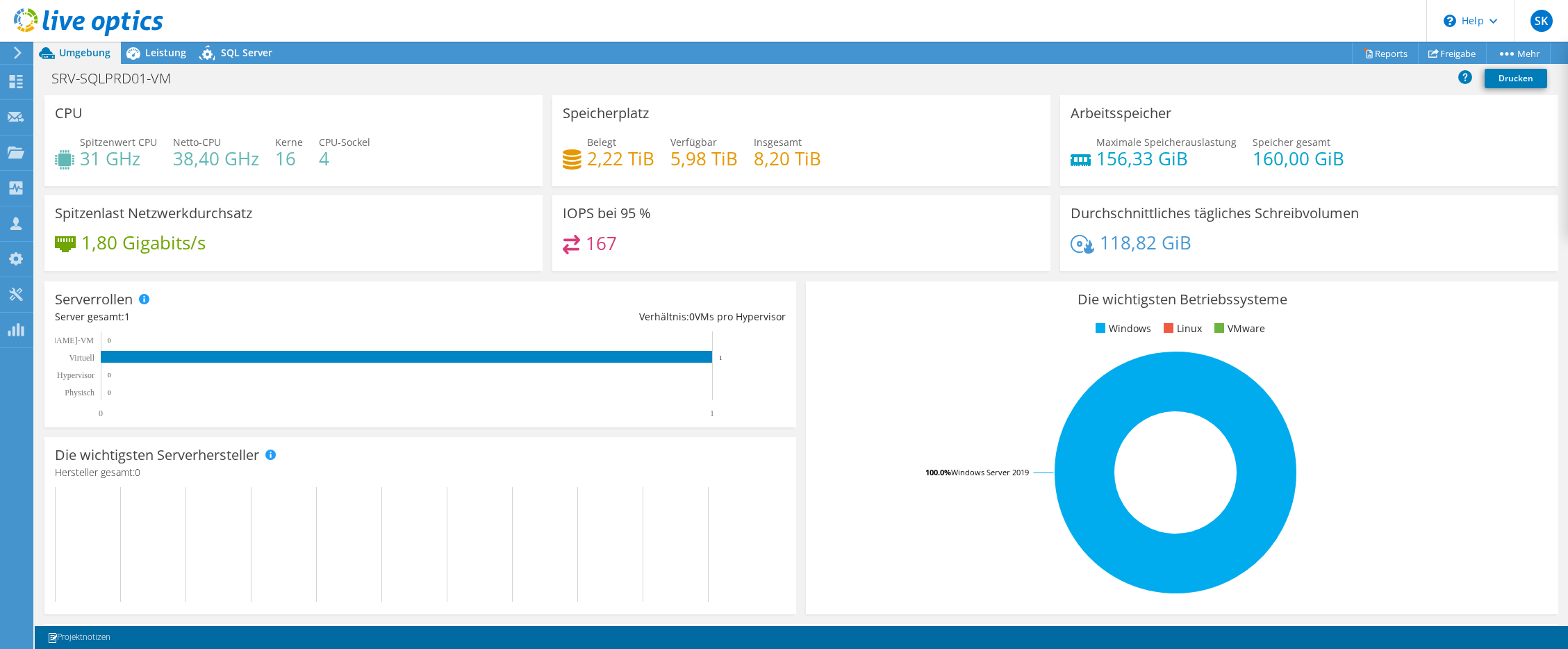
click at [72, 18] on use at bounding box center [88, 22] width 149 height 28
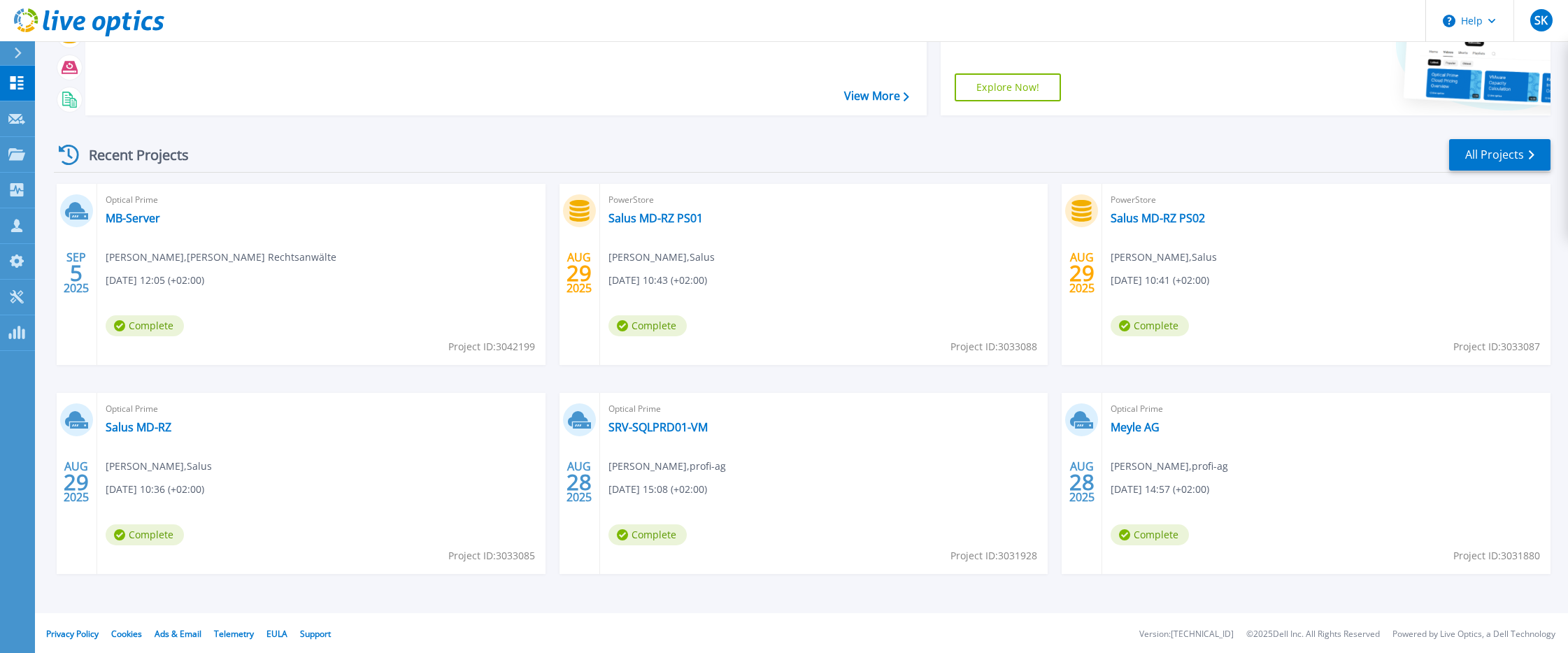
scroll to position [122, 0]
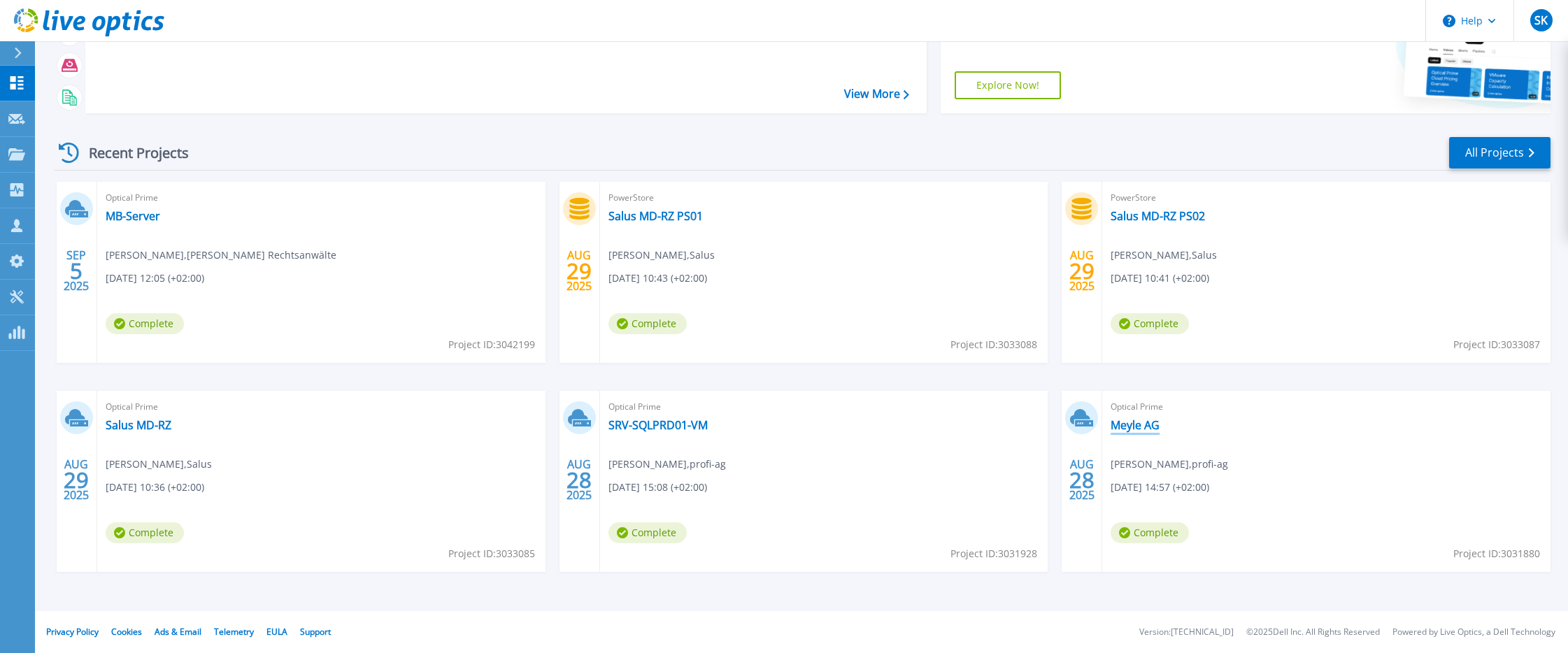
click at [1133, 424] on link "Meyle AG" at bounding box center [1135, 425] width 49 height 14
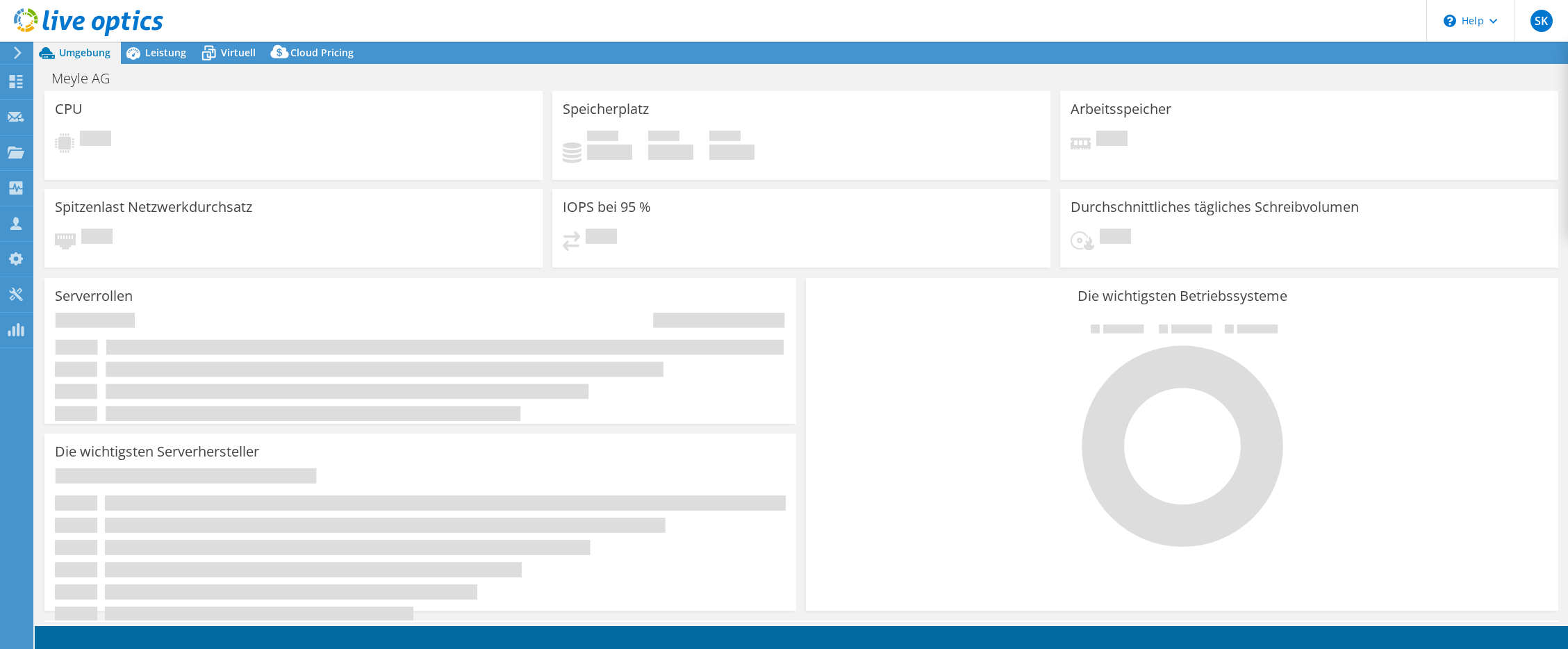
select select "USD"
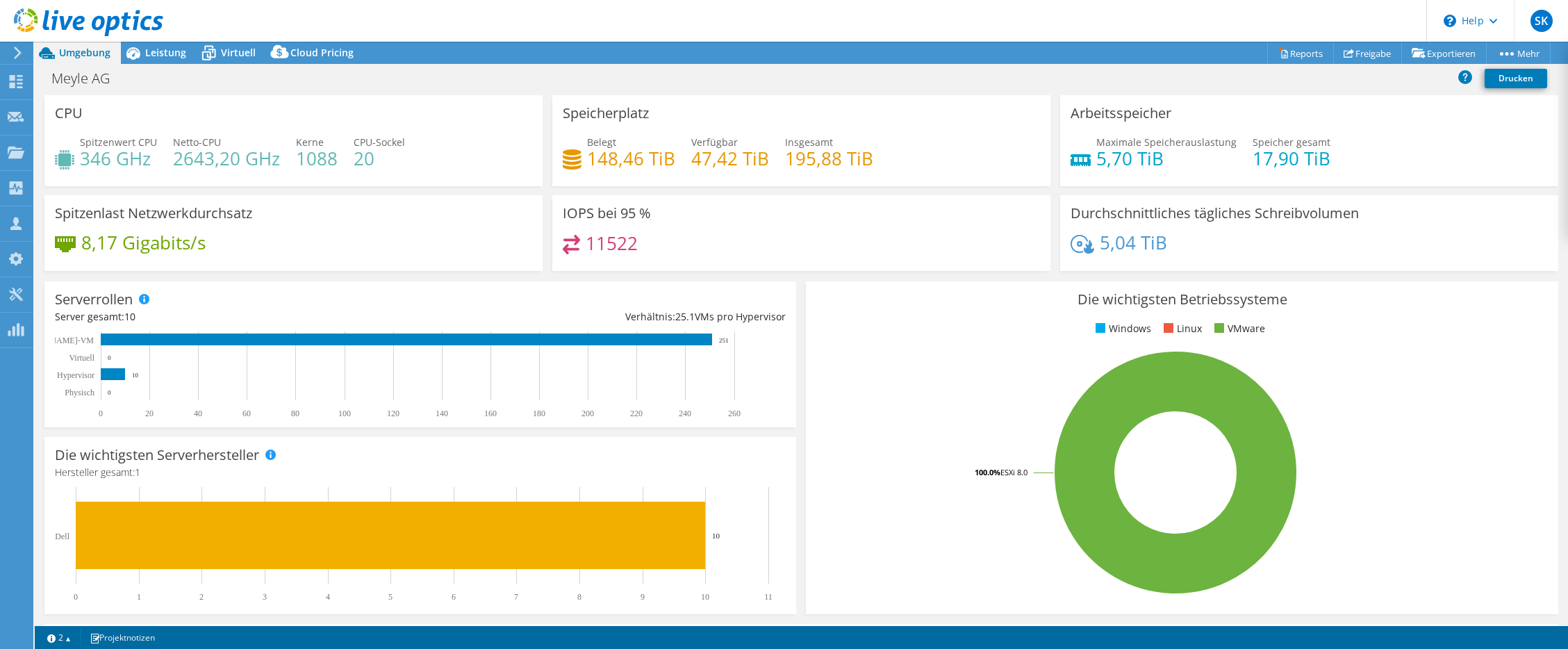
click at [174, 68] on div "Meyle AG Drucken" at bounding box center [802, 78] width 1533 height 26
click at [171, 54] on span "Leistung" at bounding box center [166, 52] width 41 height 13
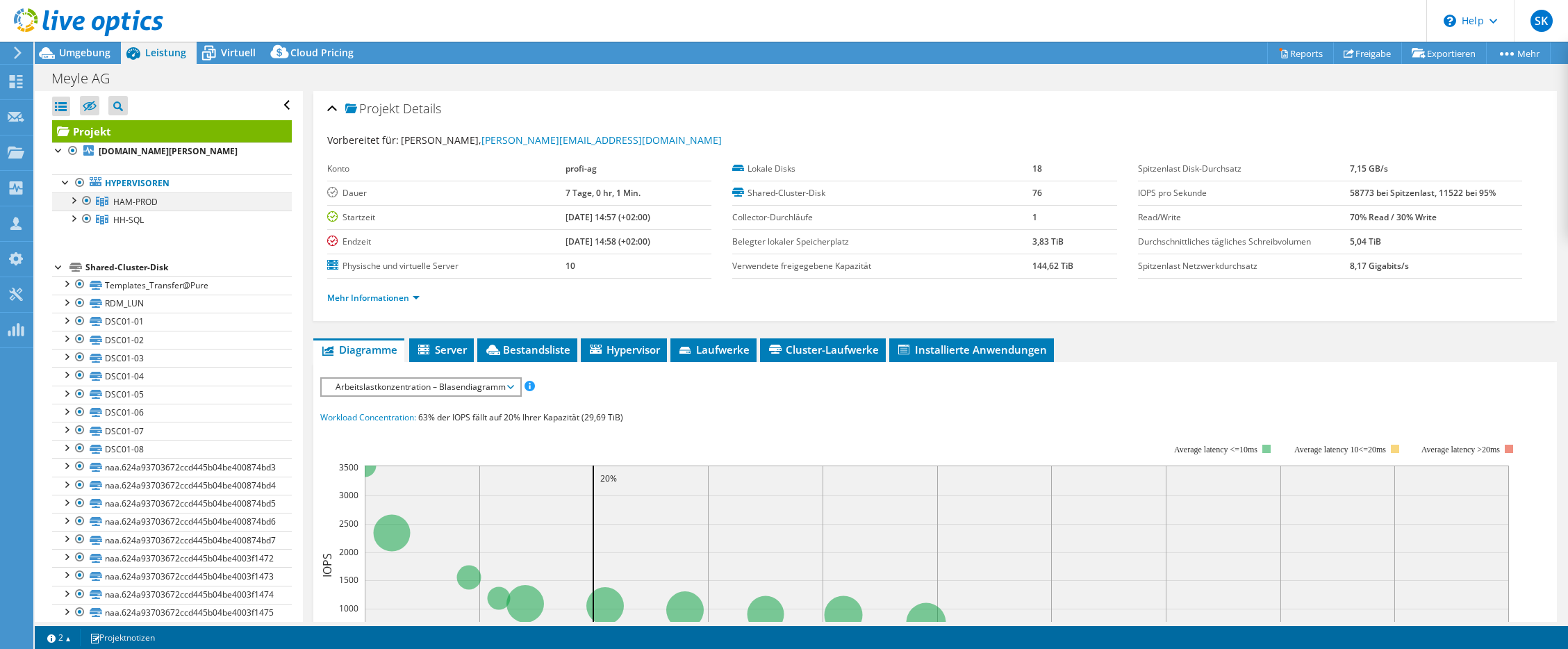
click at [74, 203] on div at bounding box center [73, 200] width 14 height 14
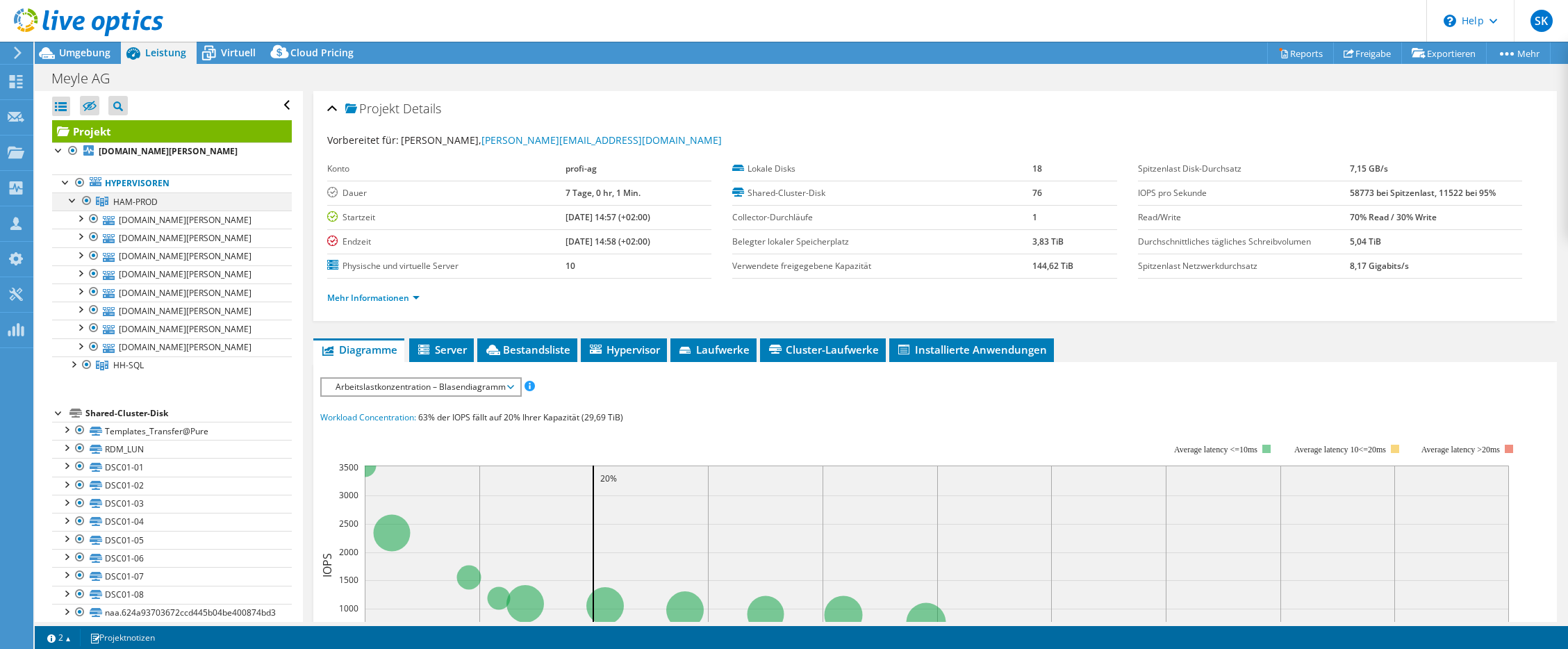
click at [74, 203] on div at bounding box center [73, 200] width 14 height 14
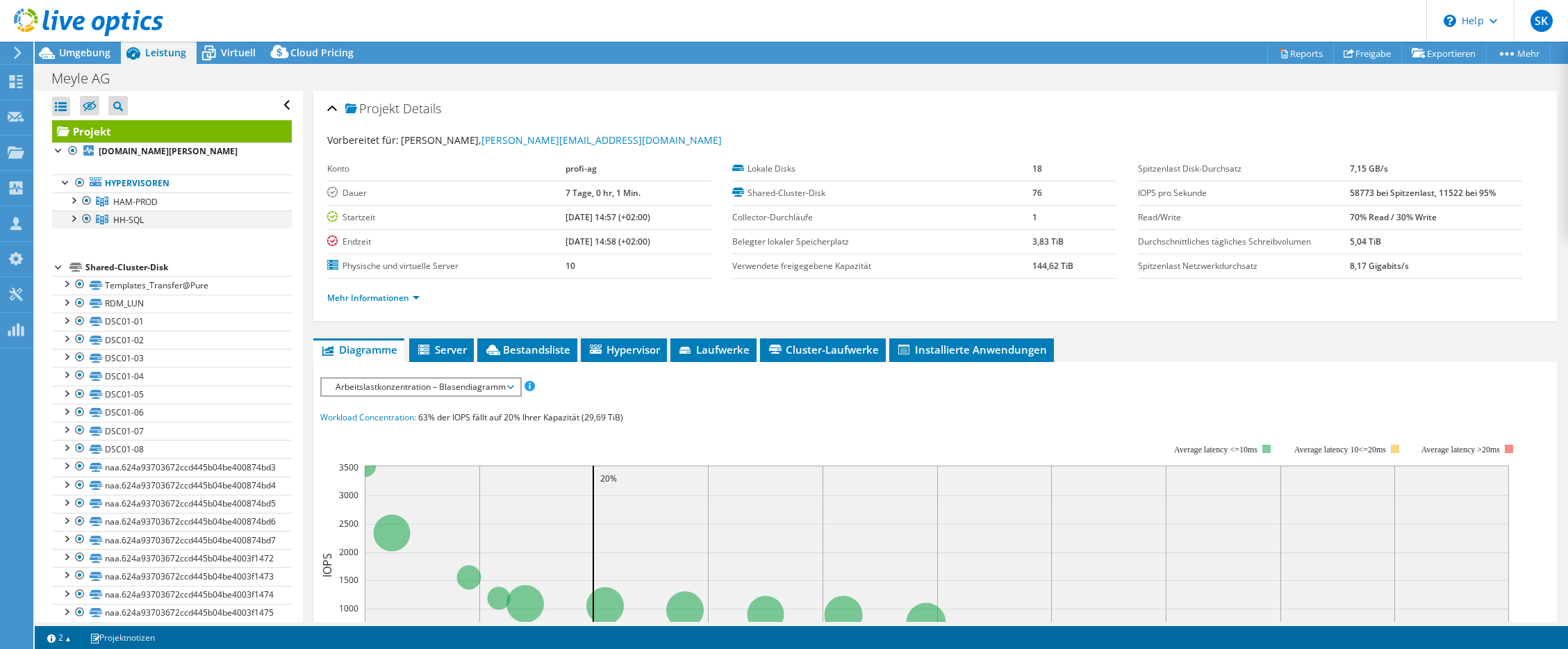
click at [75, 217] on div at bounding box center [73, 217] width 14 height 14
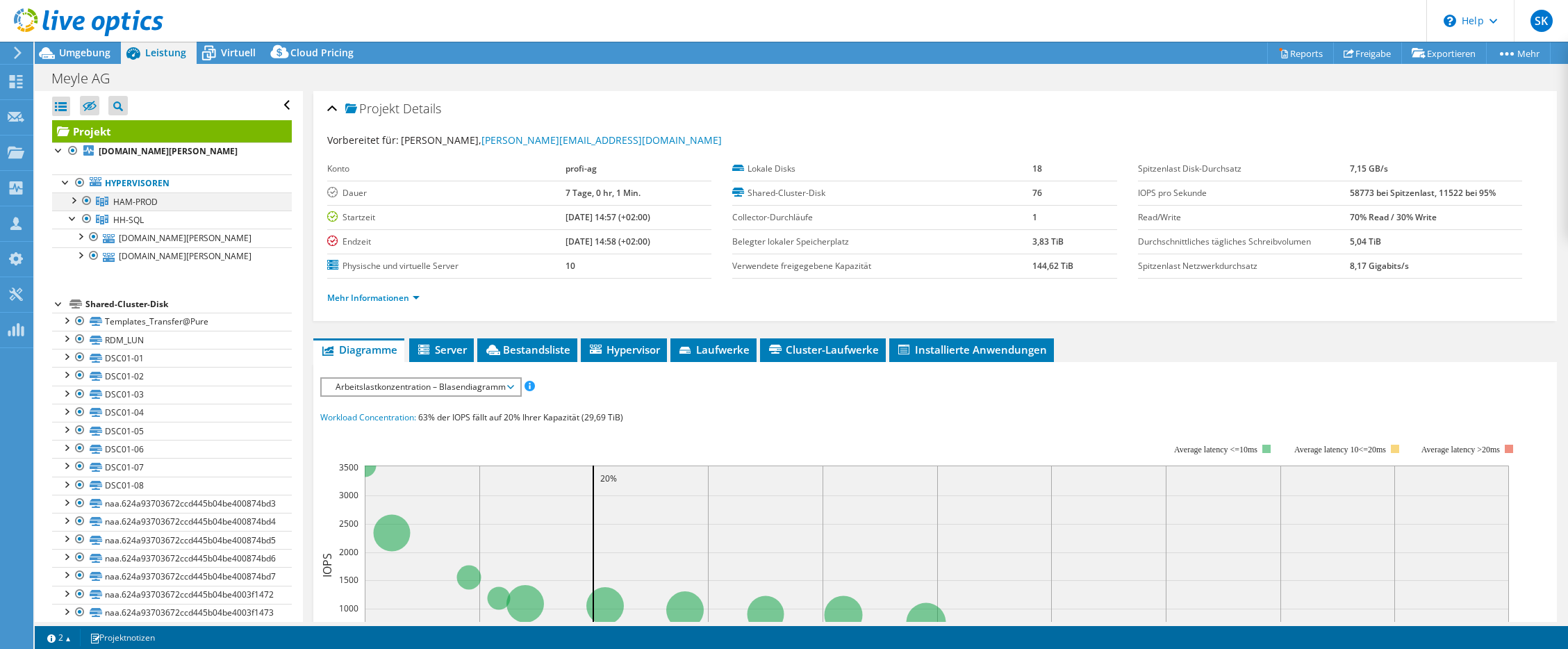
click at [90, 197] on div at bounding box center [87, 201] width 14 height 17
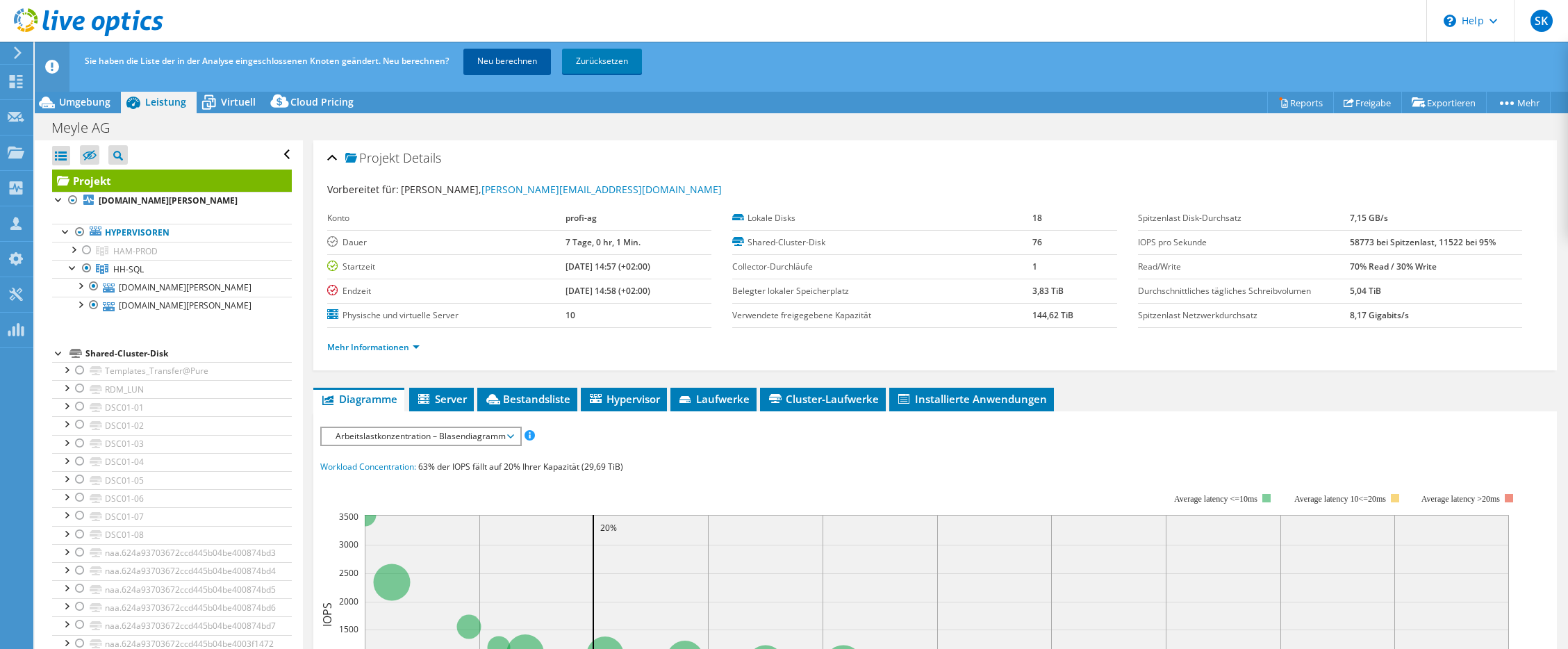
click at [504, 59] on link "Neu berechnen" at bounding box center [507, 61] width 88 height 25
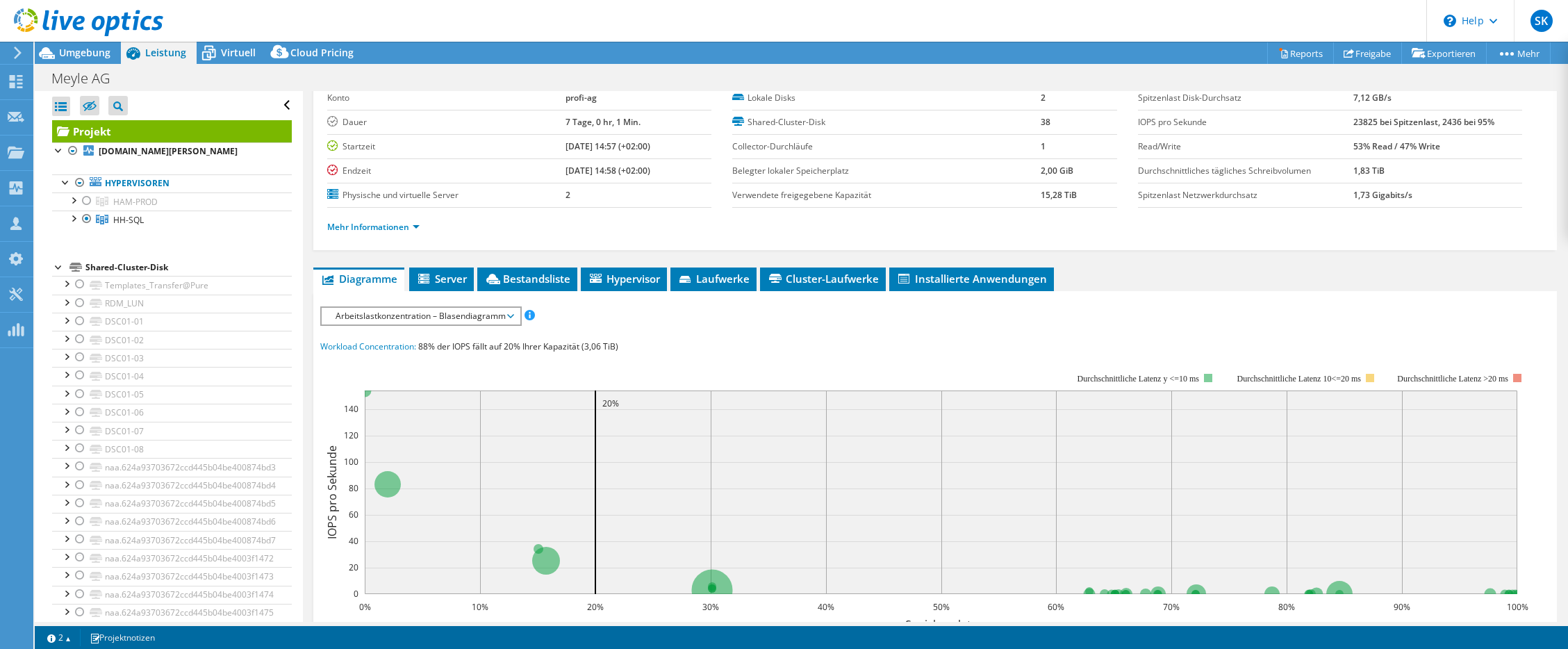
scroll to position [139, 0]
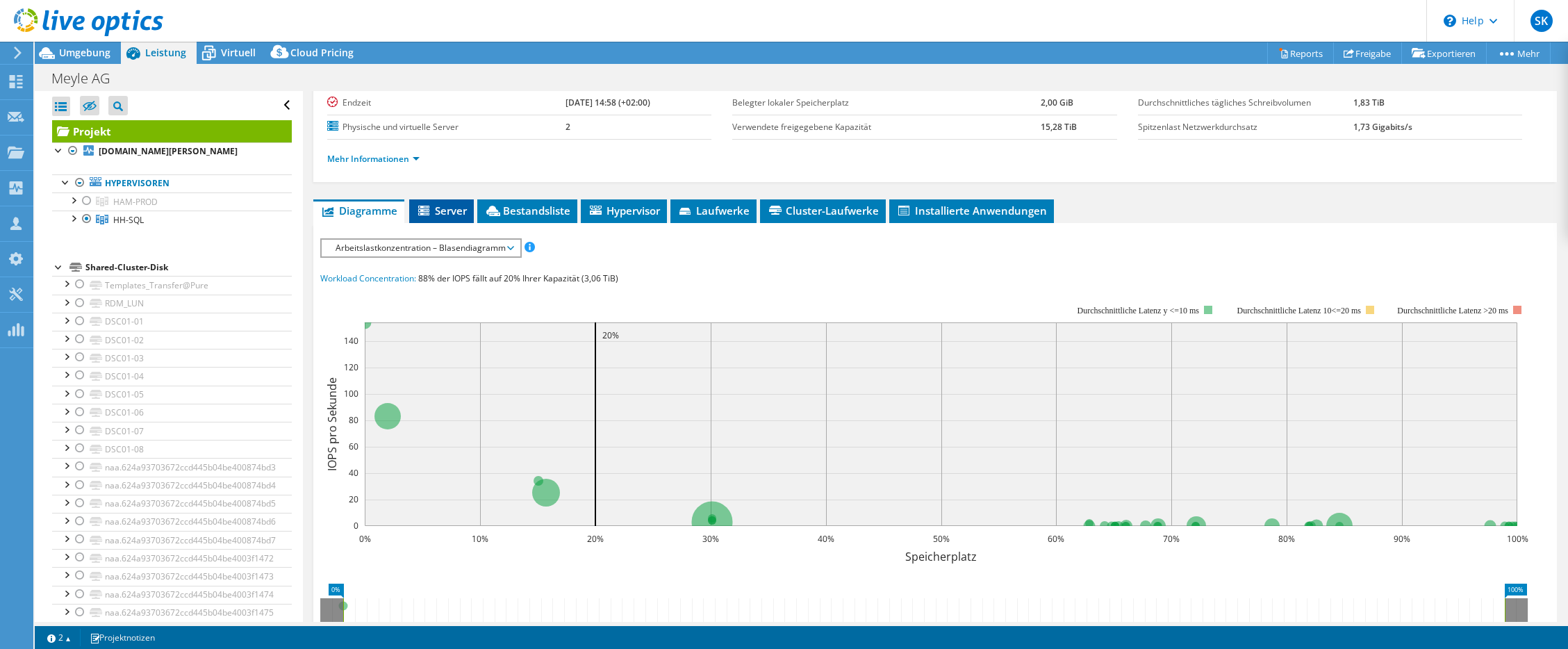
click at [449, 210] on span "Server" at bounding box center [441, 210] width 51 height 14
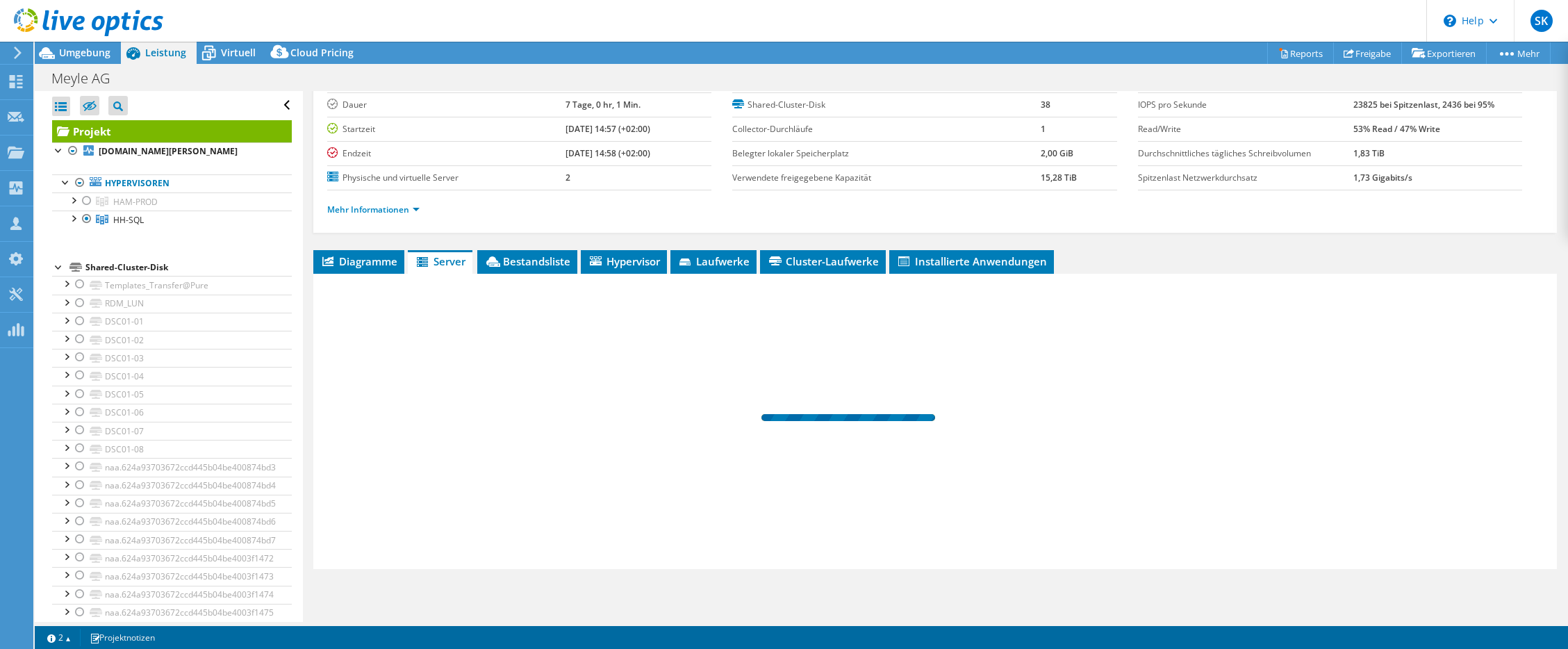
scroll to position [88, 0]
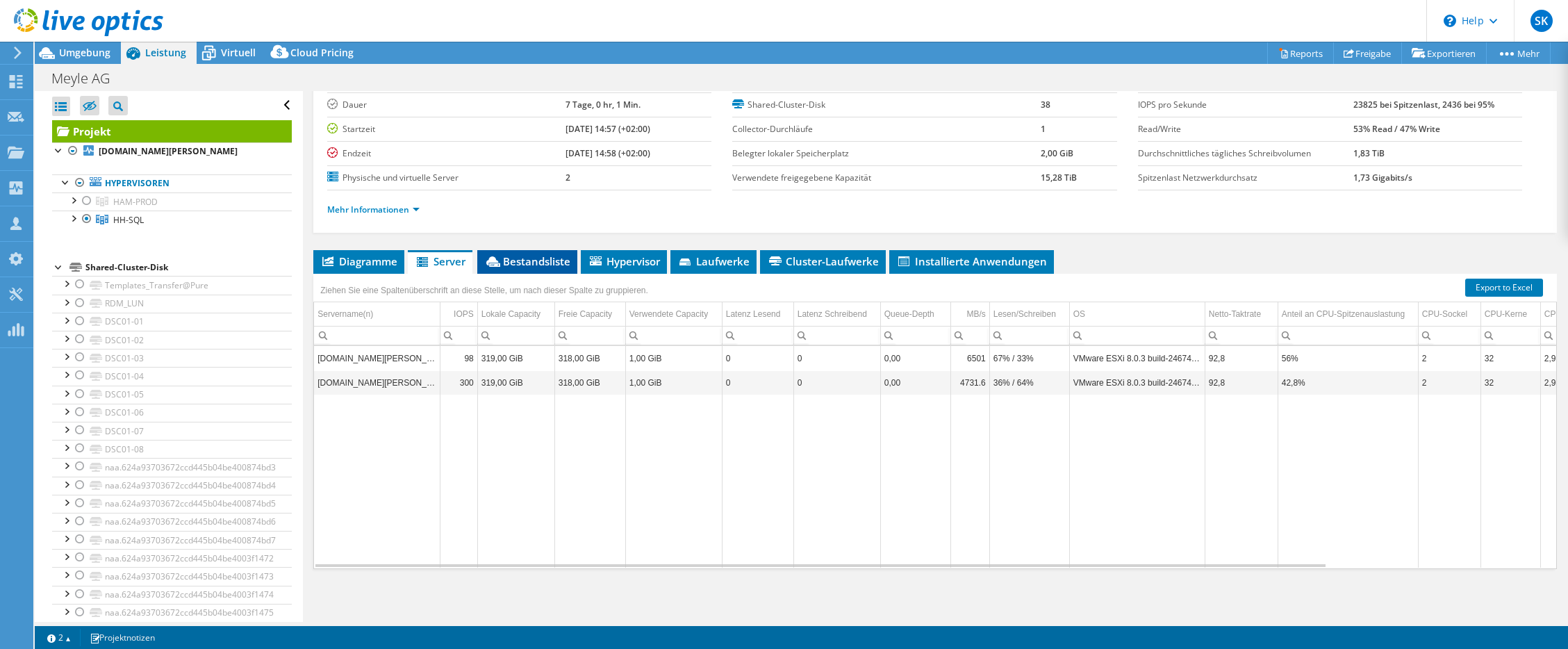
click at [520, 261] on span "Bestandsliste" at bounding box center [527, 261] width 86 height 14
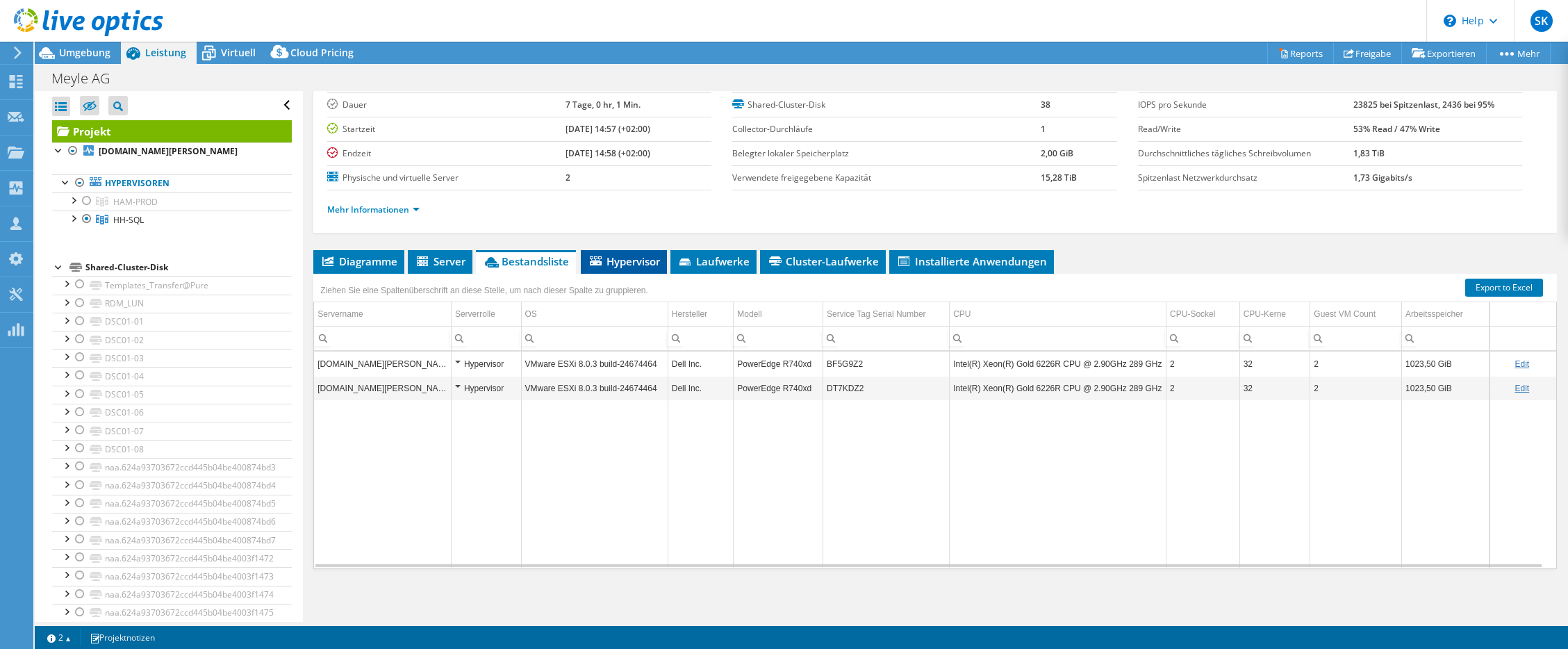
click at [628, 262] on span "Hypervisor" at bounding box center [623, 261] width 72 height 14
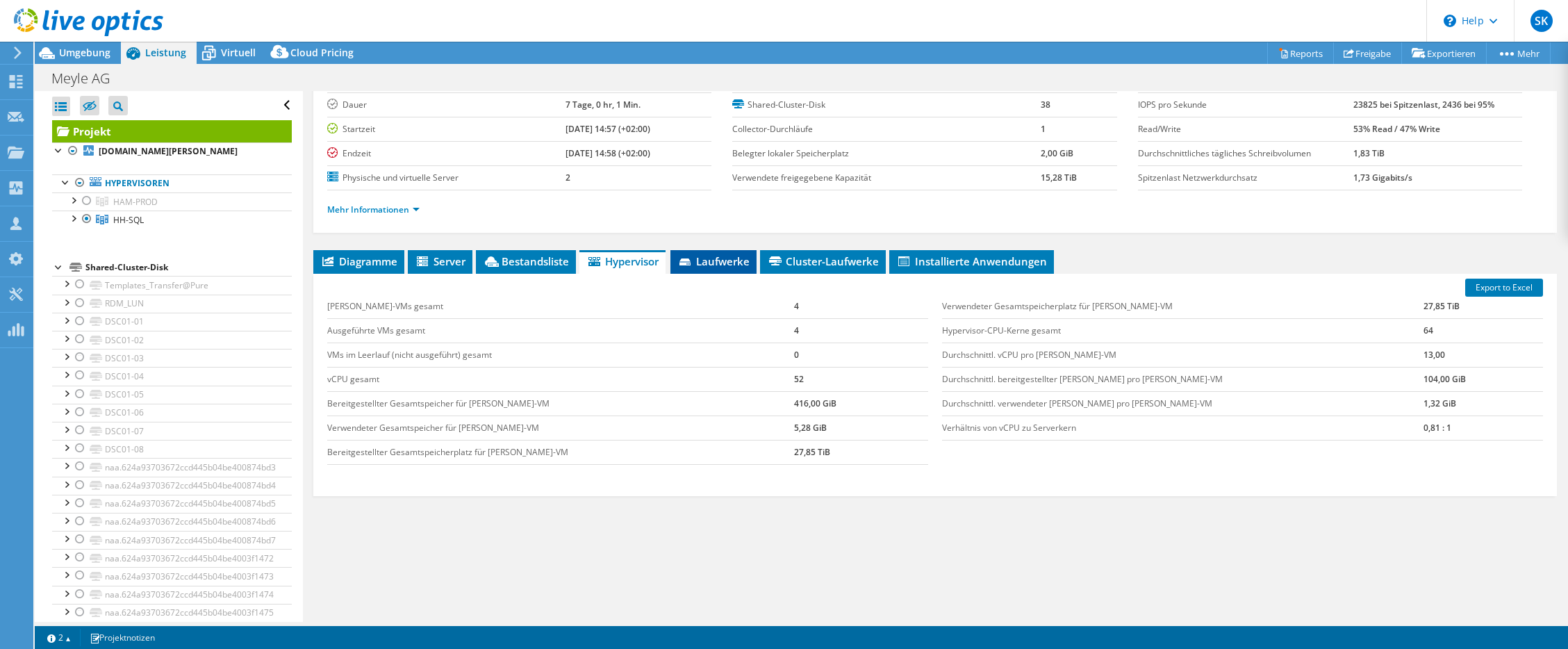
click at [706, 258] on span "Laufwerke" at bounding box center [713, 261] width 72 height 14
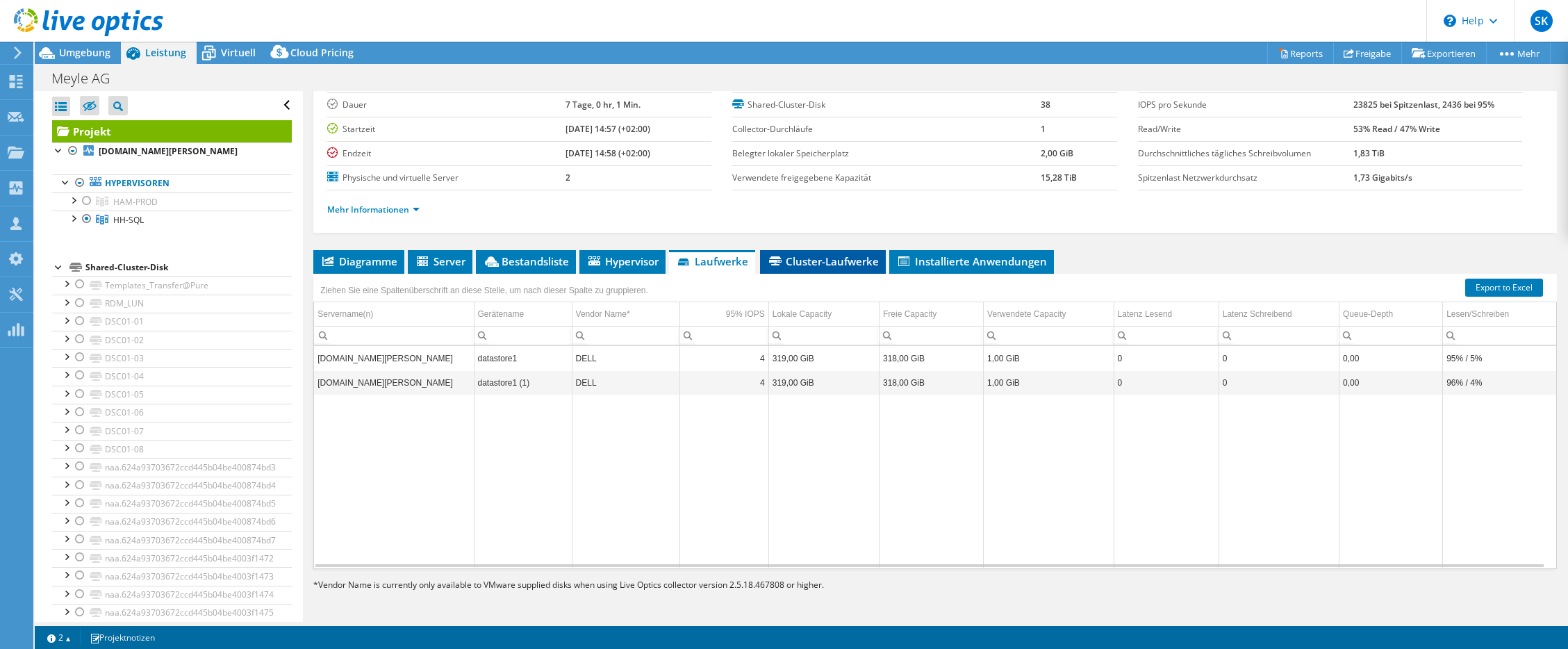
click at [797, 254] on li "Cluster-Laufwerke" at bounding box center [822, 262] width 126 height 24
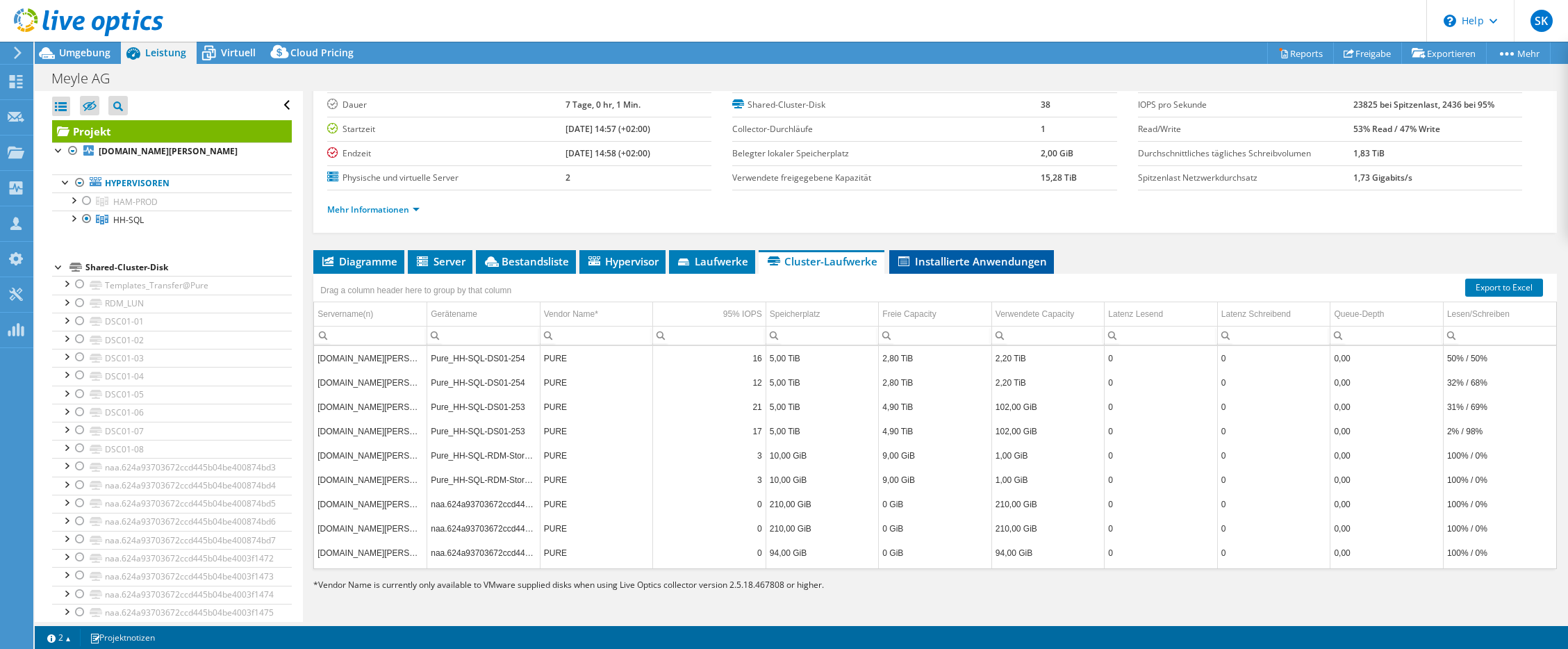
click at [928, 257] on span "Installierte Anwendungen" at bounding box center [971, 261] width 151 height 14
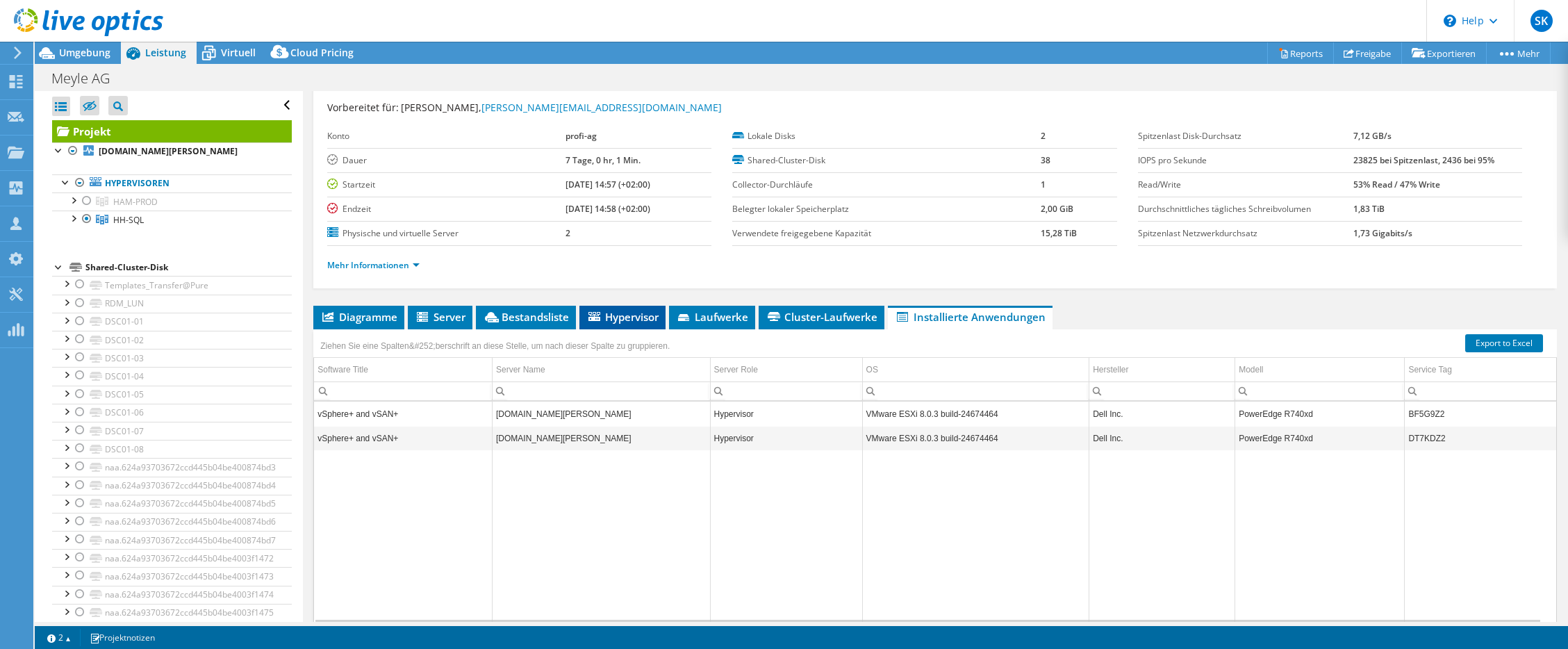
scroll to position [0, 0]
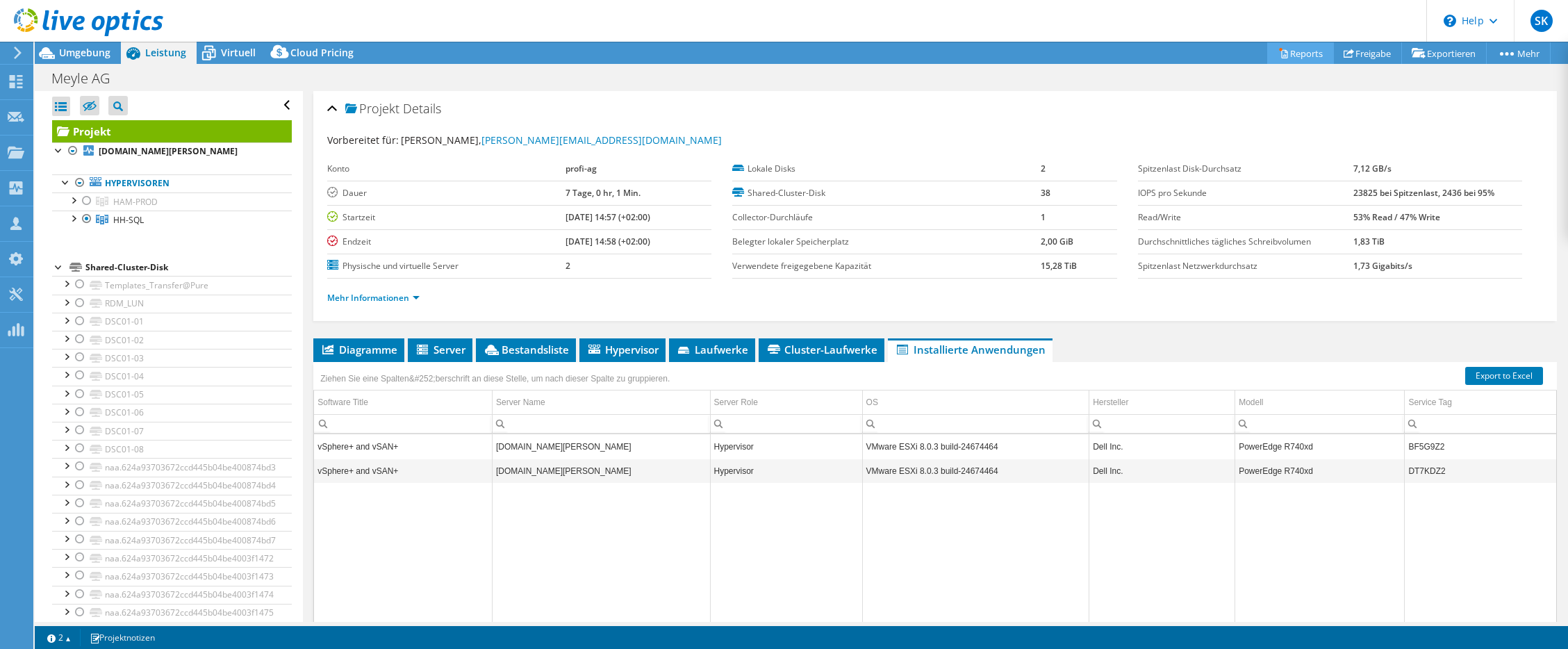
click at [1305, 55] on link "Reports" at bounding box center [1300, 53] width 67 height 21
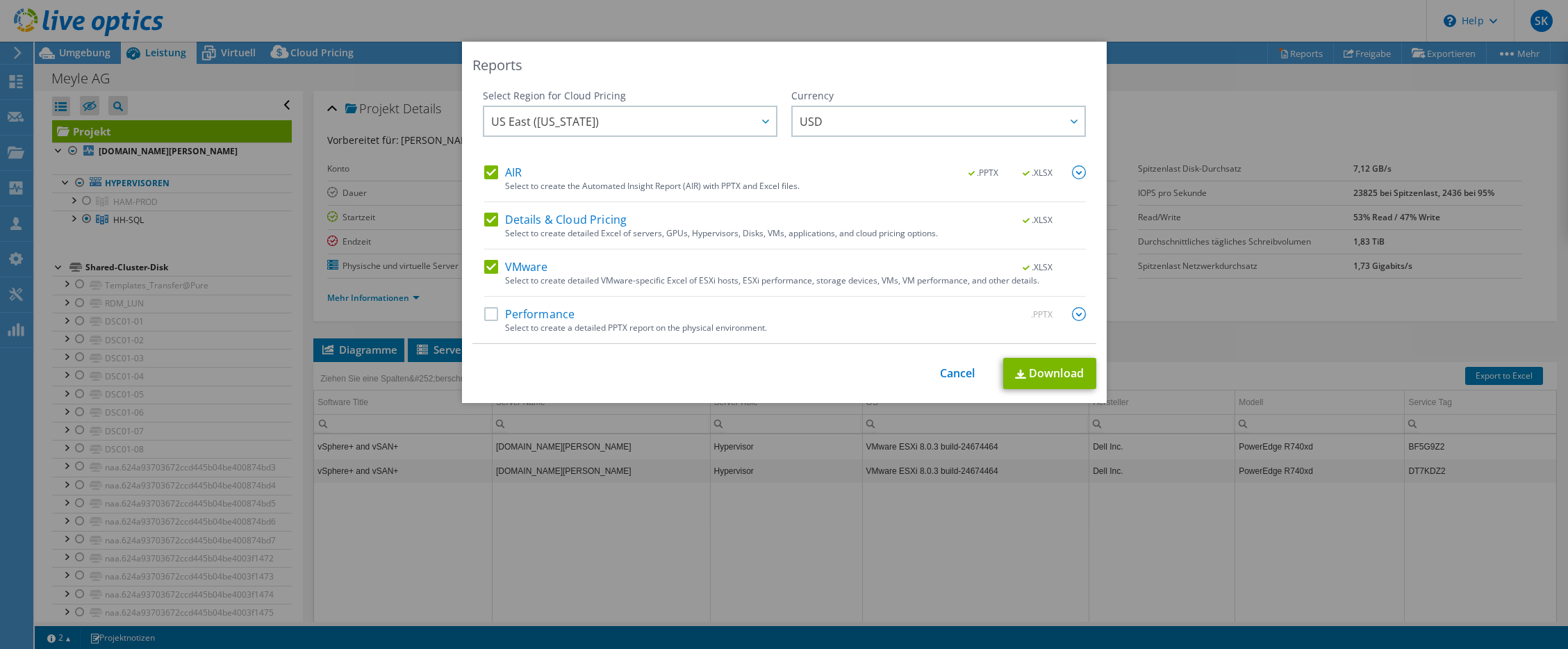
click at [547, 323] on div "Select to create a detailed PPTX report on the physical environment." at bounding box center [795, 328] width 581 height 10
click at [484, 314] on label "Performance" at bounding box center [530, 314] width 91 height 14
click at [0, 0] on input "Performance" at bounding box center [0, 0] width 0 height 0
click at [1030, 360] on link "Download" at bounding box center [1050, 373] width 93 height 31
click at [1484, 129] on div "Reports Select Region for Cloud Pricing Asia Pacific (Hong Kong) Asia Pacific (…" at bounding box center [784, 324] width 1568 height 566
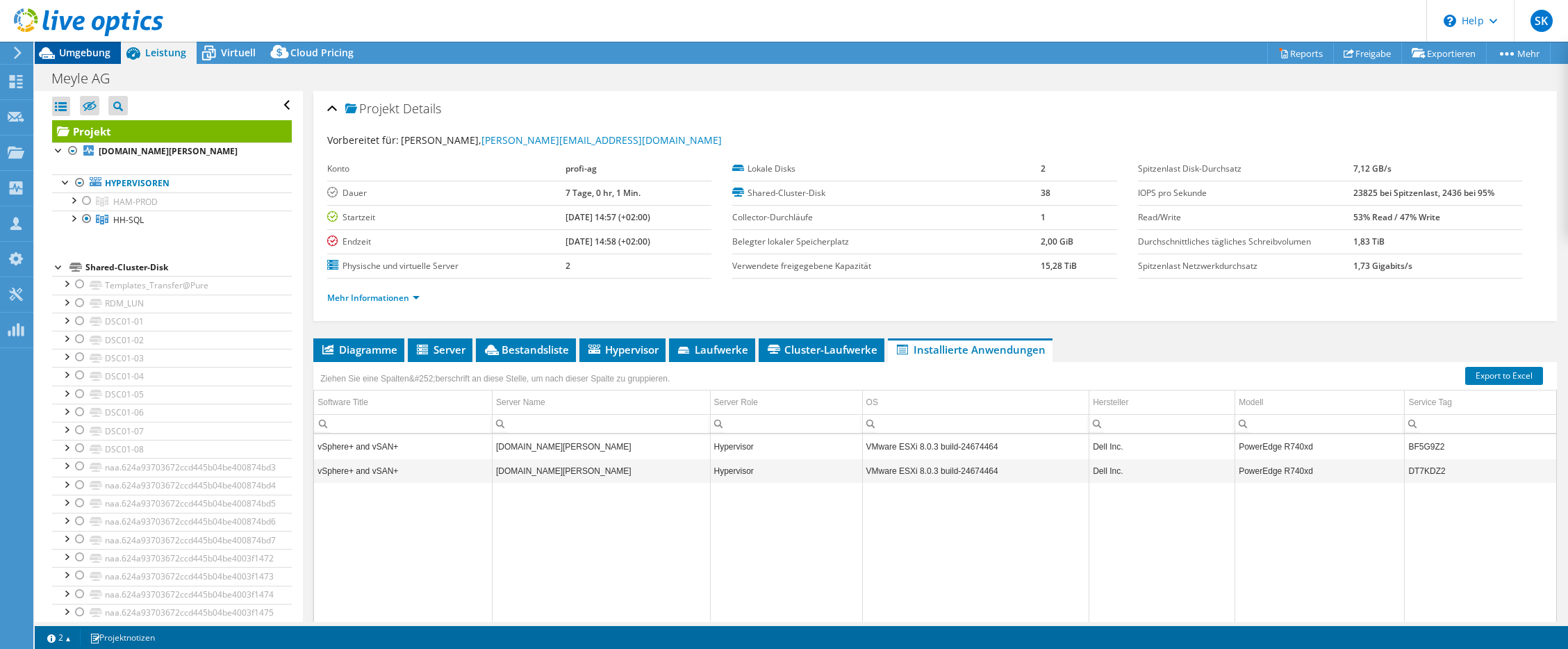
click at [86, 49] on span "Umgebung" at bounding box center [85, 52] width 52 height 13
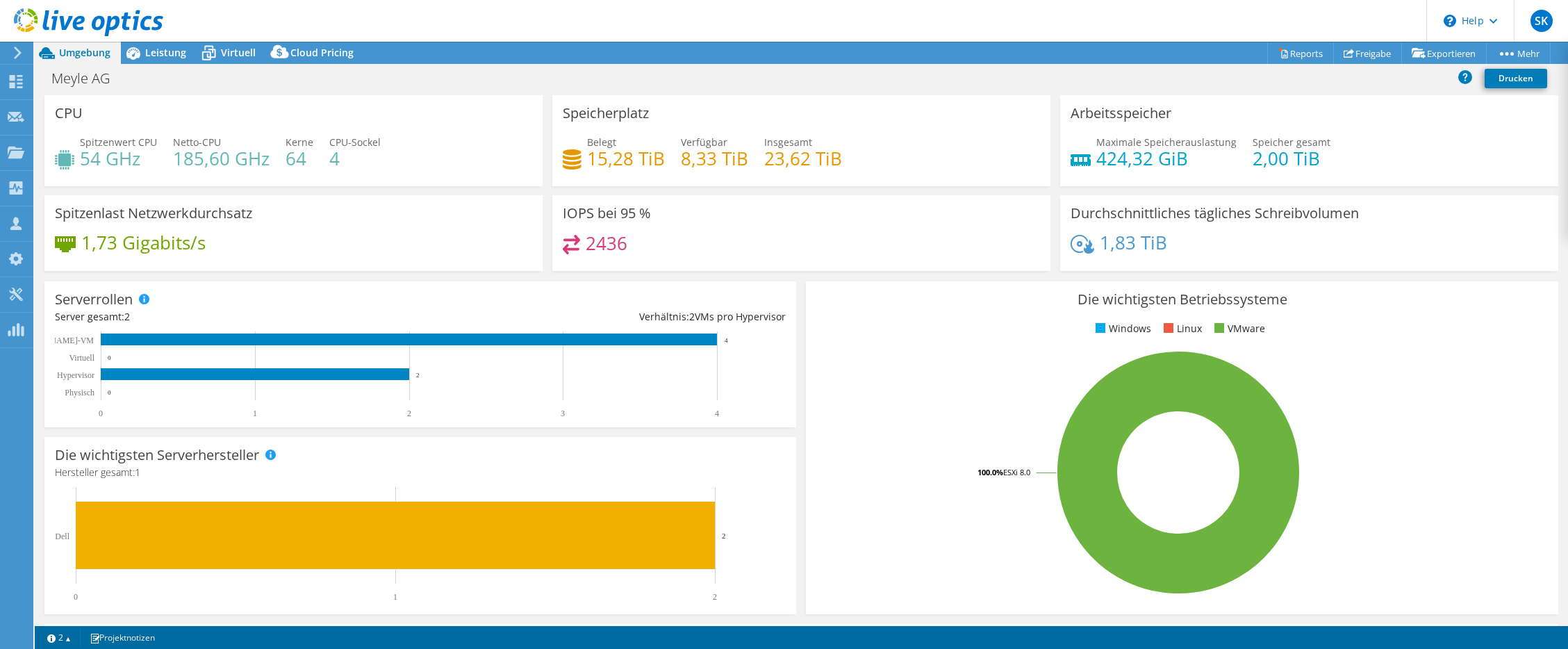
click at [78, 21] on icon at bounding box center [88, 22] width 149 height 28
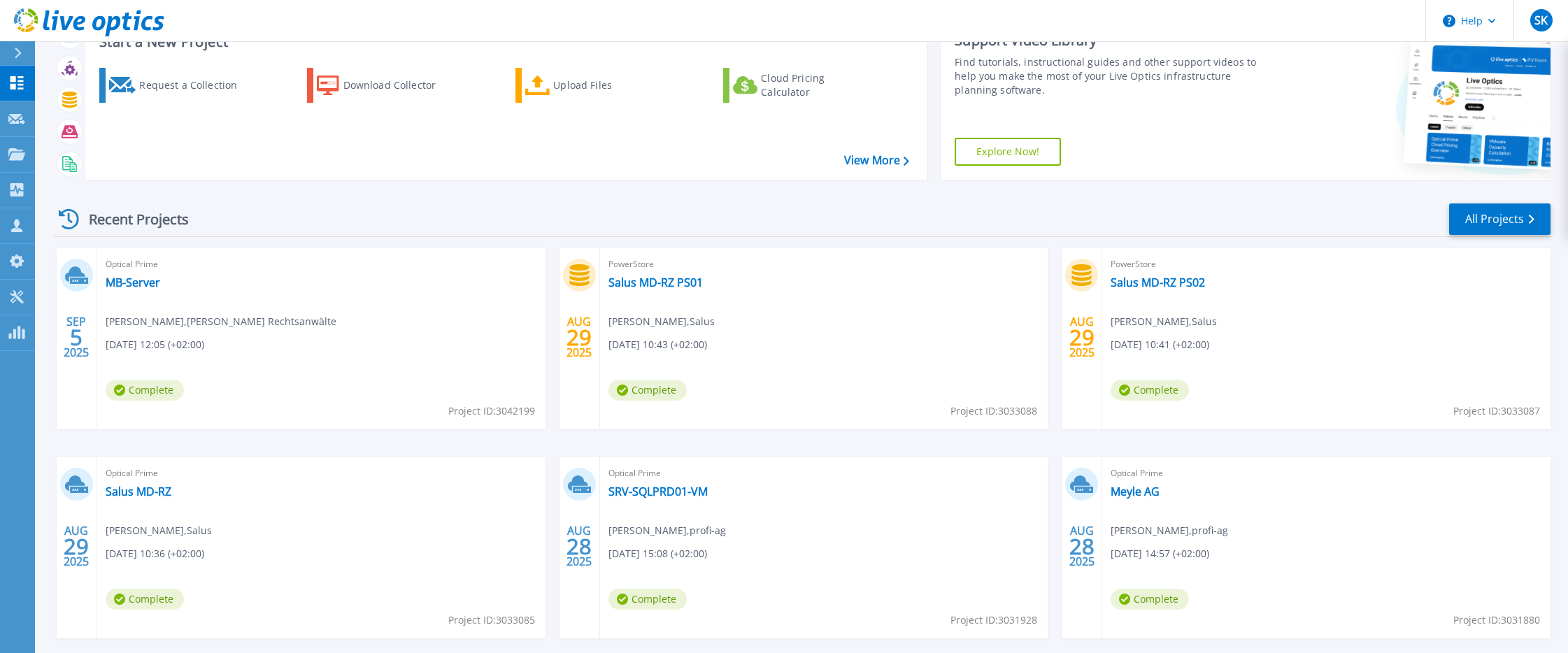
scroll to position [122, 0]
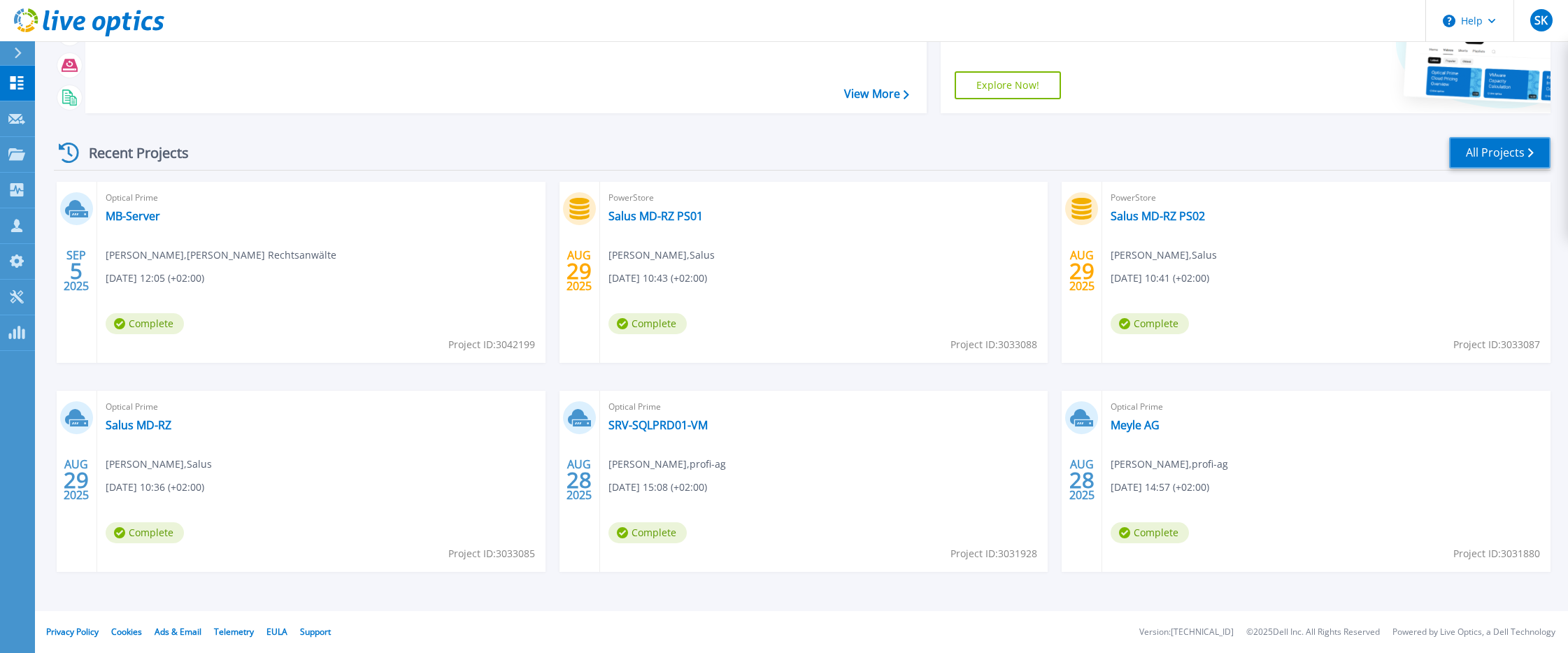
click at [1483, 160] on link "All Projects" at bounding box center [1500, 153] width 101 height 31
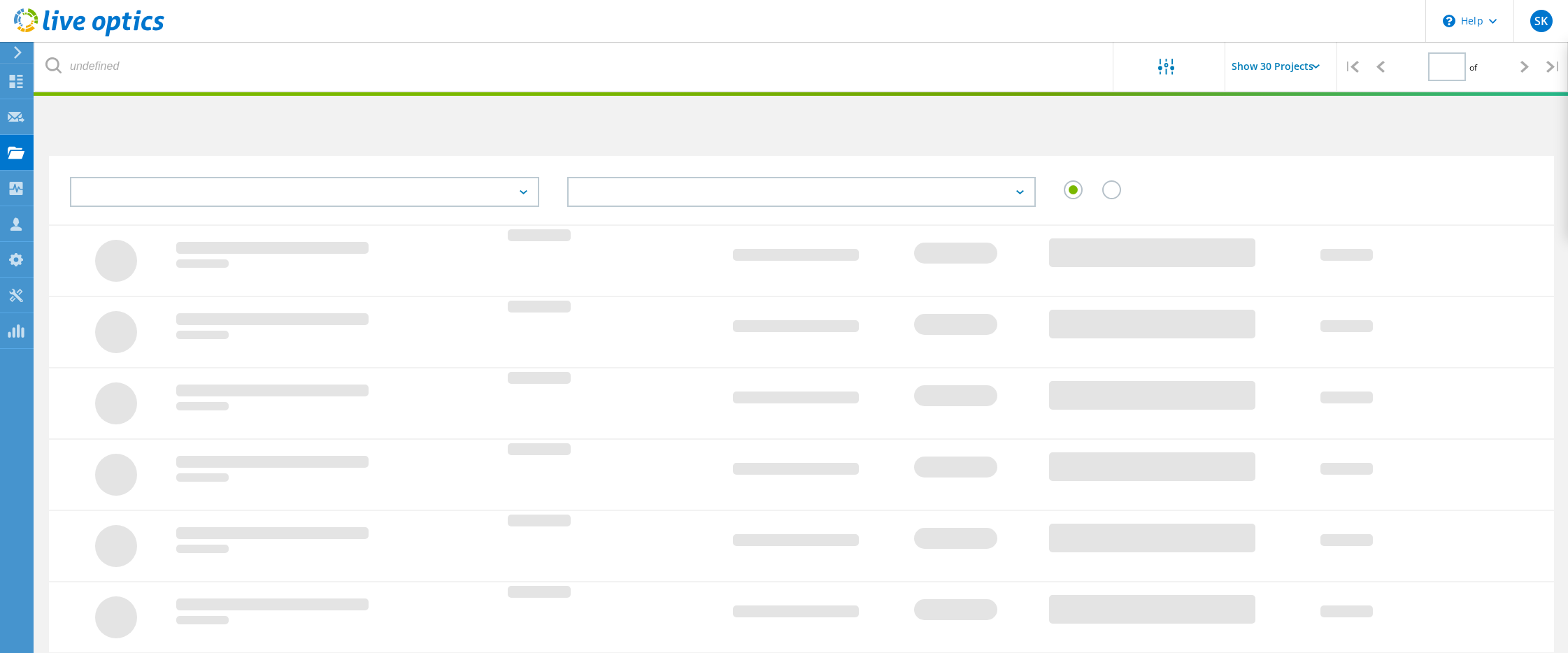
type input "1"
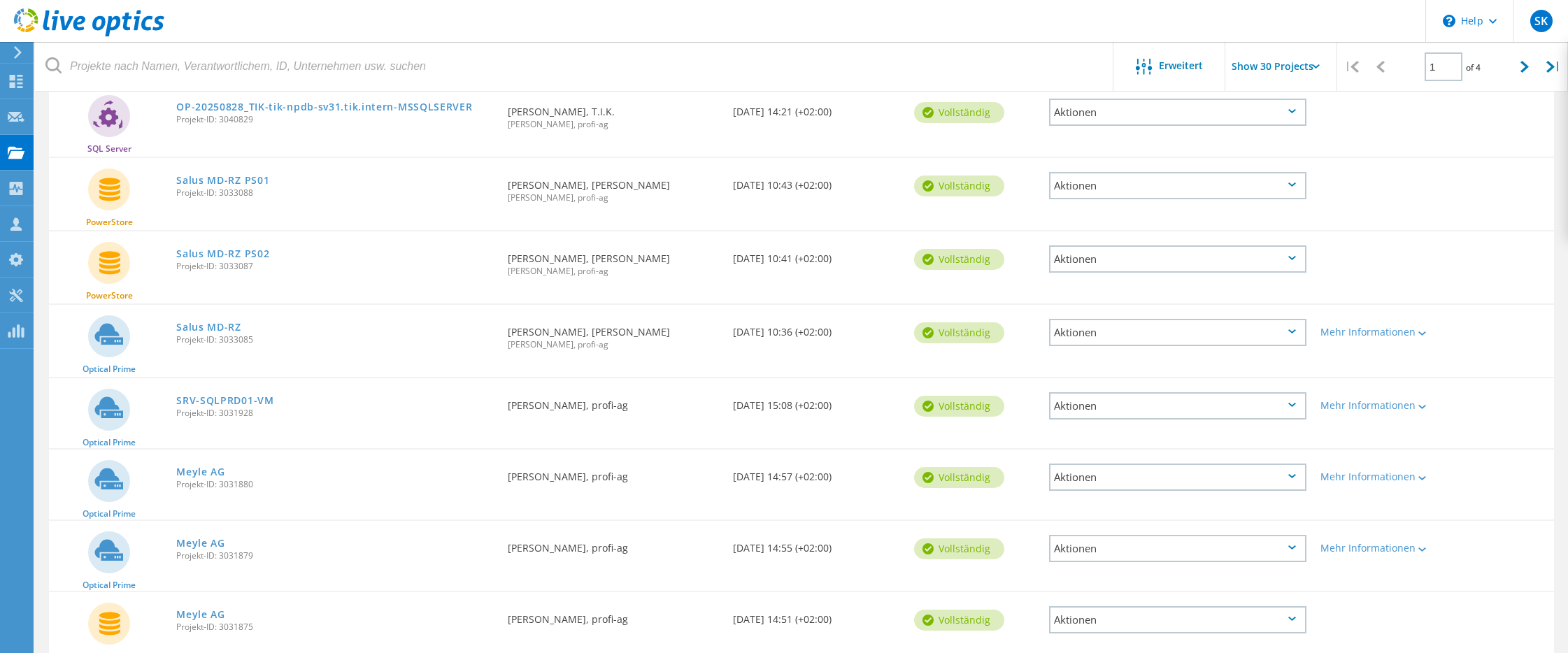
scroll to position [629, 0]
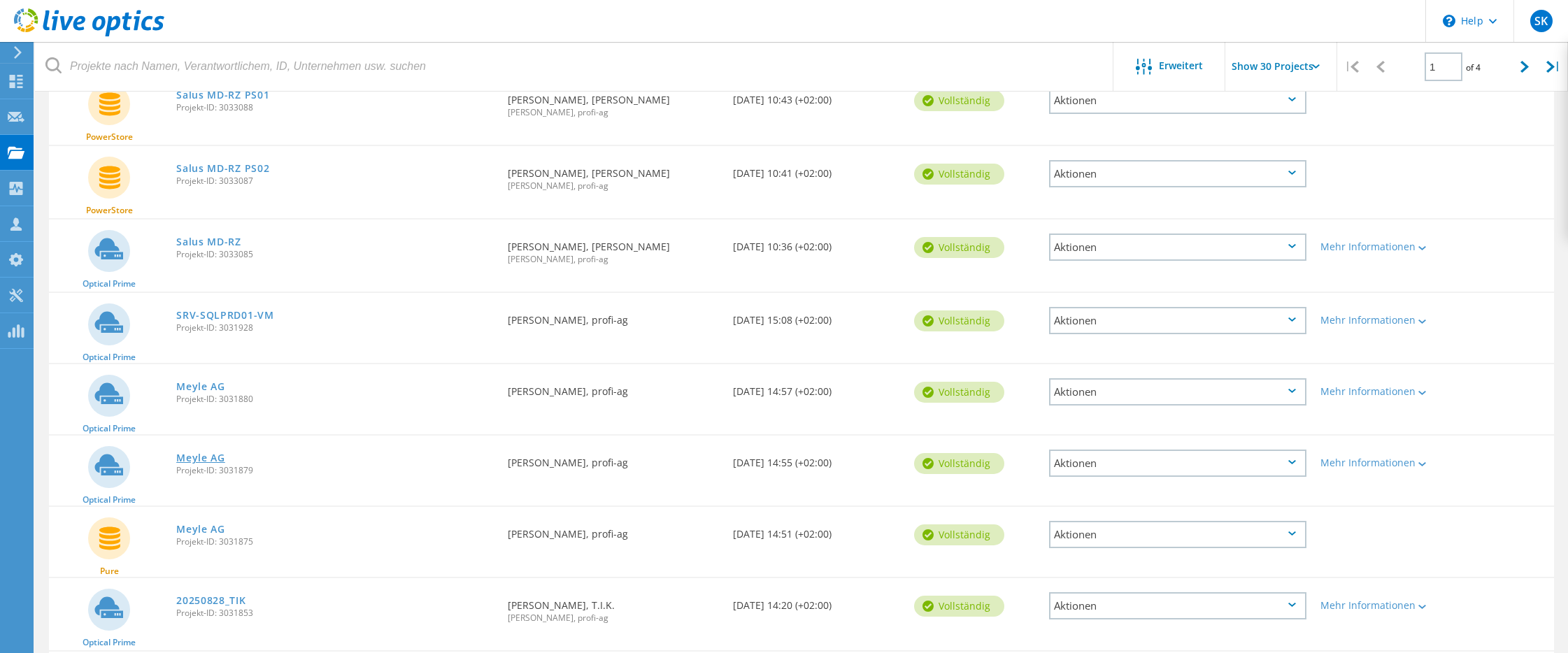
click at [209, 453] on link "Meyle AG" at bounding box center [201, 458] width 49 height 10
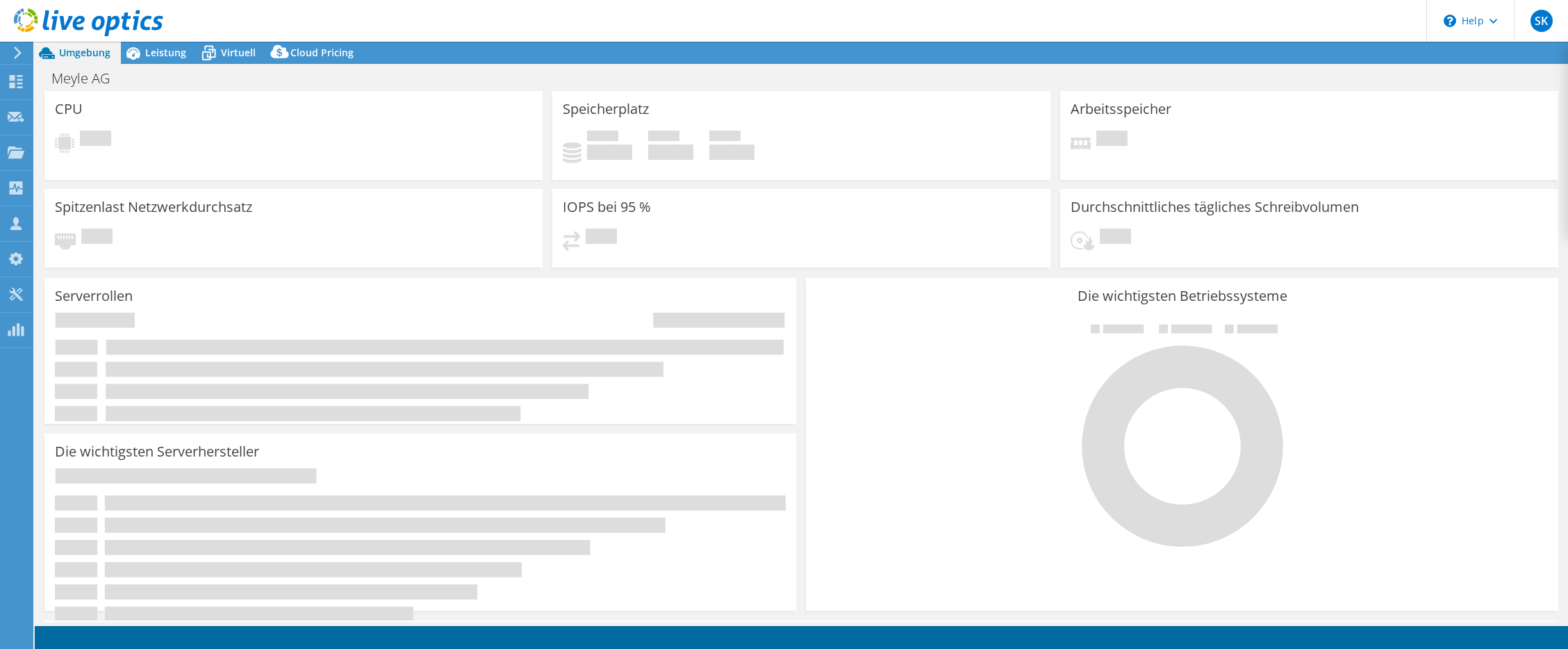
select select "USD"
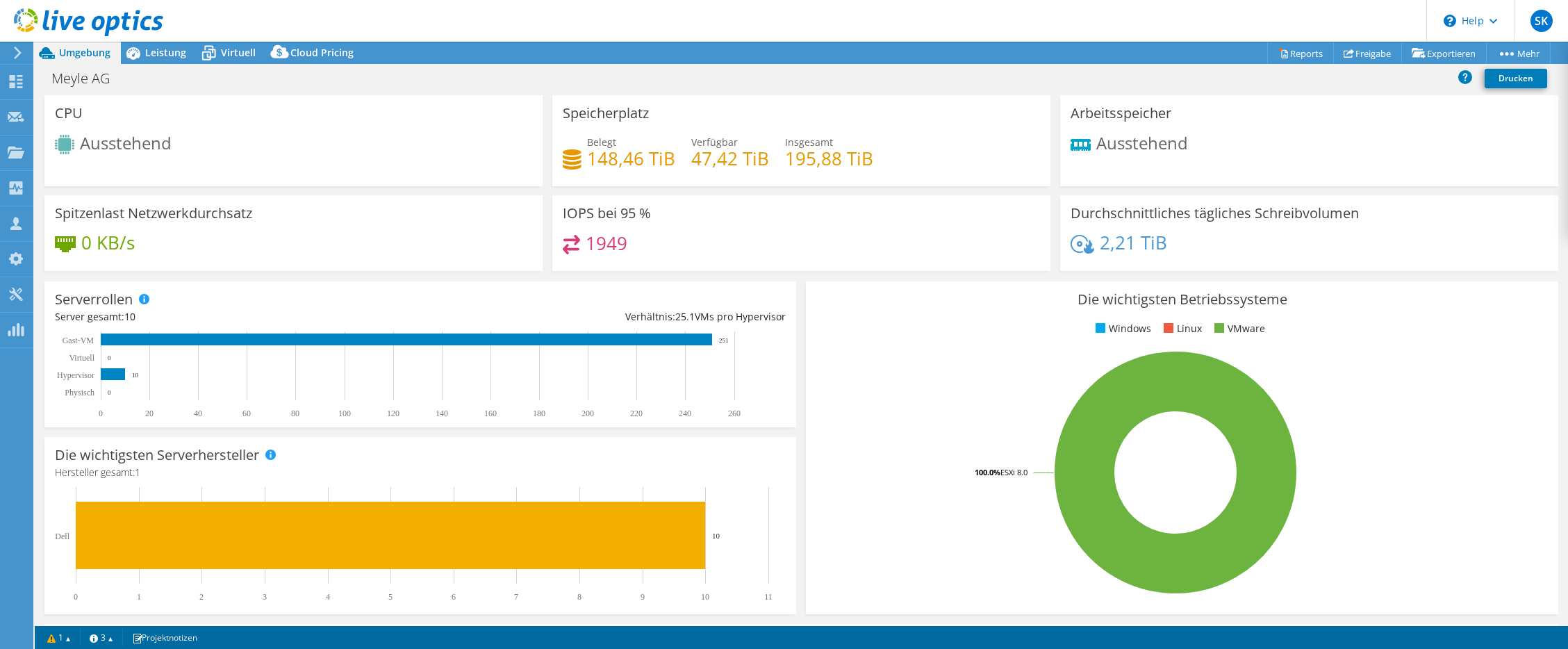
click at [80, 24] on use at bounding box center [88, 22] width 149 height 28
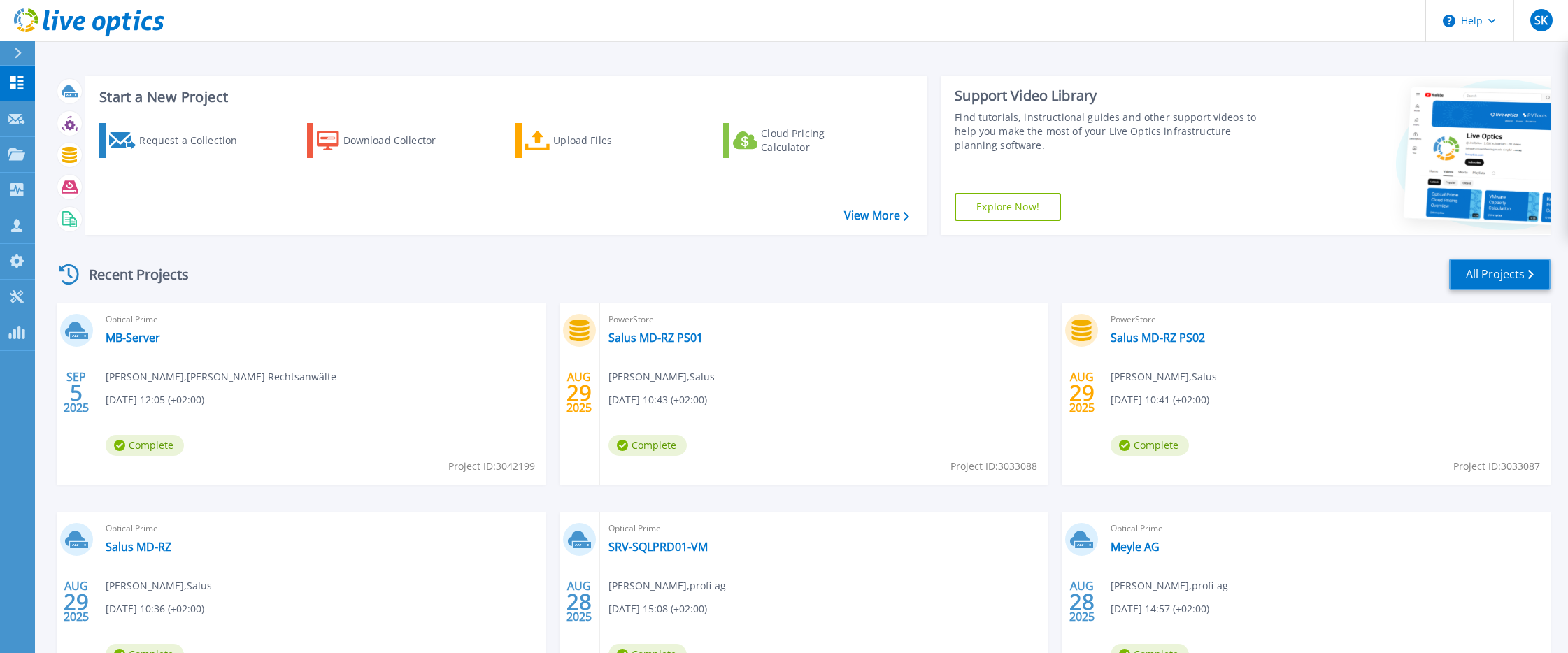
click at [1506, 279] on link "All Projects" at bounding box center [1500, 274] width 101 height 31
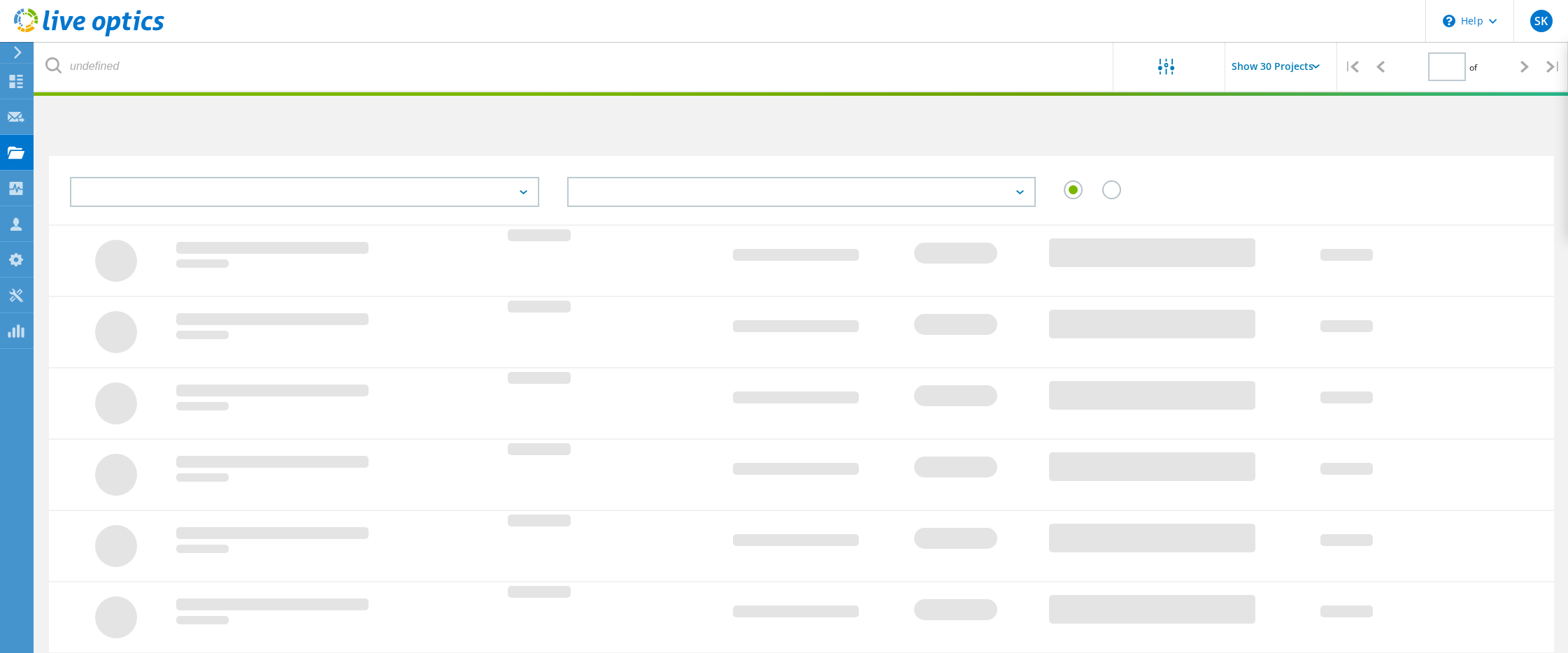
type input "1"
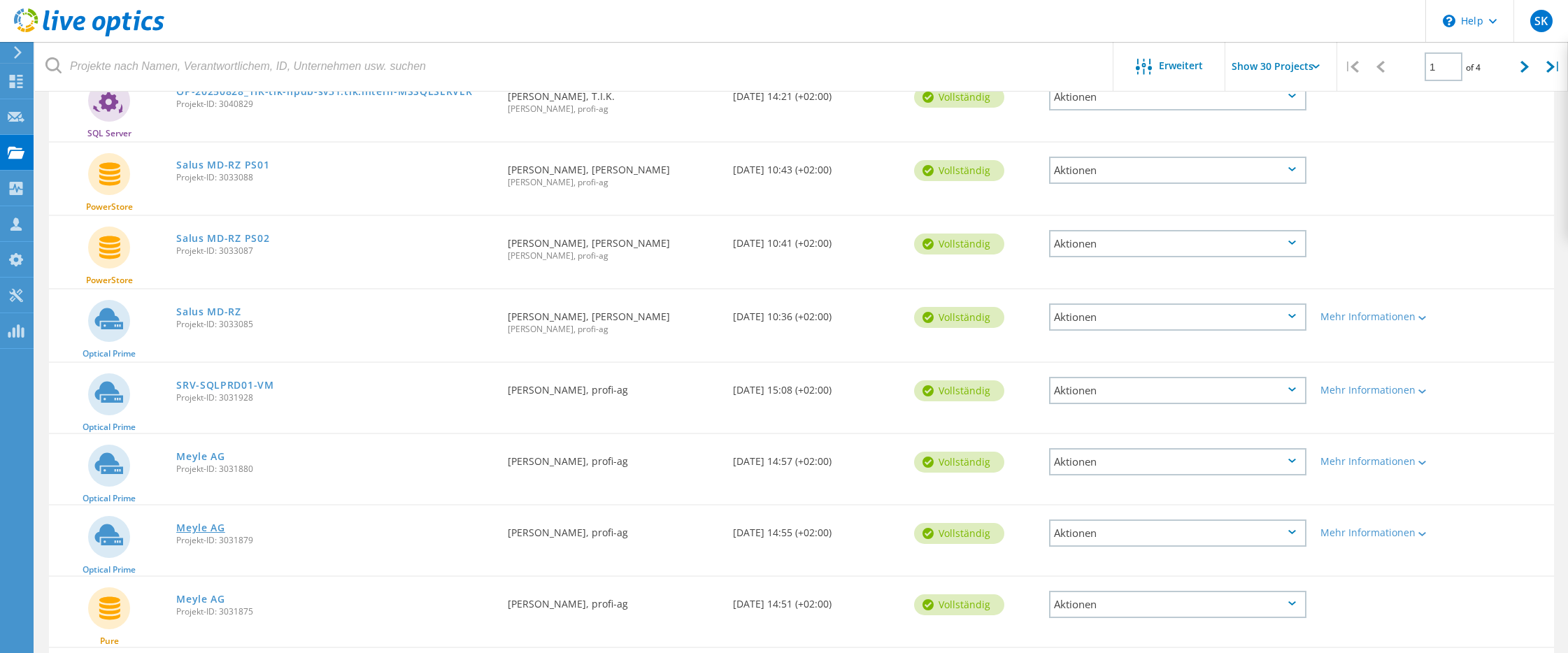
scroll to position [700, 0]
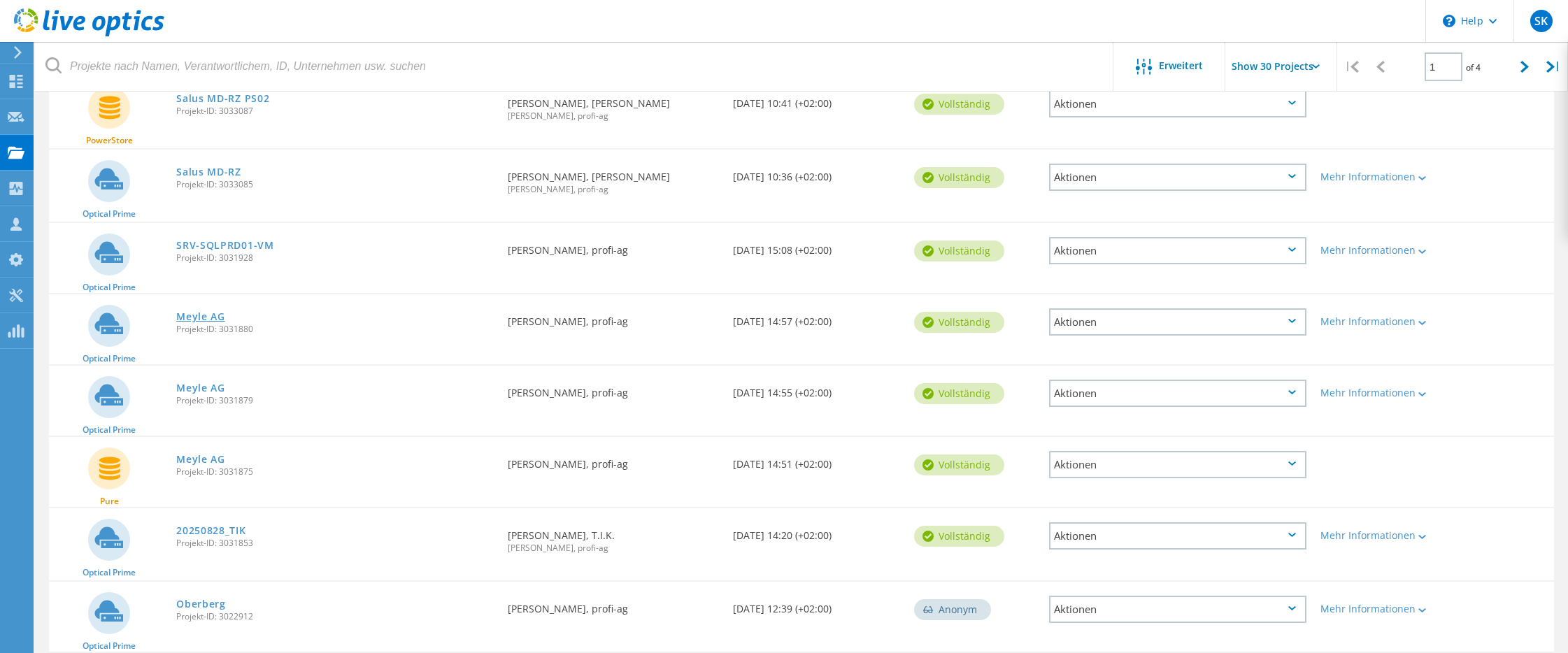
click at [199, 312] on link "Meyle AG" at bounding box center [201, 317] width 49 height 10
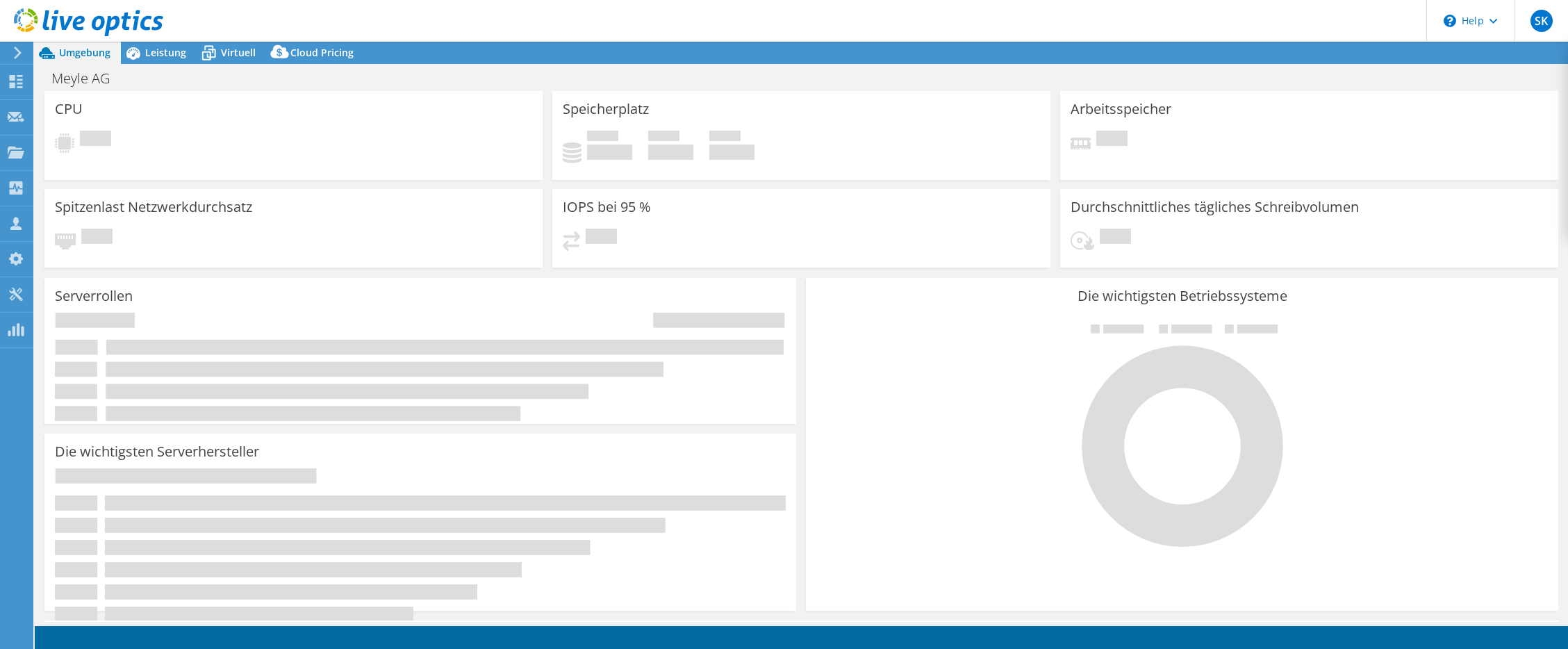
select select "USD"
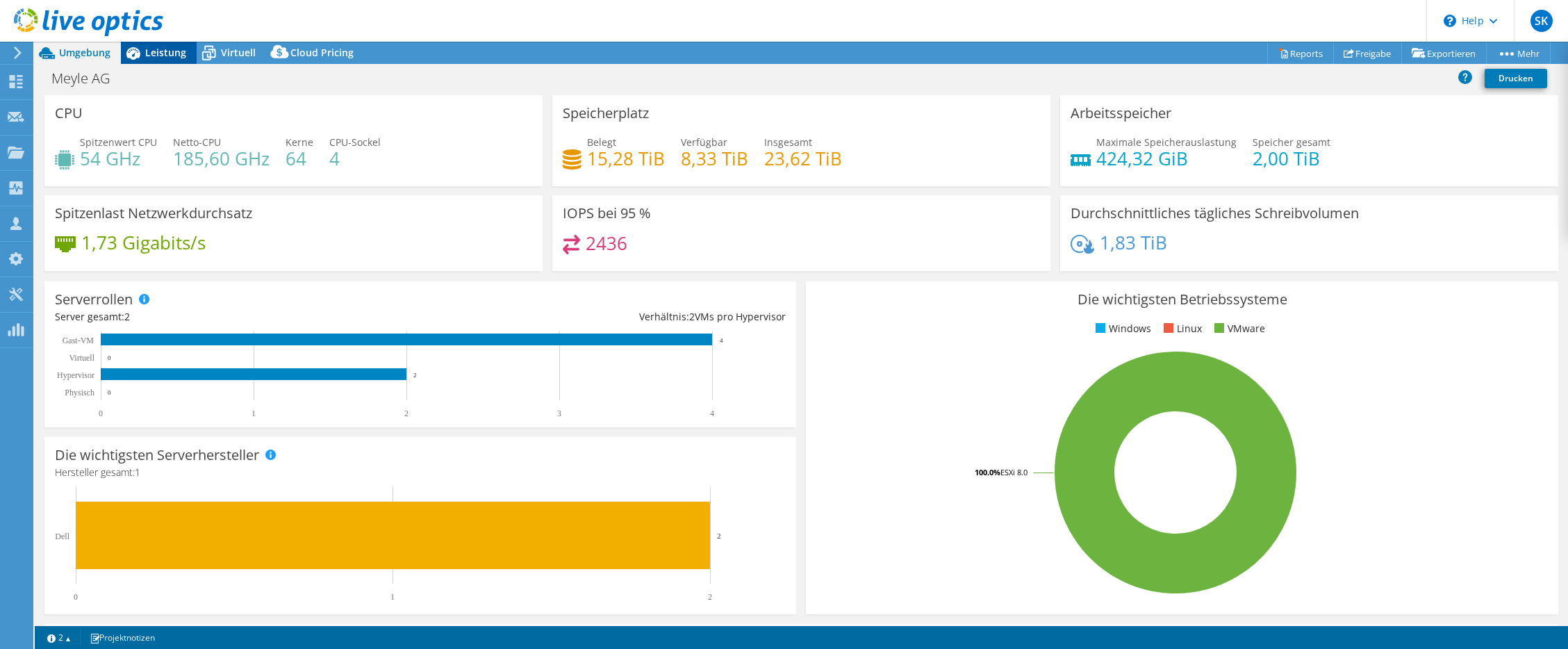
click at [155, 51] on span "Leistung" at bounding box center [166, 52] width 41 height 13
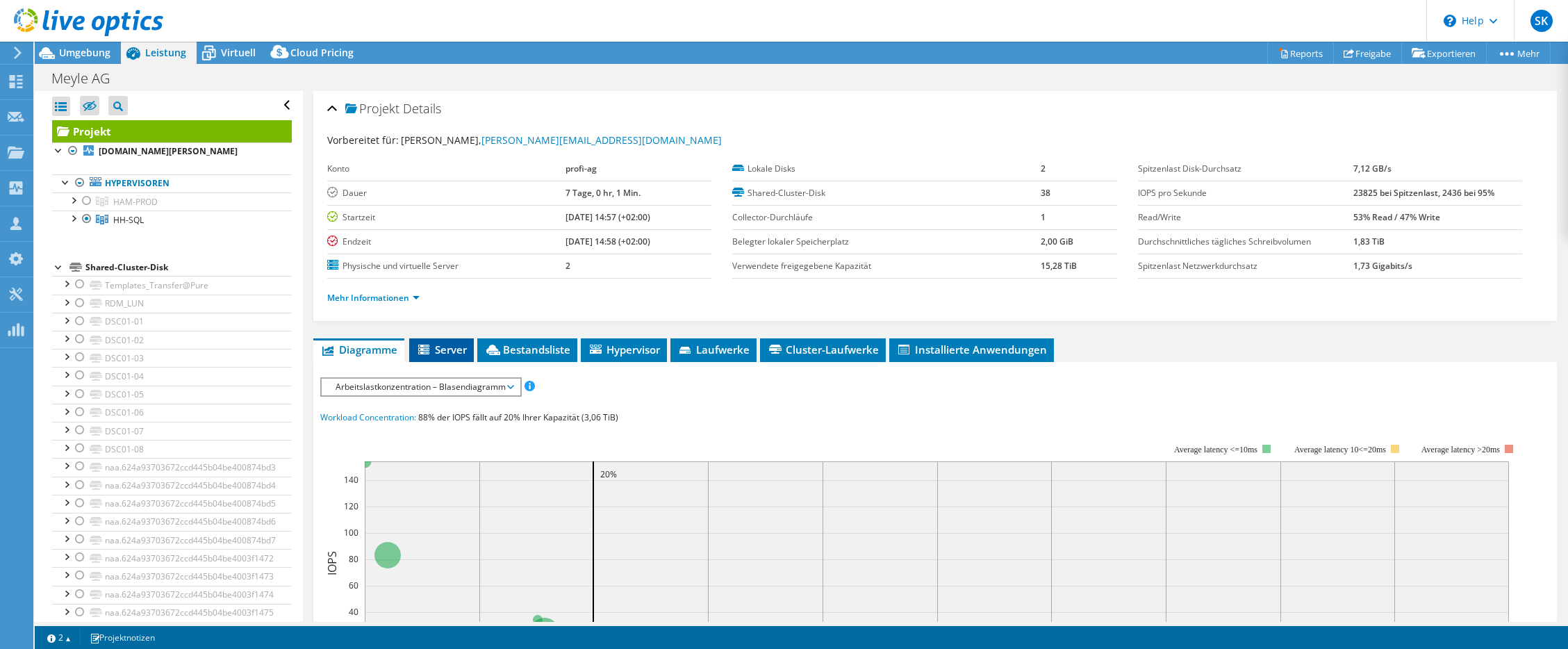
click at [445, 361] on li "Server" at bounding box center [441, 350] width 65 height 24
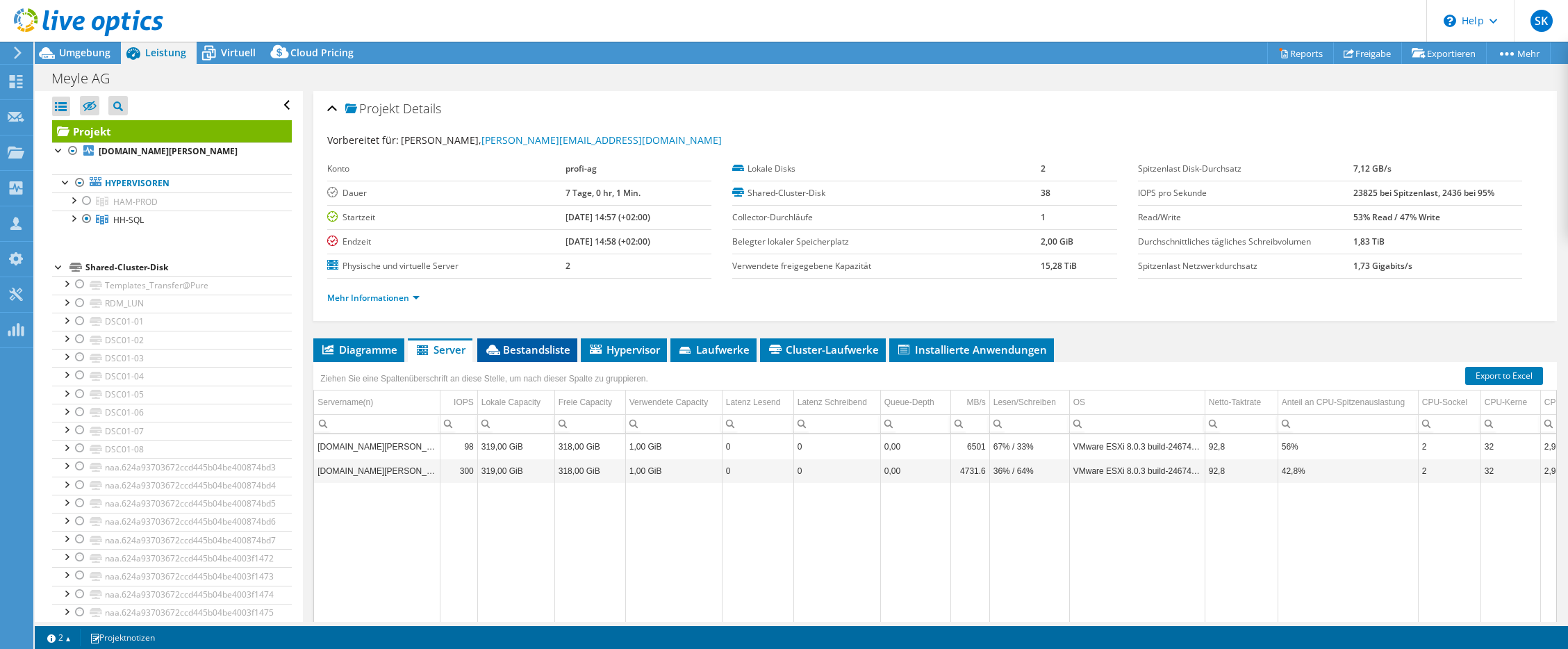
click at [536, 355] on span "Bestandsliste" at bounding box center [527, 350] width 86 height 14
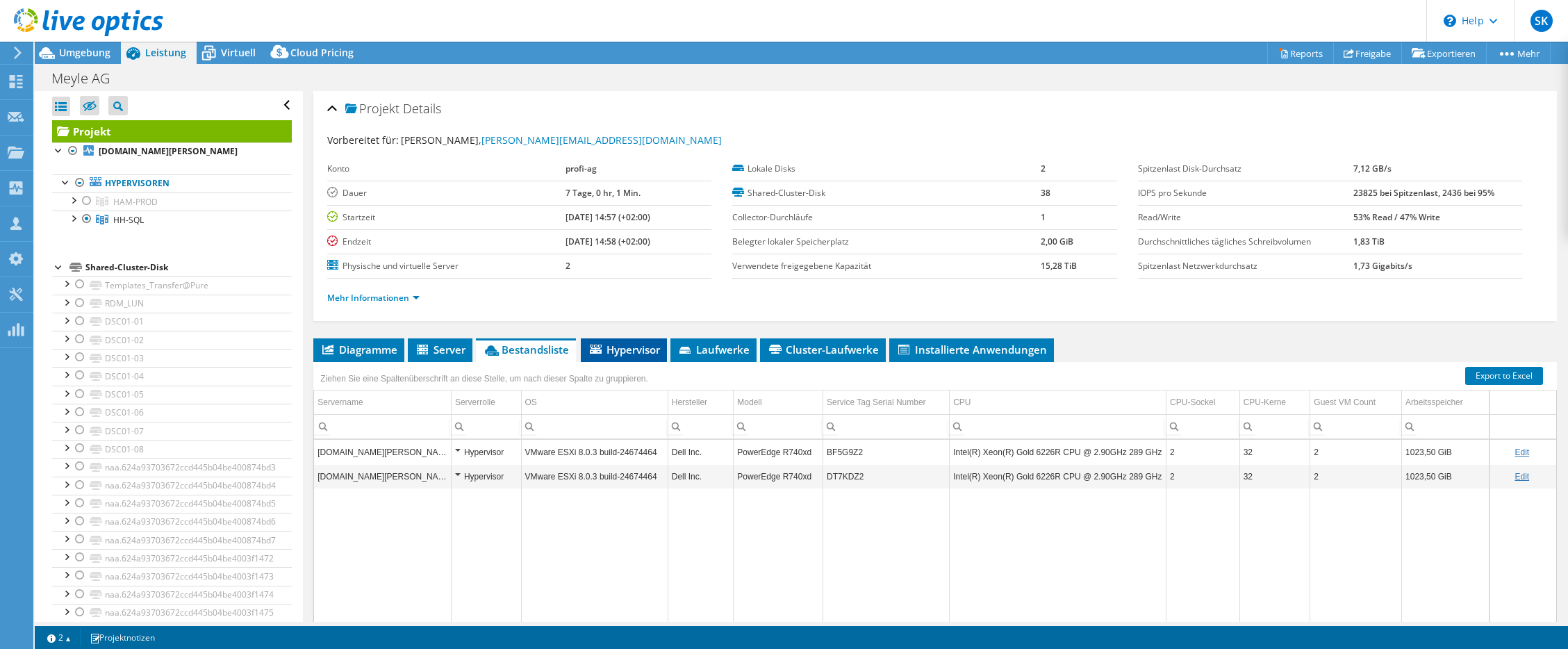
click at [621, 353] on span "Hypervisor" at bounding box center [623, 350] width 72 height 14
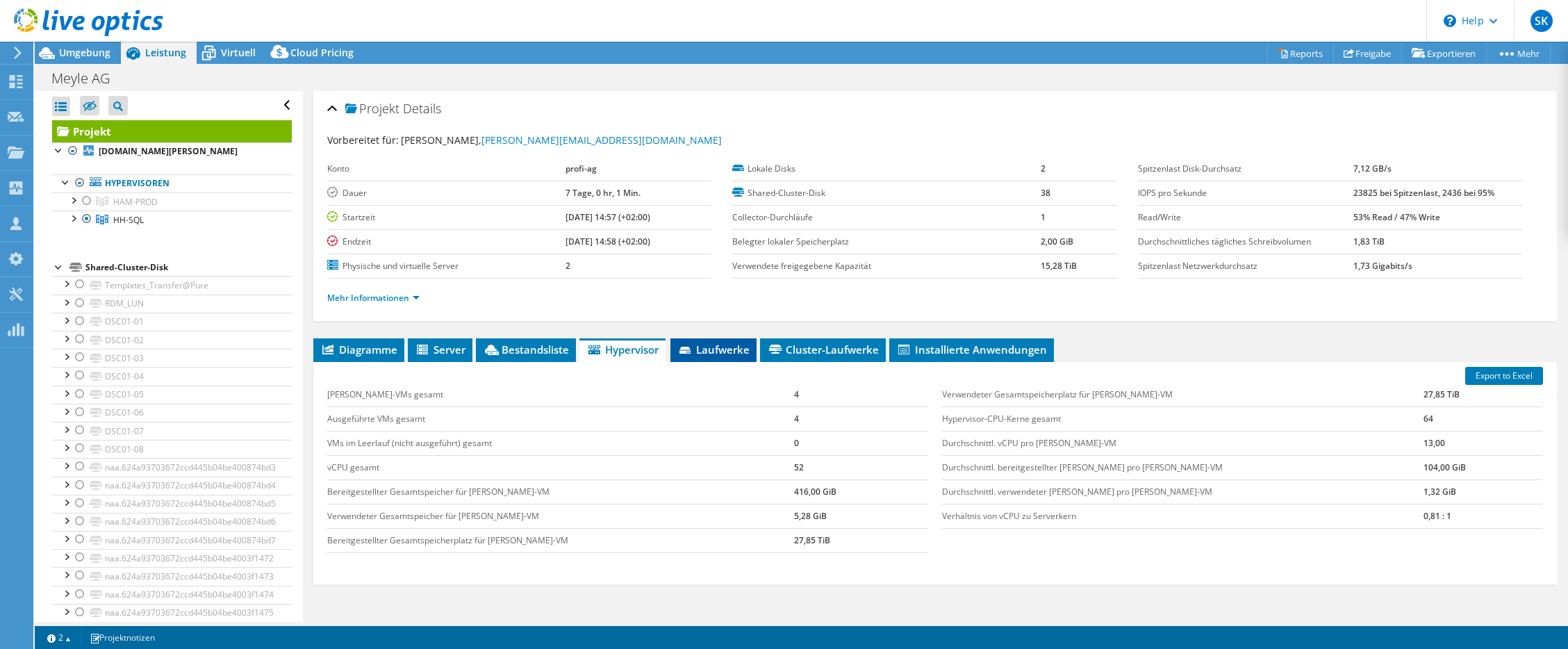
click at [679, 353] on li "Laufwerke" at bounding box center [713, 350] width 86 height 24
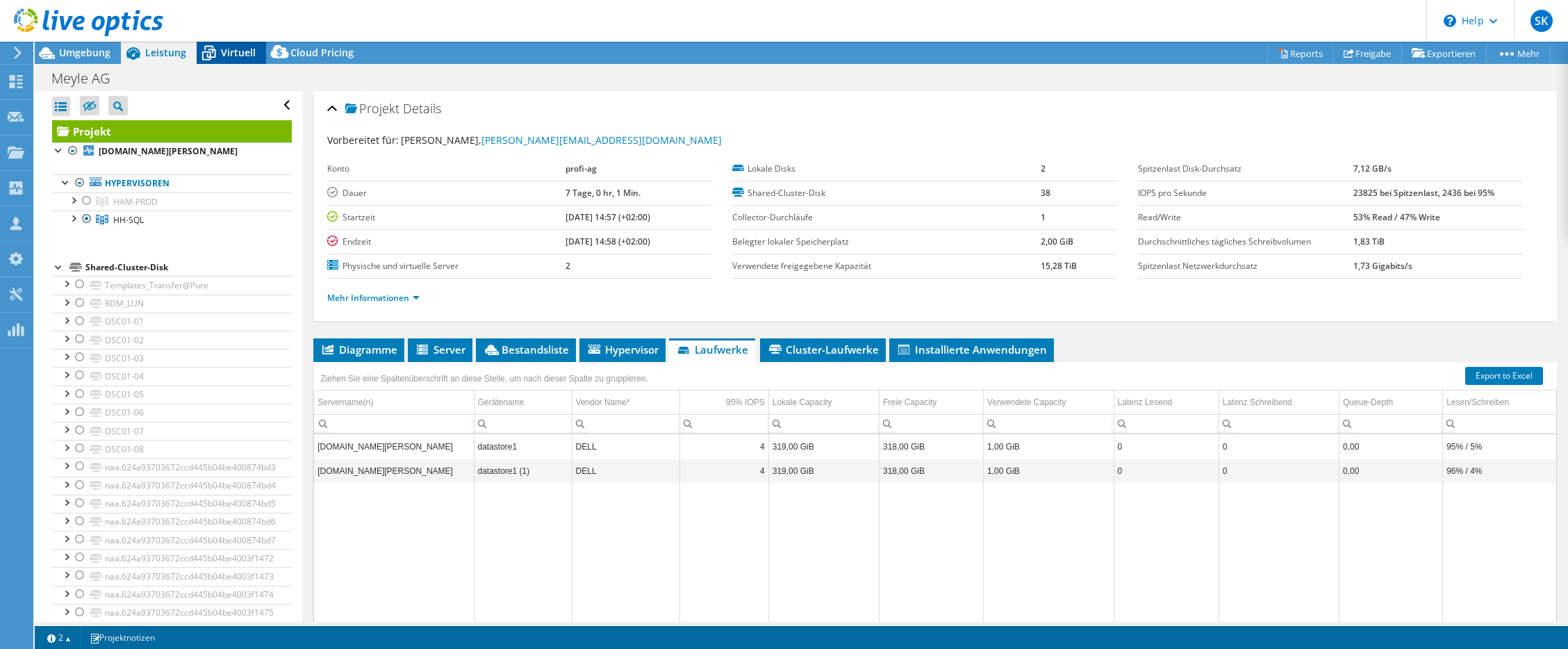
click at [241, 56] on span "Virtuell" at bounding box center [238, 52] width 35 height 13
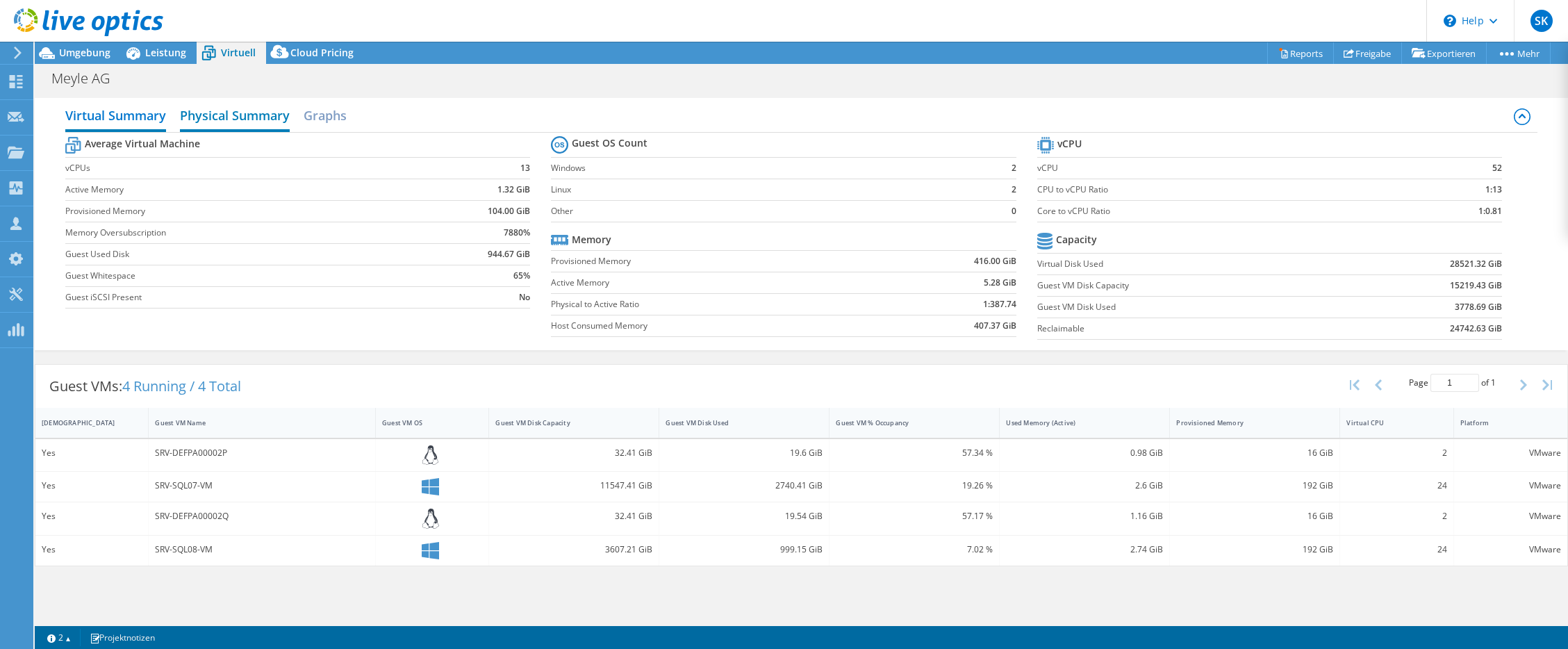
click at [236, 121] on h2 "Physical Summary" at bounding box center [234, 117] width 110 height 30
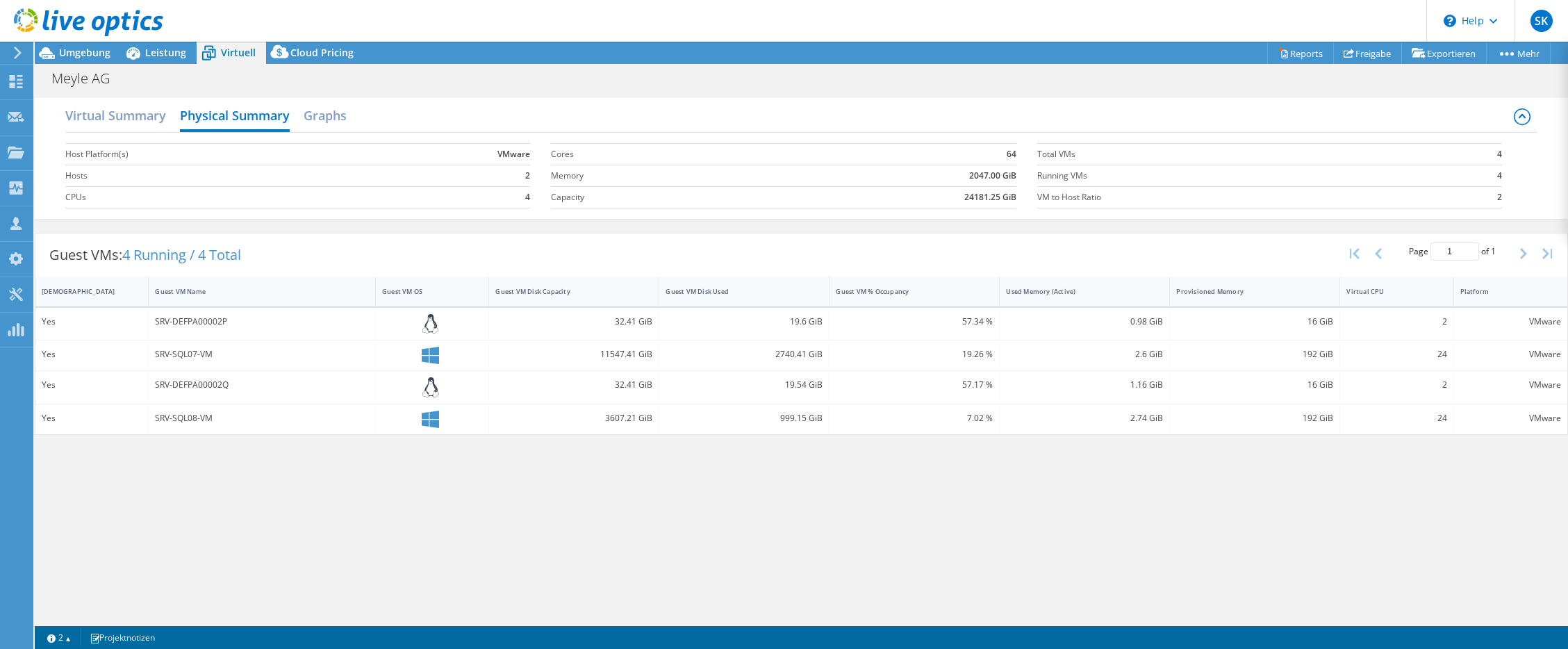
click at [337, 129] on div "Virtual Summary Physical Summary Graphs" at bounding box center [802, 117] width 1472 height 31
click at [337, 124] on h2 "Graphs" at bounding box center [325, 117] width 43 height 30
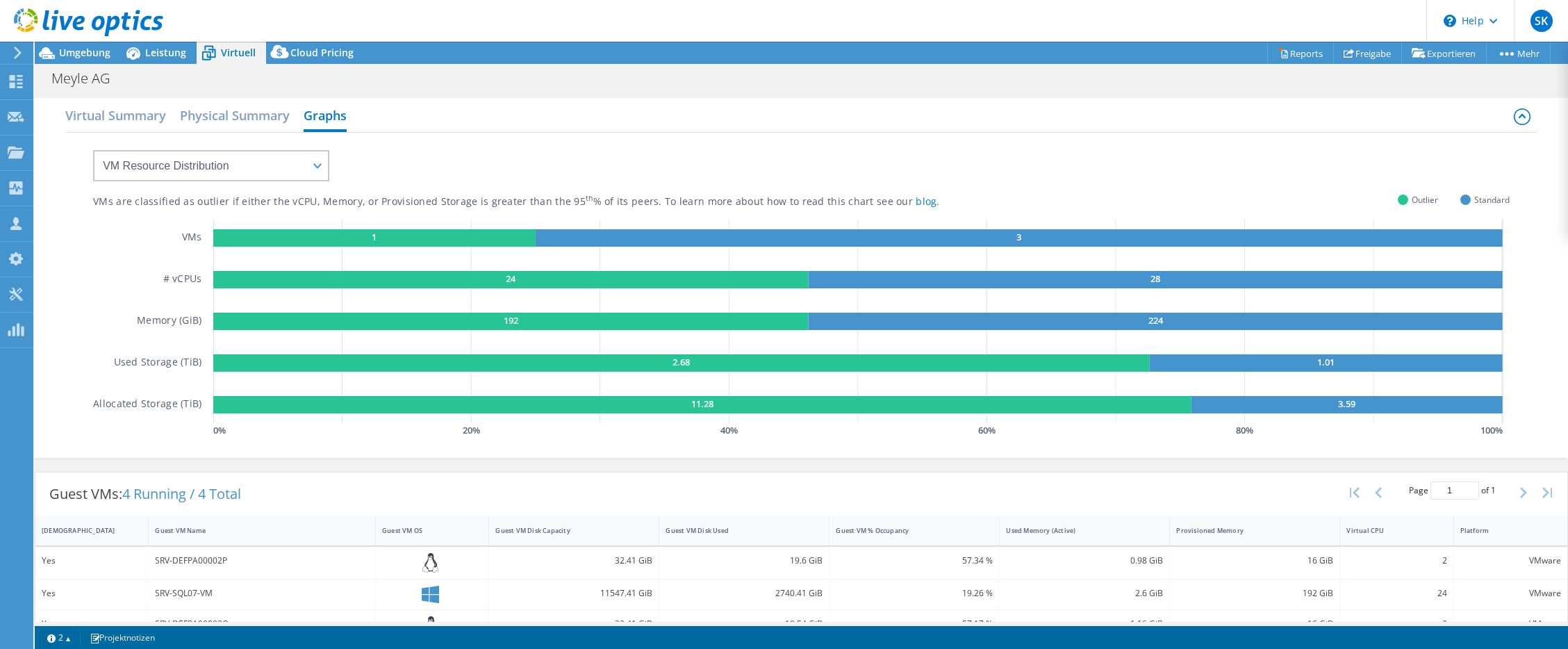
click at [89, 18] on icon at bounding box center [88, 22] width 149 height 28
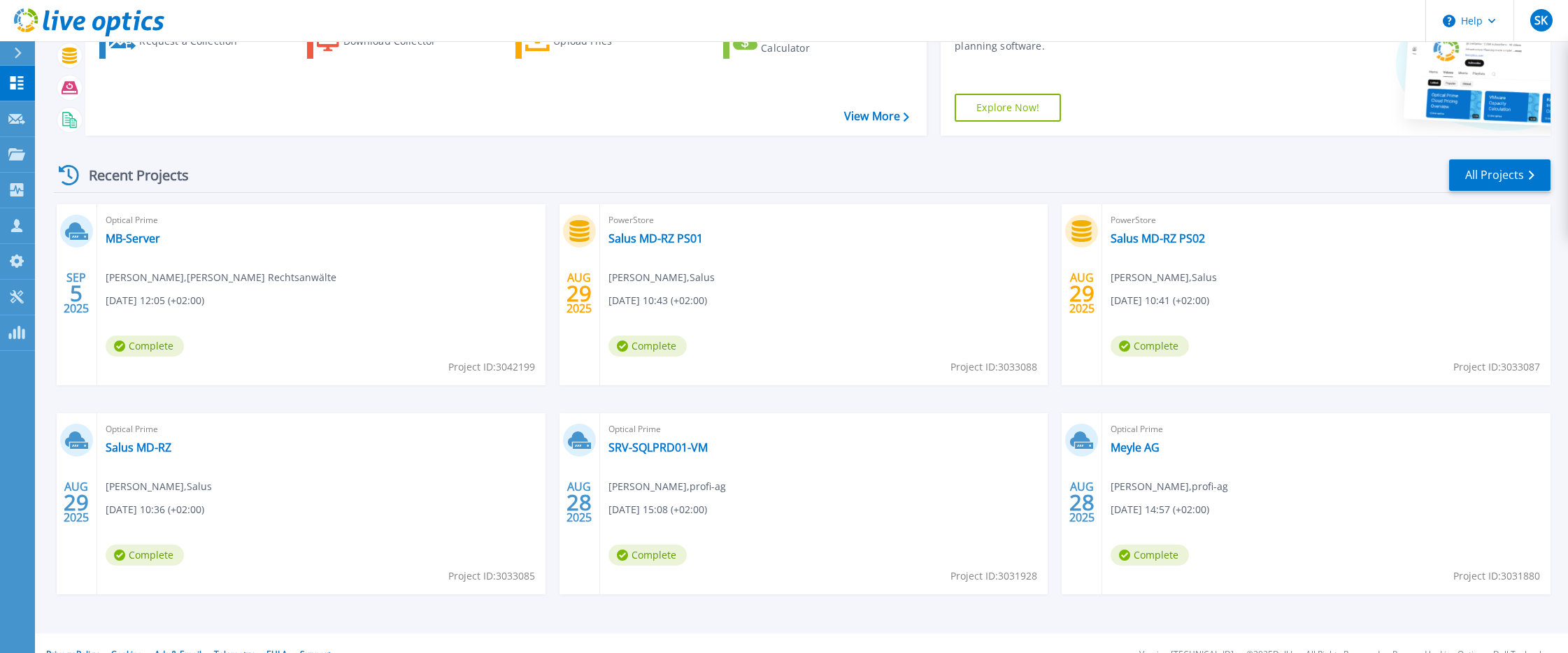
scroll to position [122, 0]
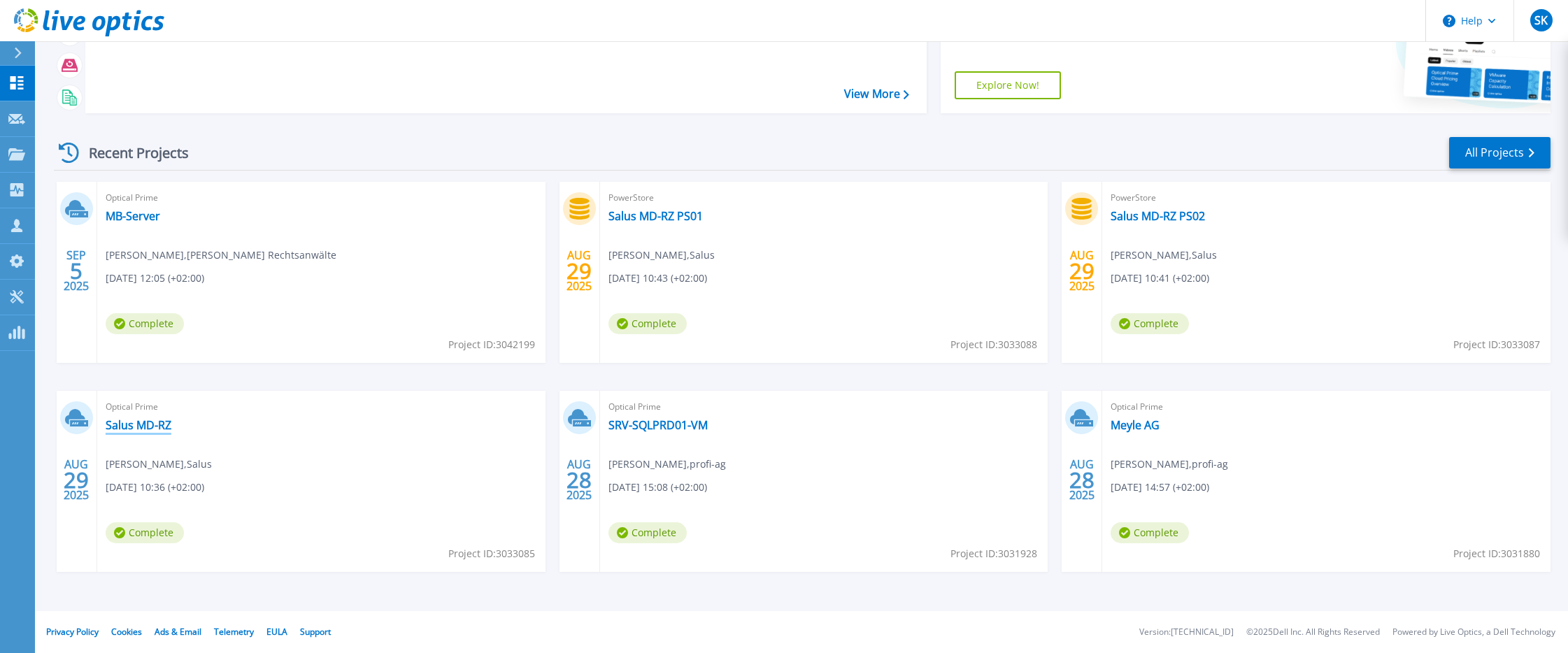
click at [135, 425] on link "Salus MD-RZ" at bounding box center [139, 425] width 66 height 14
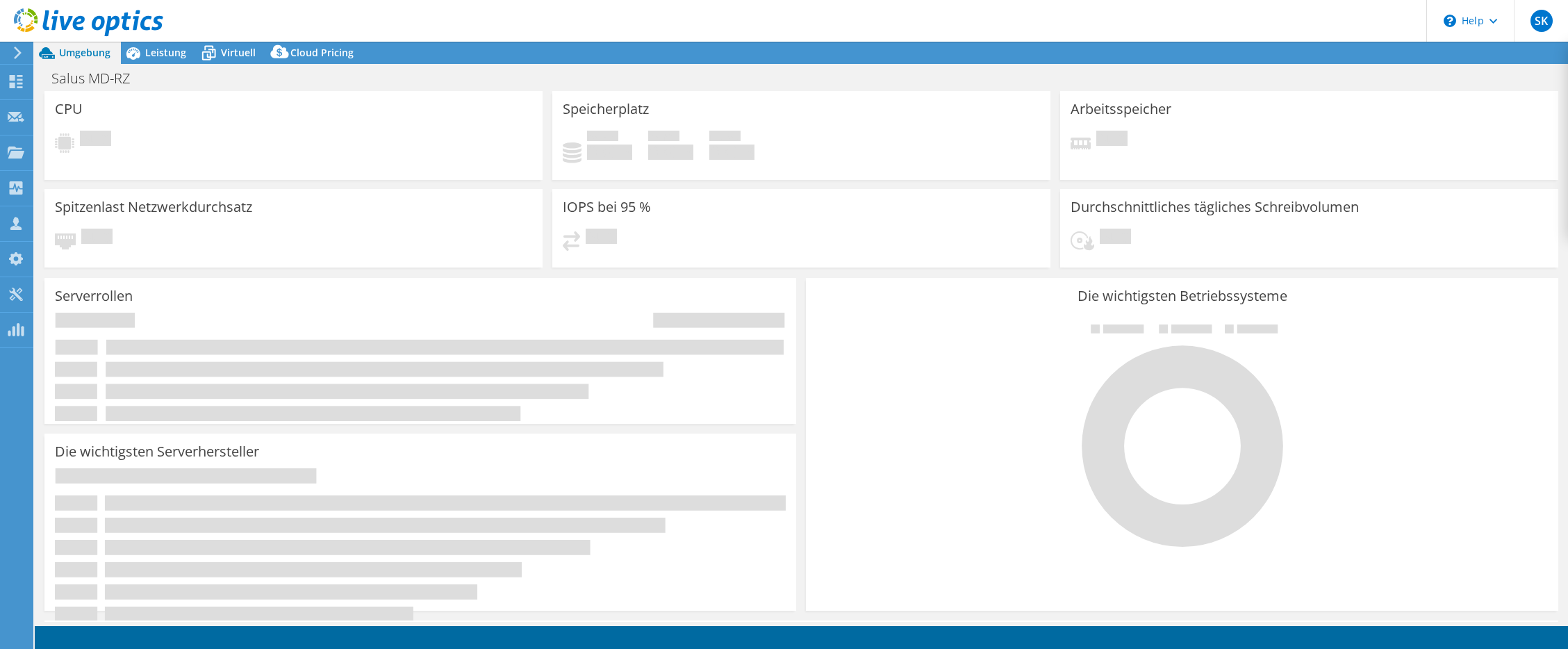
select select "EUFrankfurt"
select select "EUR"
